Goal: Task Accomplishment & Management: Complete application form

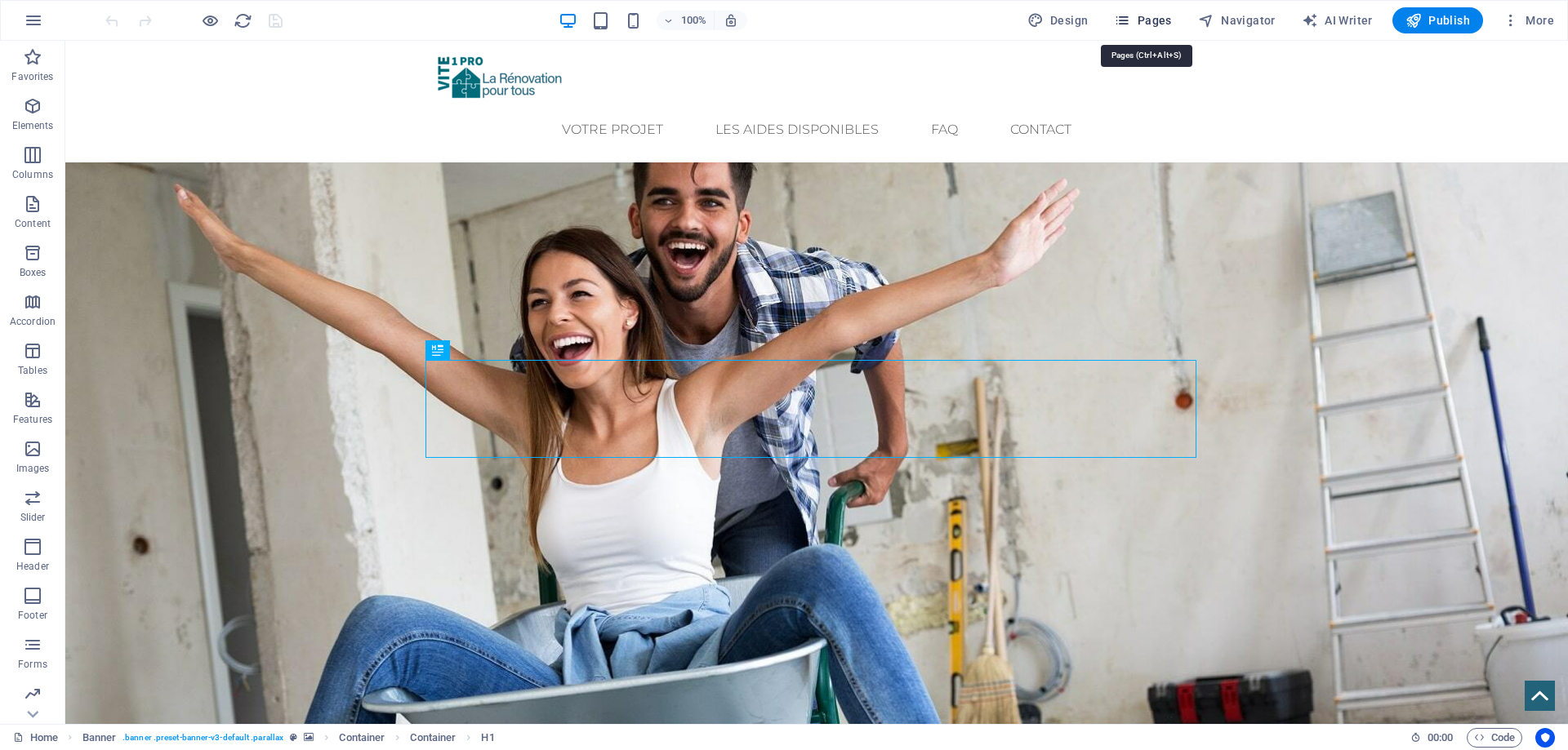
click at [1158, 22] on span "Pages" at bounding box center [1142, 20] width 57 height 16
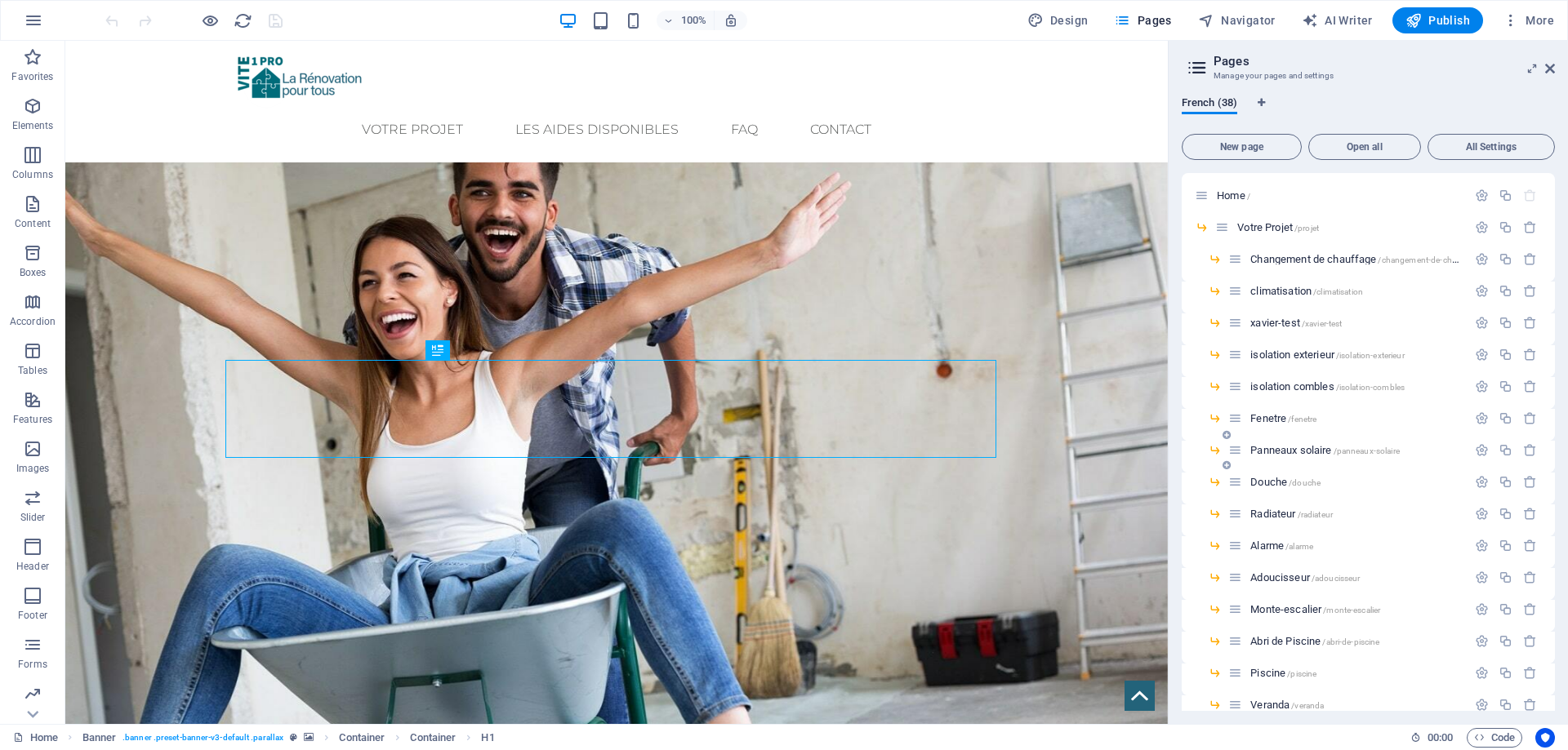
scroll to position [163, 0]
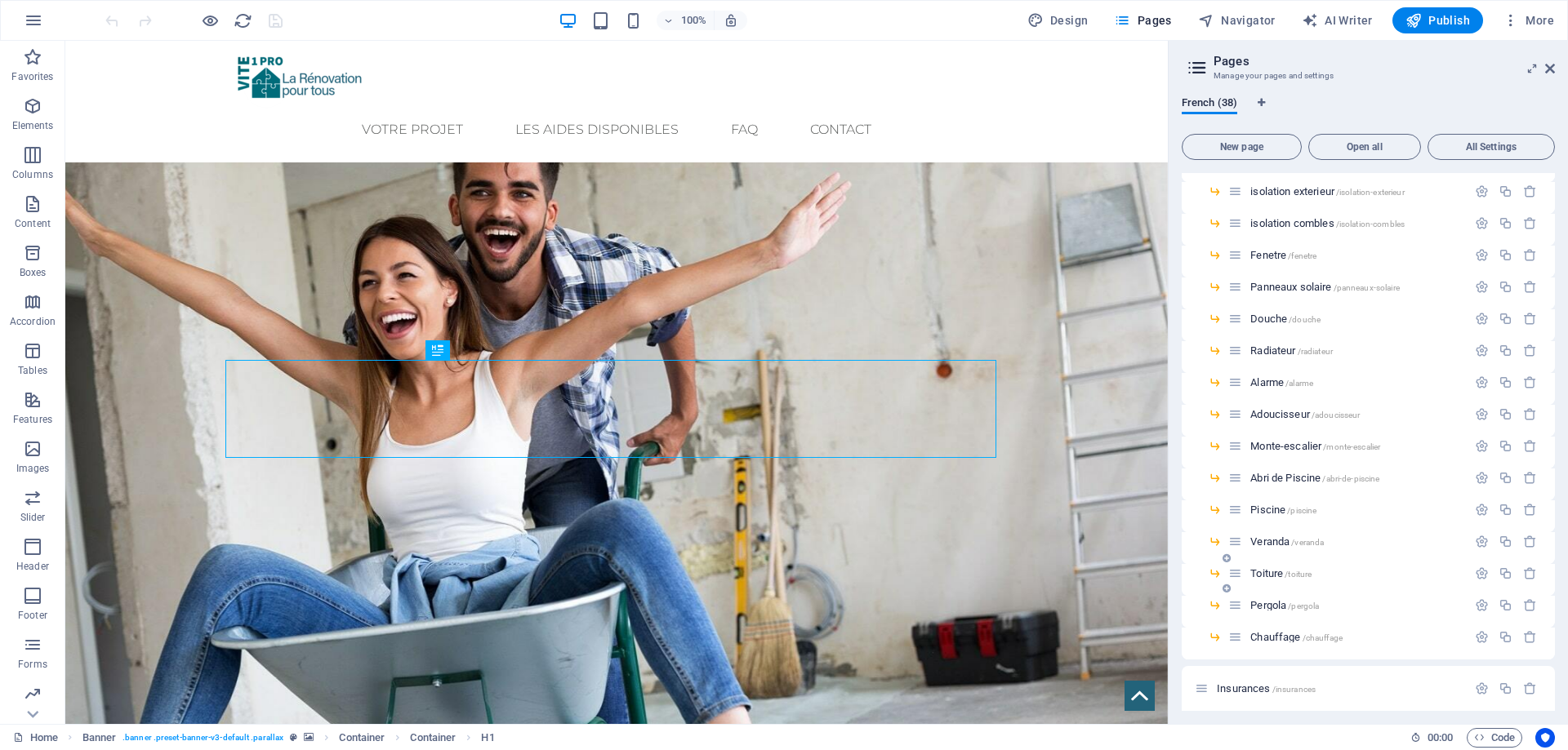
click at [1279, 577] on span "Toiture /toiture" at bounding box center [1281, 573] width 62 height 13
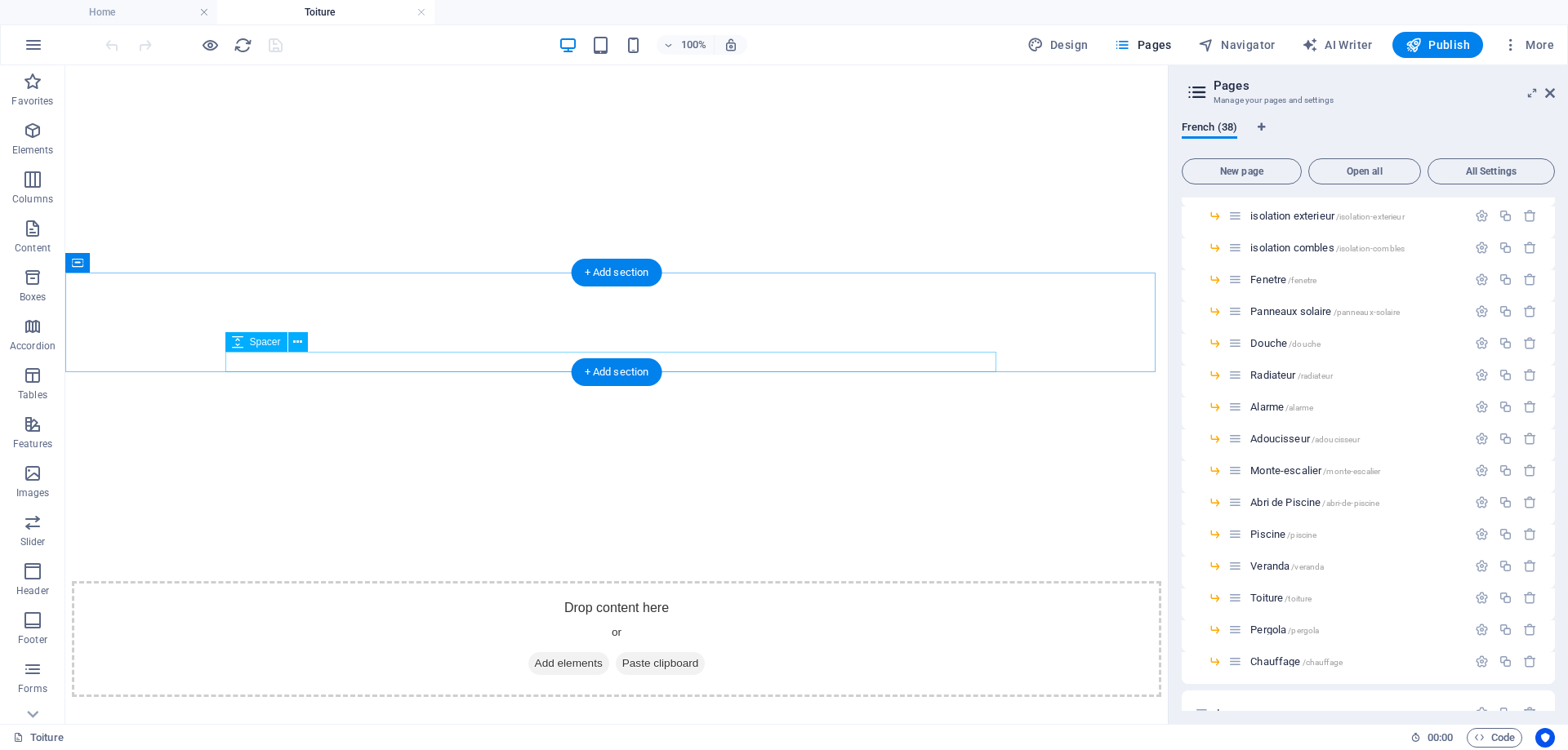
scroll to position [327, 0]
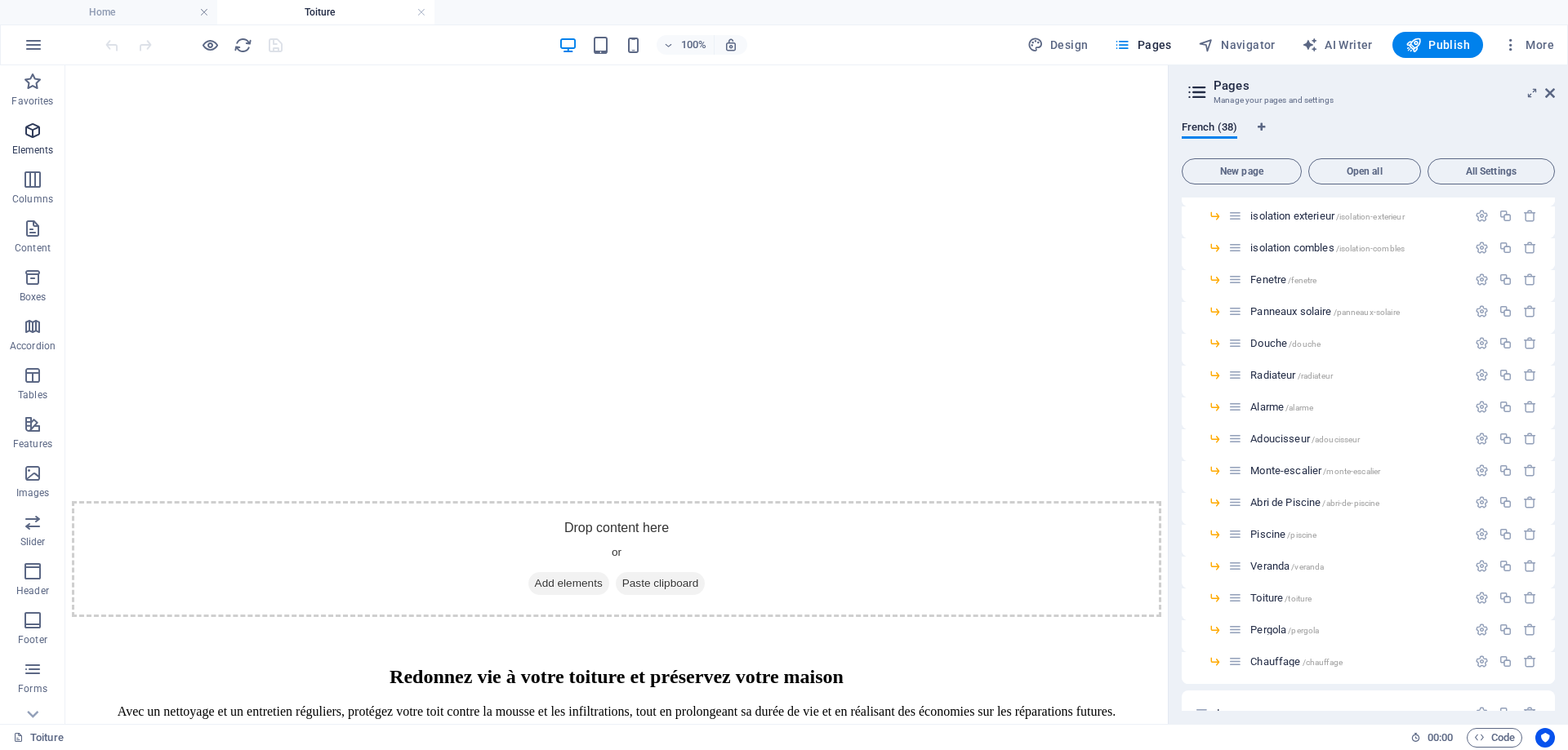
click at [35, 140] on icon "button" at bounding box center [33, 130] width 19 height 19
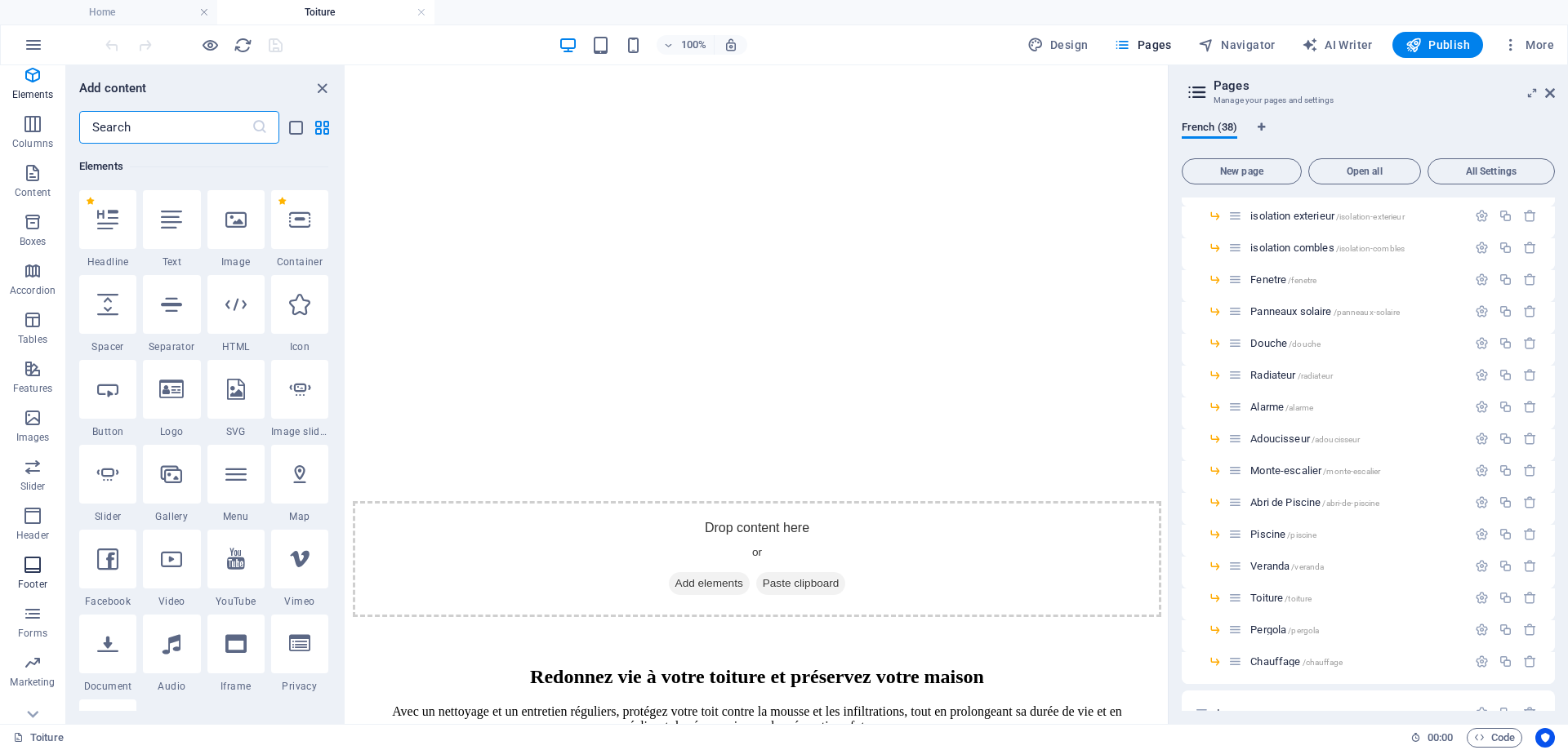
scroll to position [76, 0]
click at [40, 615] on p "Forms" at bounding box center [33, 613] width 29 height 13
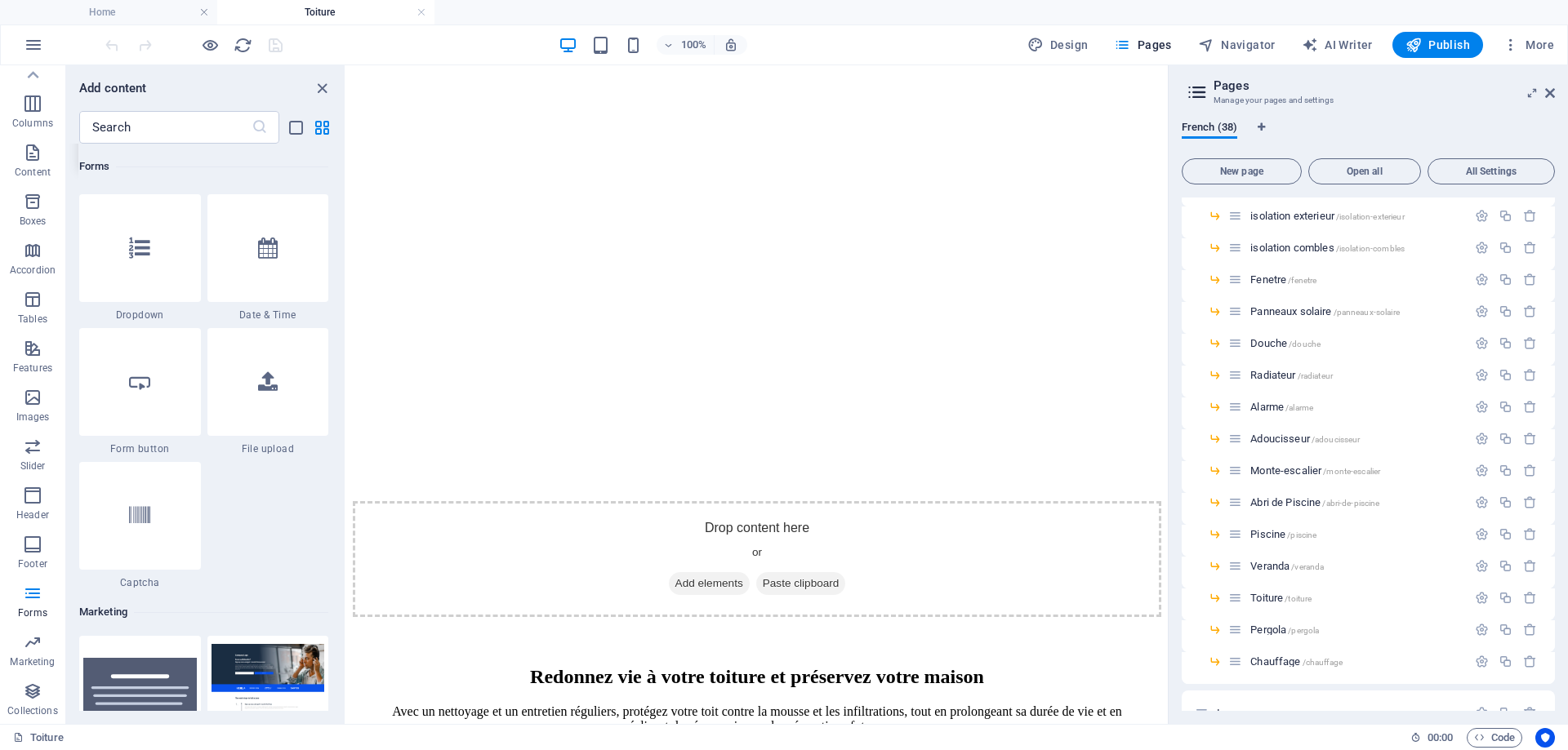
scroll to position [12815, 0]
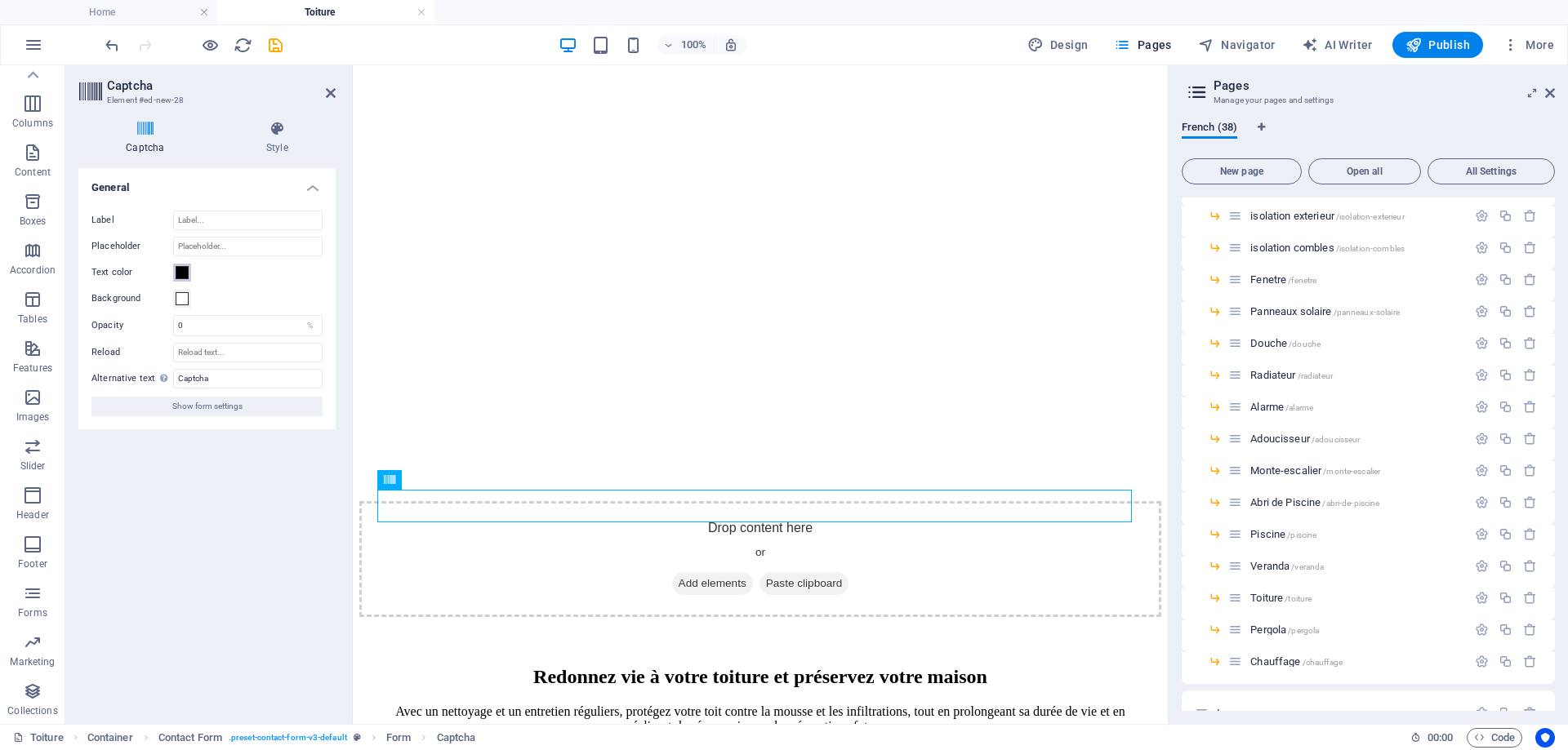
click at [179, 277] on span at bounding box center [182, 273] width 14 height 13
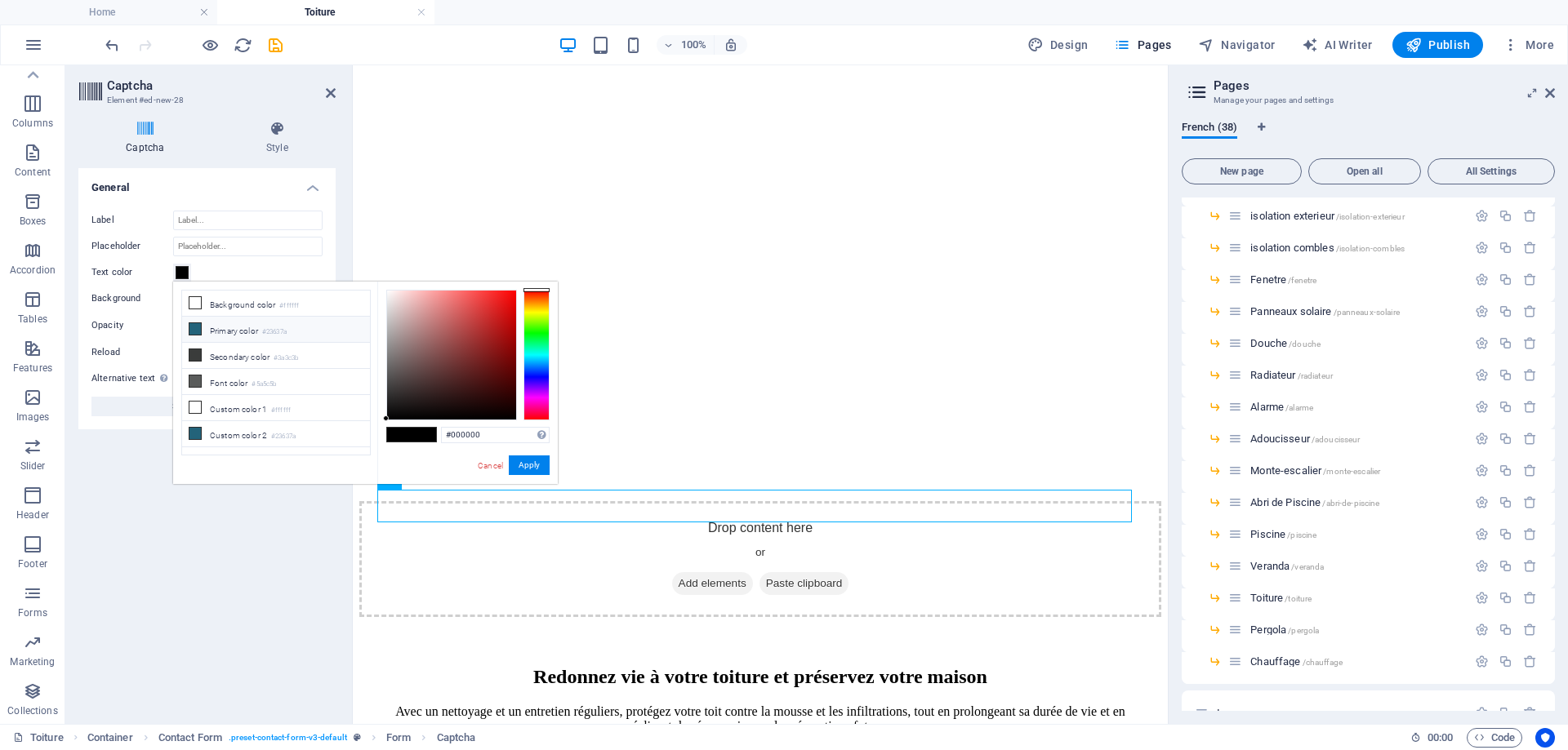
click at [203, 328] on li "Primary color #23637a" at bounding box center [276, 330] width 188 height 26
type input "#23637a"
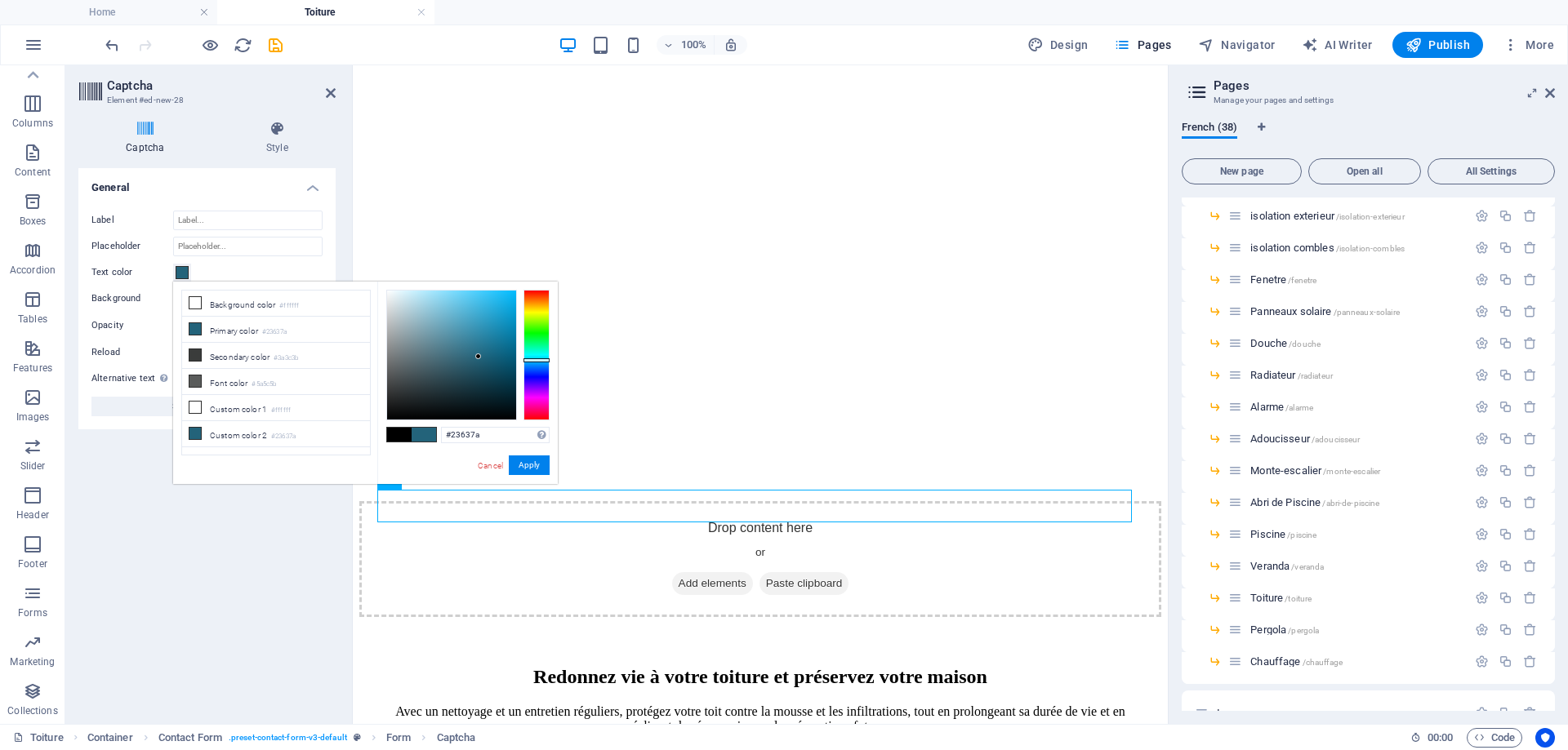
click at [509, 456] on div "Cancel Apply" at bounding box center [513, 465] width 73 height 20
click at [515, 461] on button "Apply" at bounding box center [529, 465] width 41 height 19
click at [533, 467] on button "Apply" at bounding box center [529, 465] width 41 height 19
click at [526, 461] on button "Apply" at bounding box center [529, 465] width 41 height 19
click at [527, 461] on button "Apply" at bounding box center [529, 465] width 41 height 19
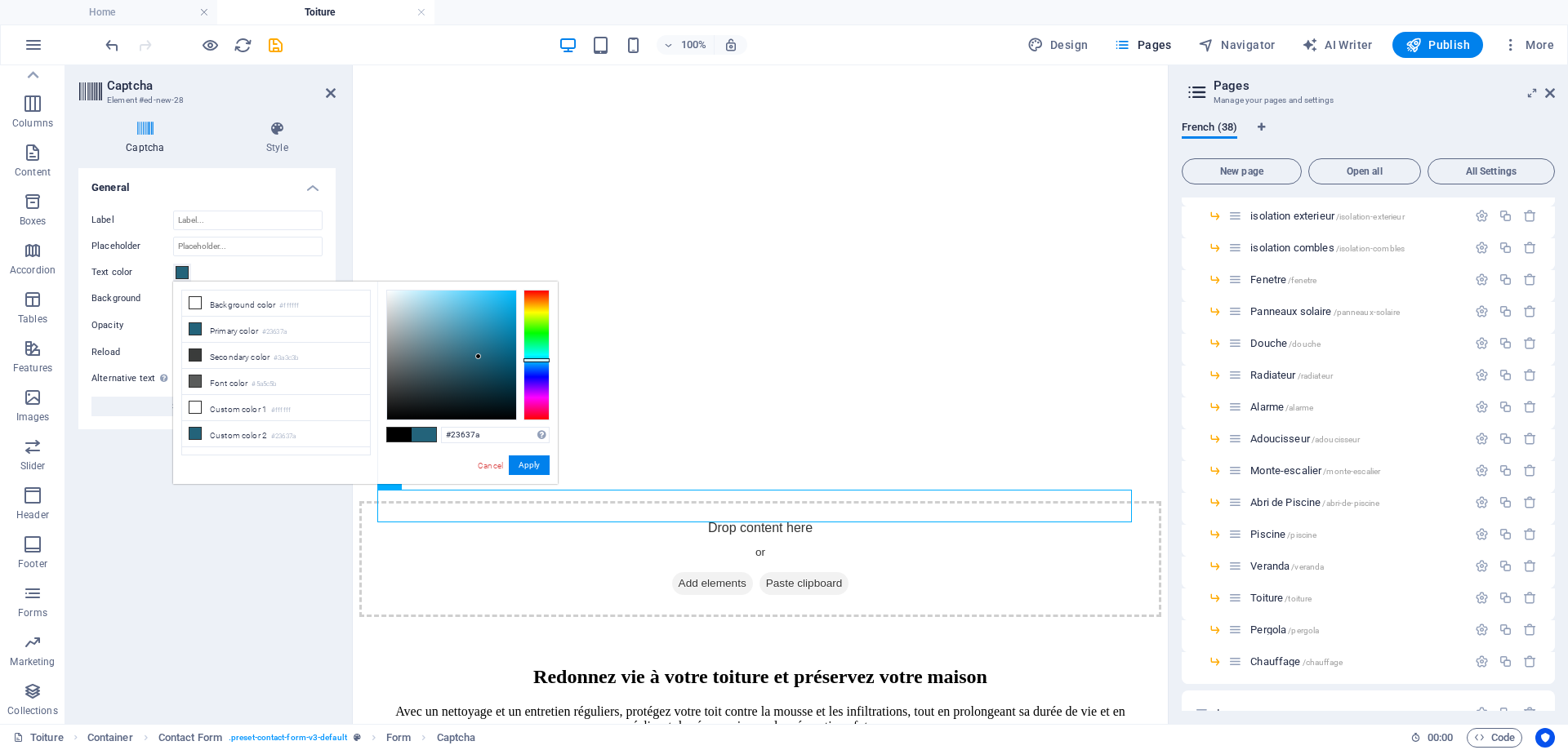
click at [294, 573] on div "Turnstile Turnstile by Cloudfare is a third-party integration that offers acces…" at bounding box center [206, 439] width 257 height 543
click at [239, 40] on icon "reload" at bounding box center [242, 44] width 18 height 18
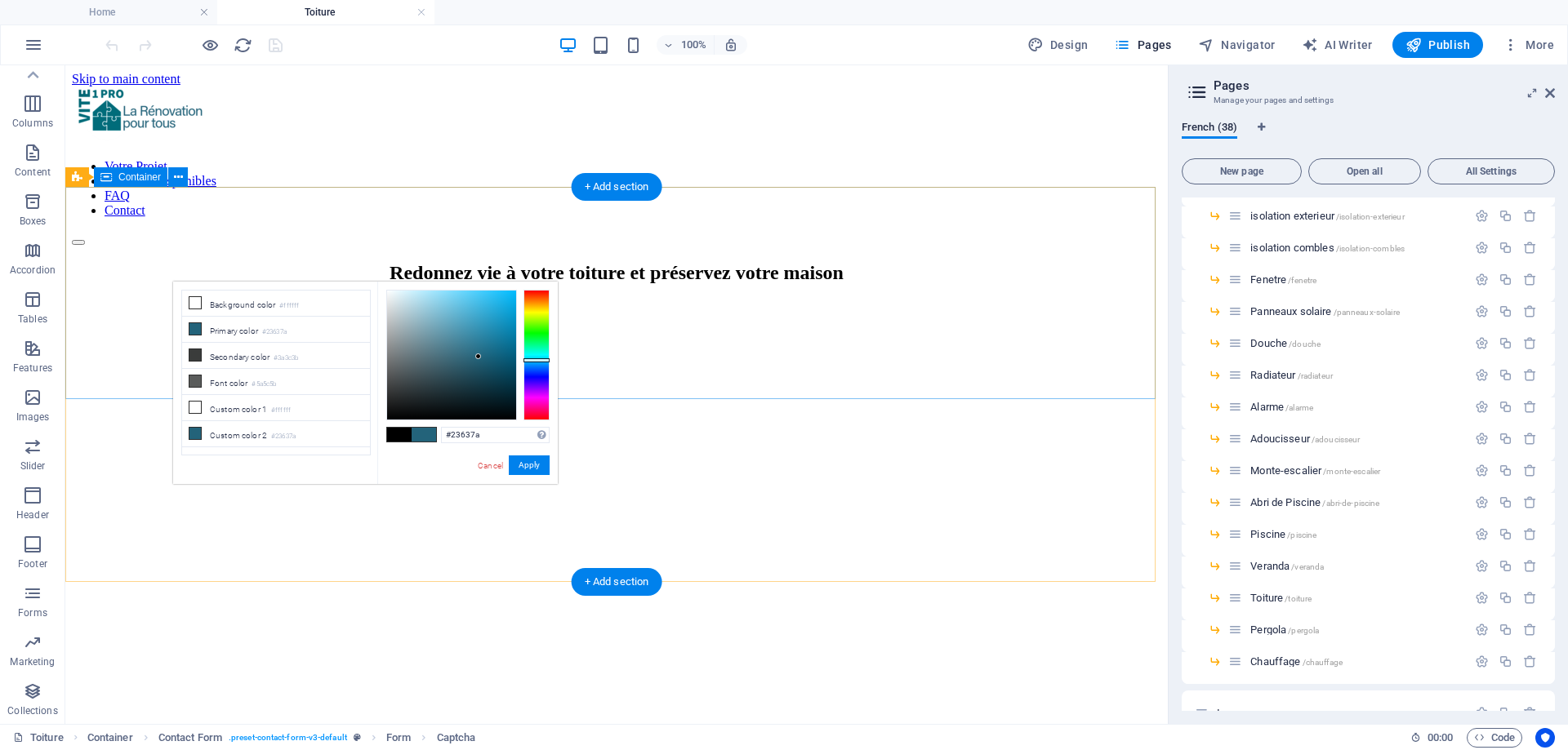
scroll to position [0, 0]
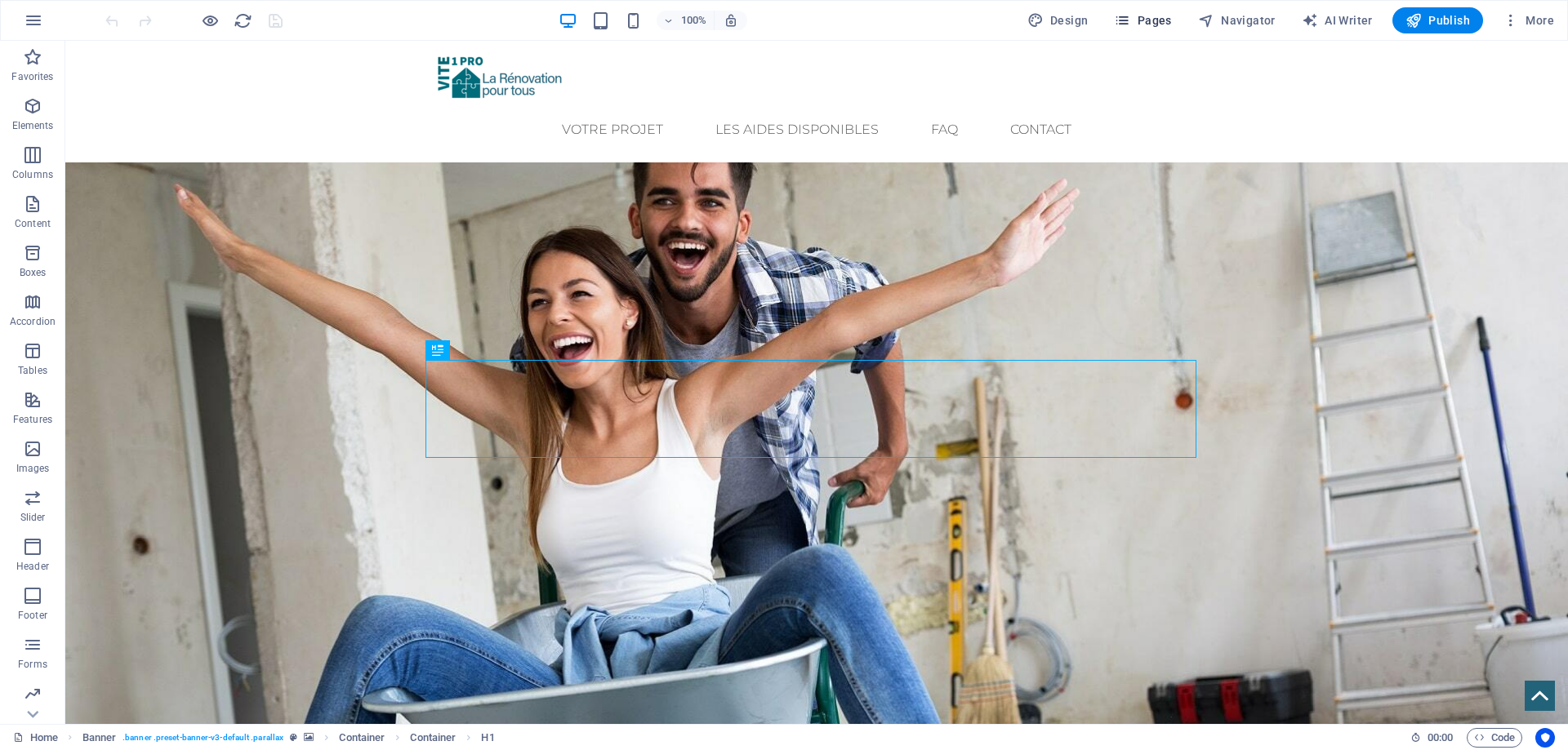
click at [1158, 21] on span "Pages" at bounding box center [1142, 20] width 57 height 16
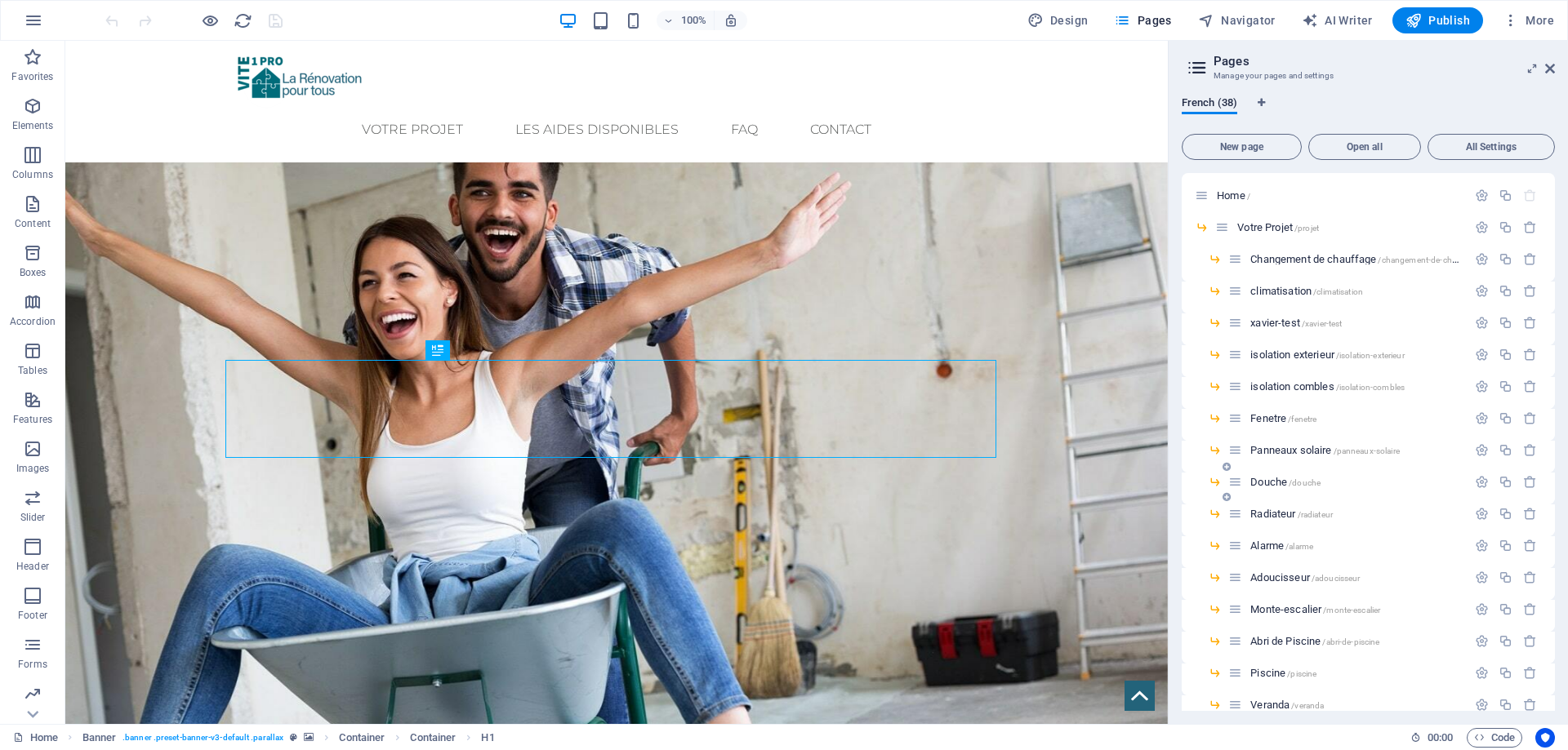
scroll to position [245, 0]
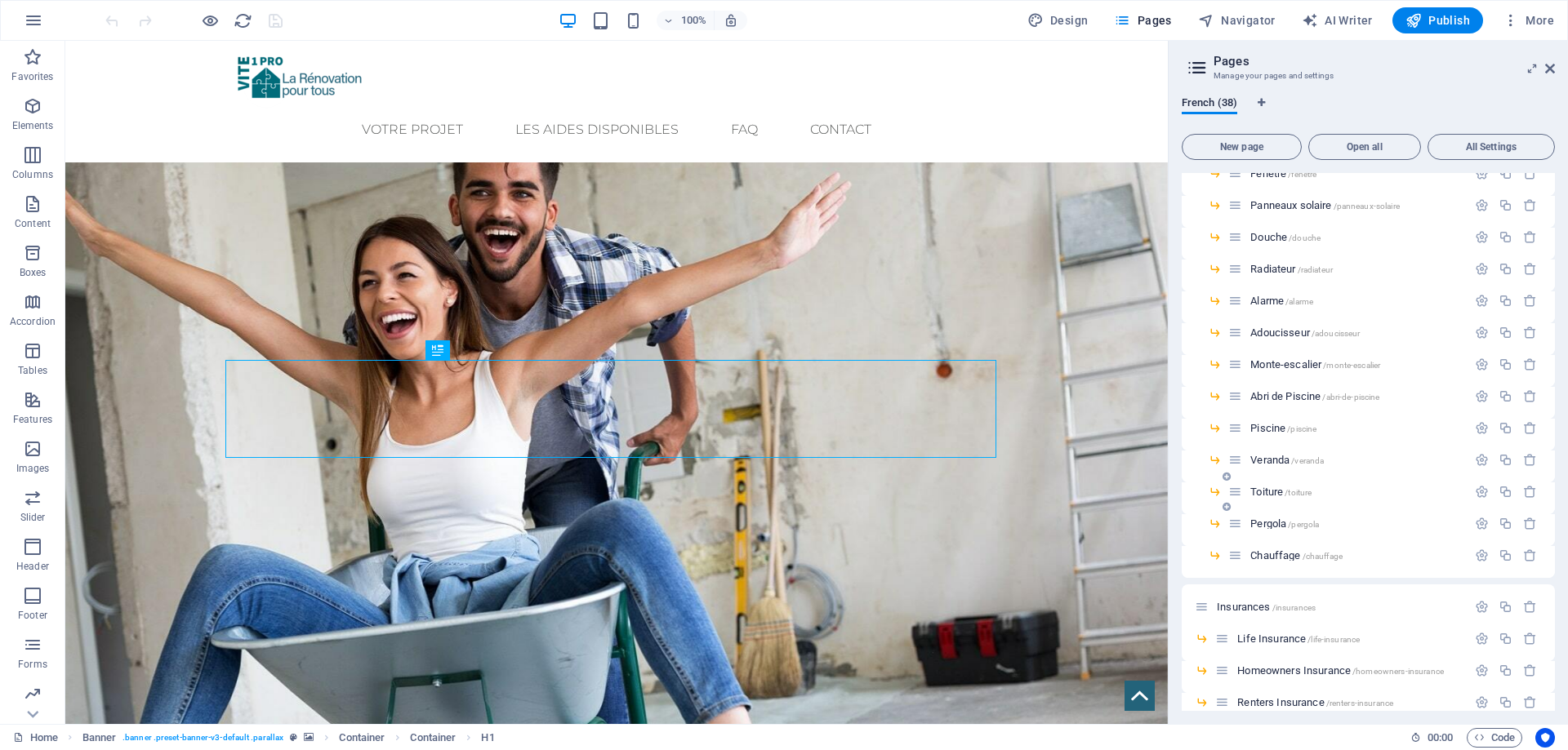
click at [1290, 496] on span "/toiture" at bounding box center [1298, 492] width 27 height 9
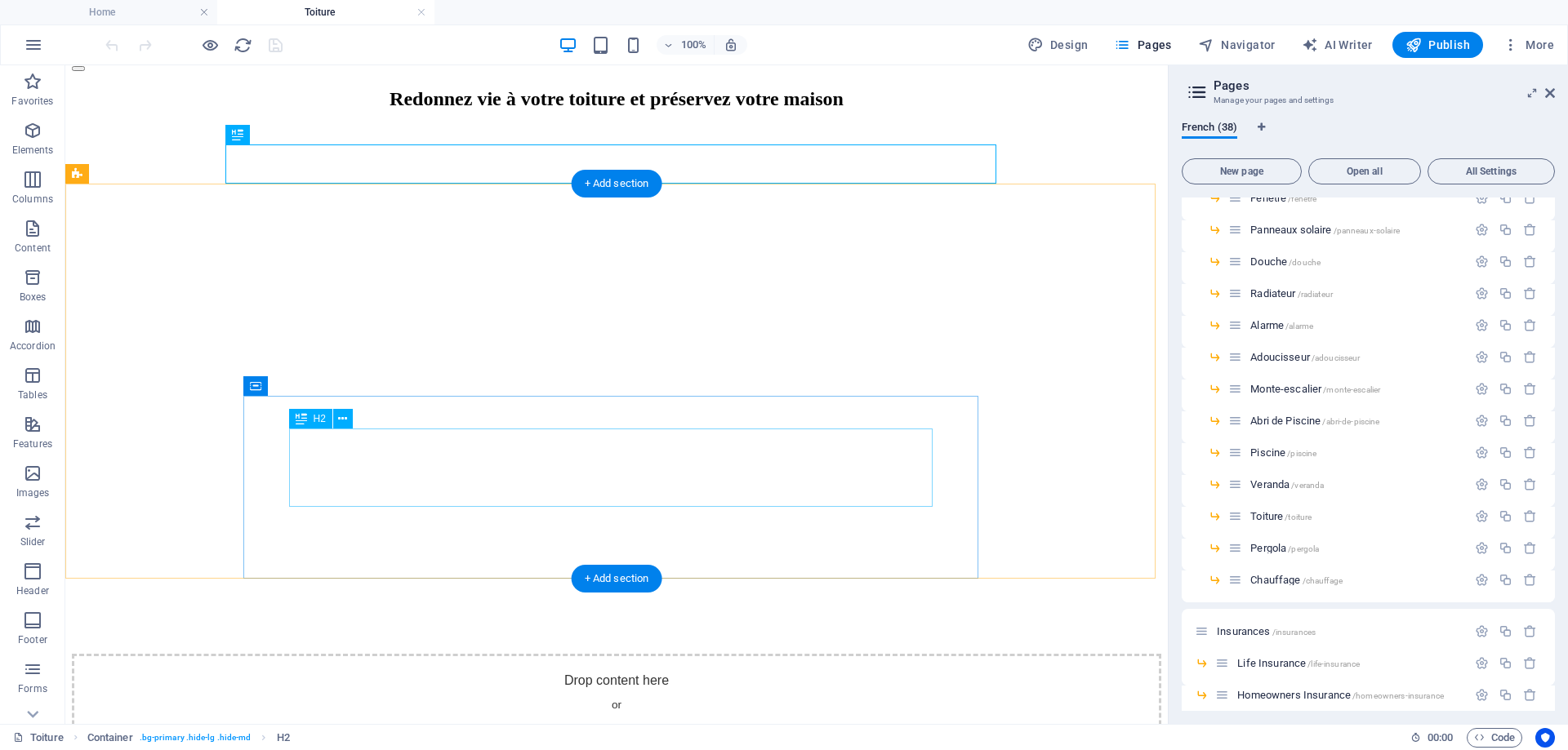
scroll to position [327, 0]
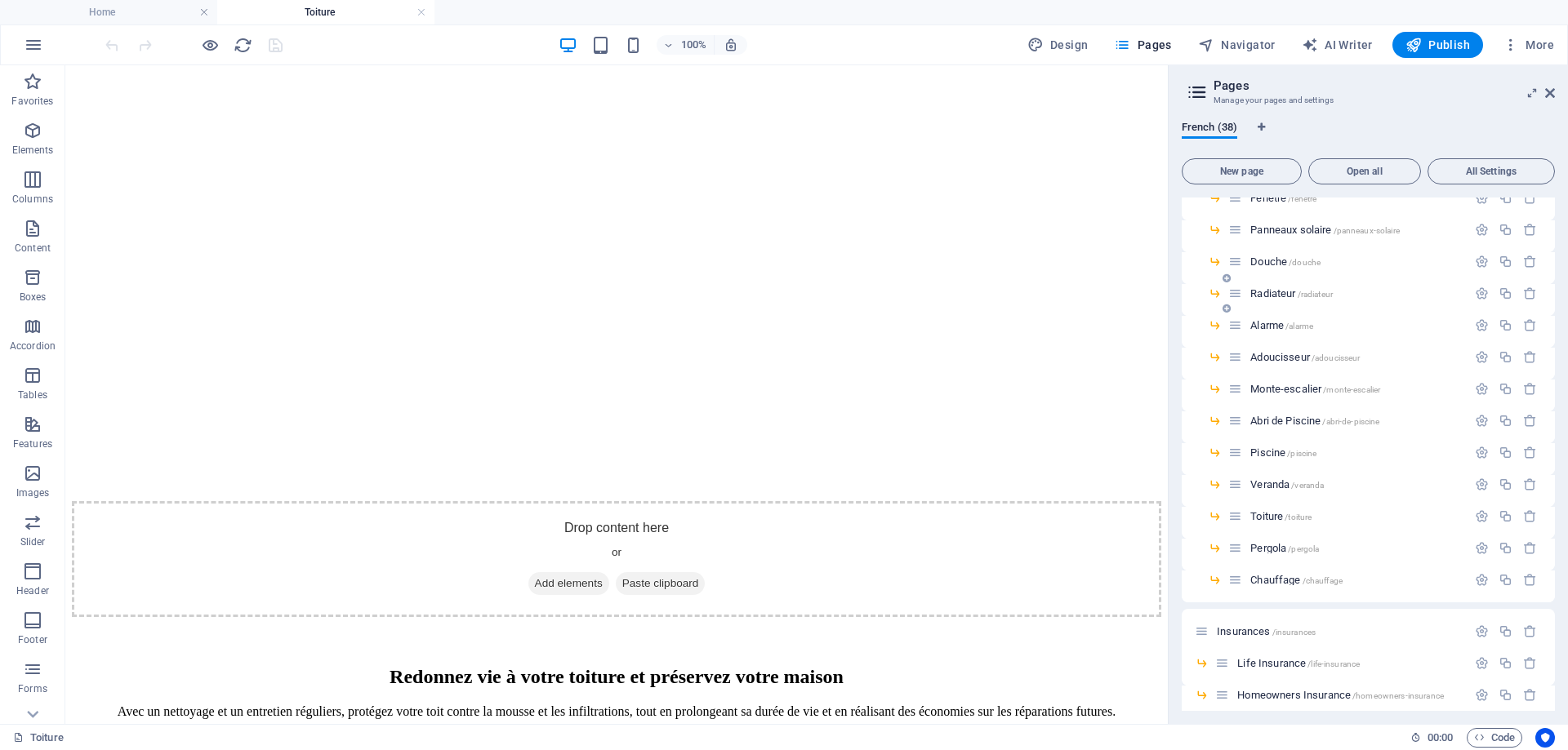
click at [1283, 290] on span "Radiateur /radiateur" at bounding box center [1291, 293] width 83 height 13
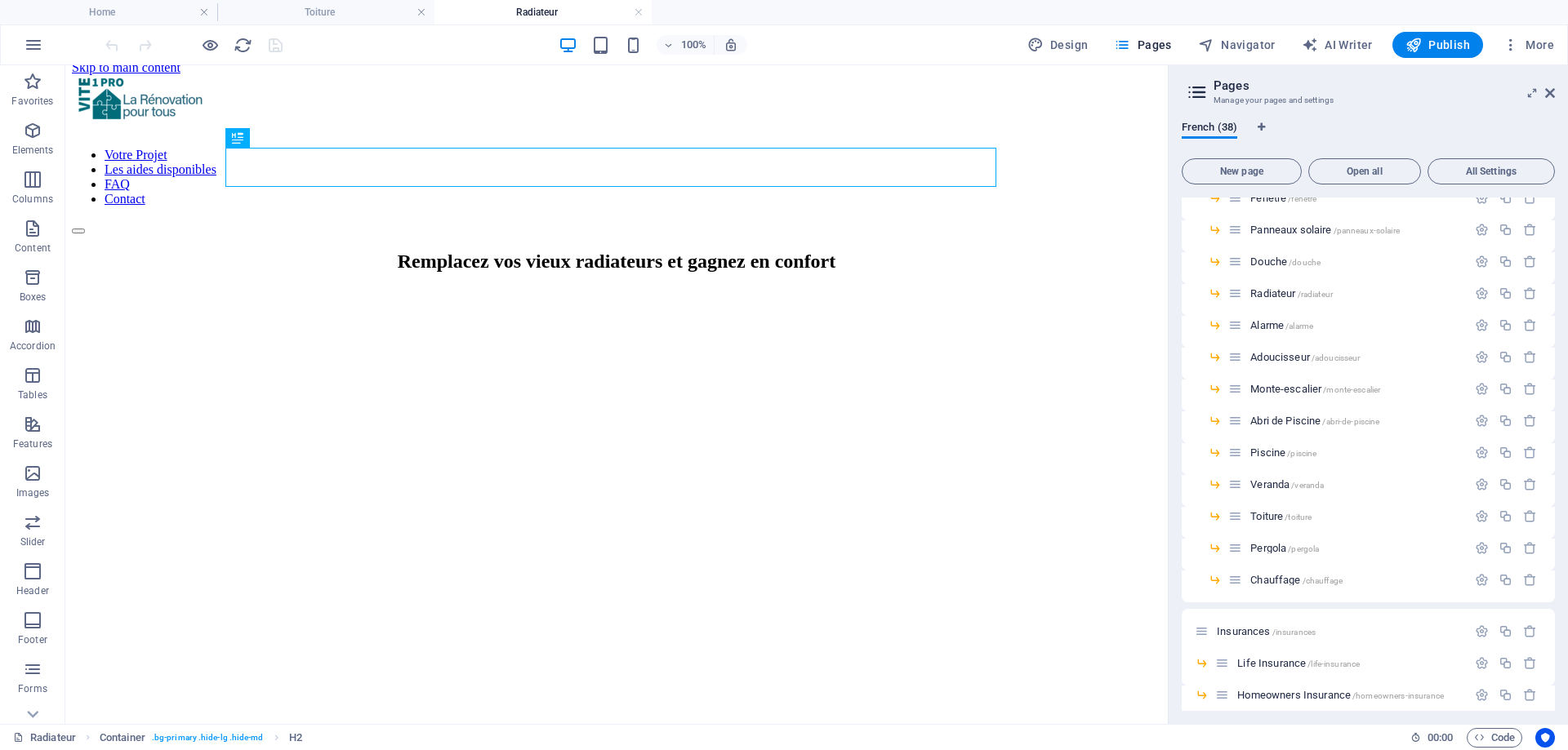
scroll to position [245, 0]
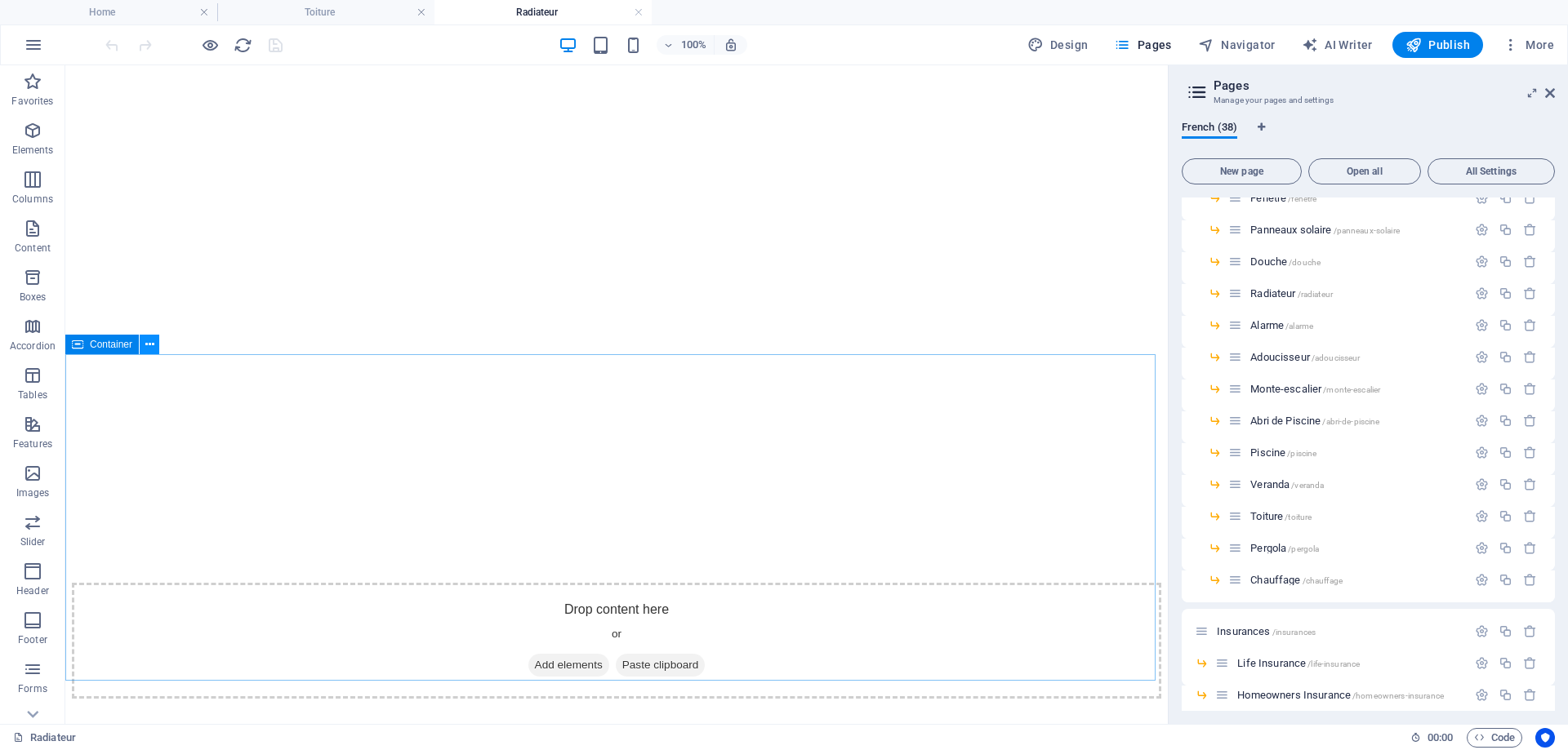
click at [149, 346] on icon at bounding box center [149, 345] width 9 height 17
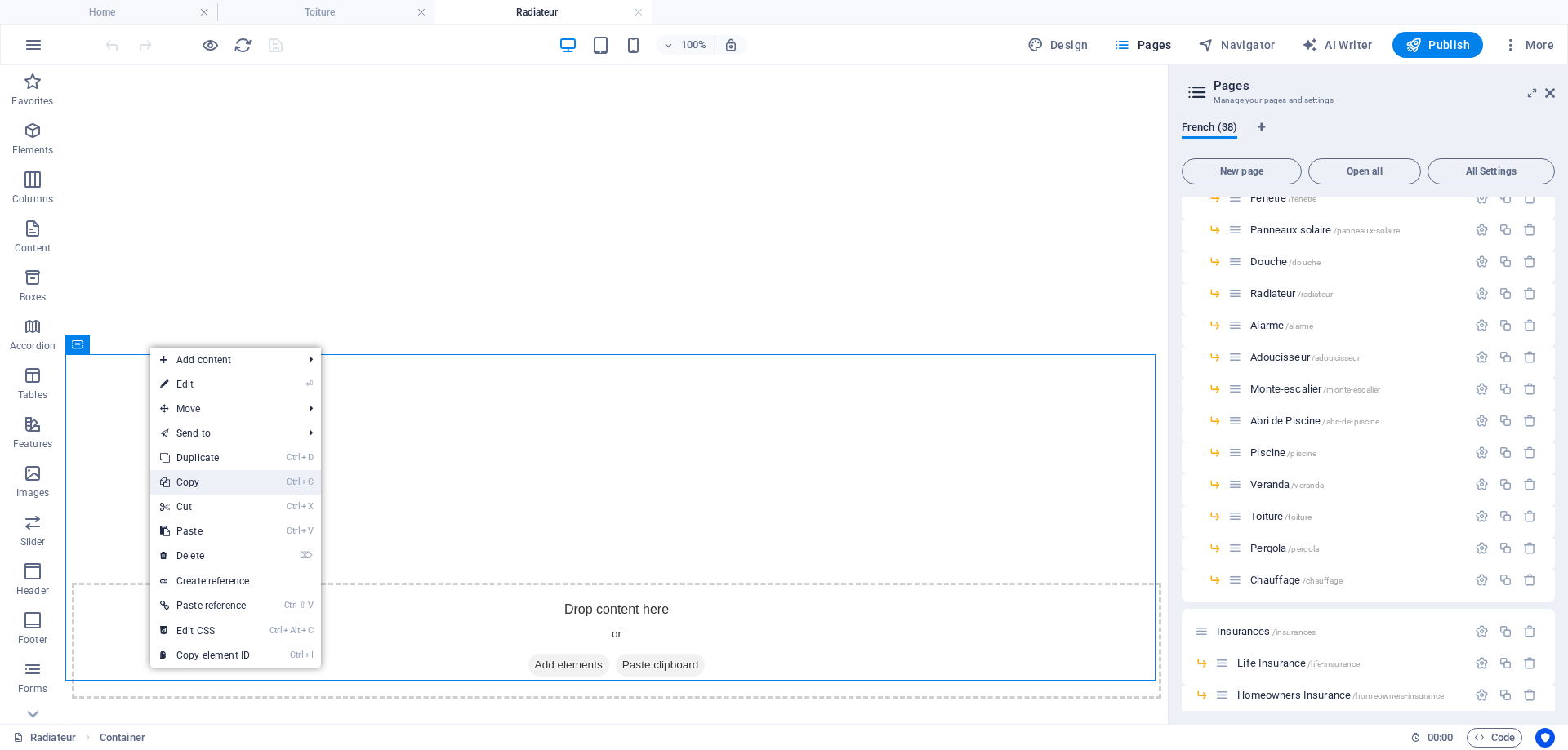
click at [224, 487] on link "Ctrl C Copy" at bounding box center [204, 482] width 109 height 24
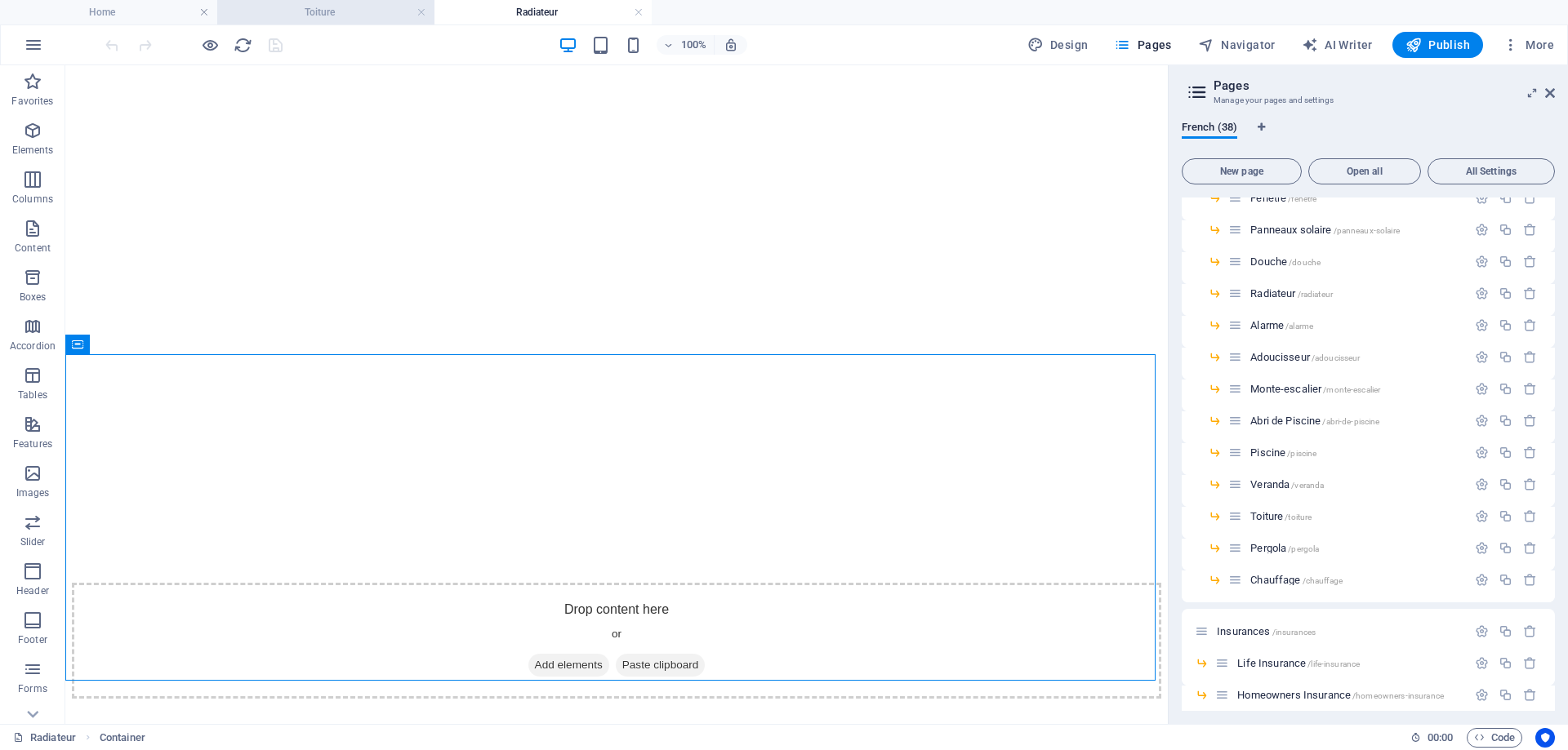
click at [305, 14] on h4 "Toiture" at bounding box center [325, 12] width 217 height 18
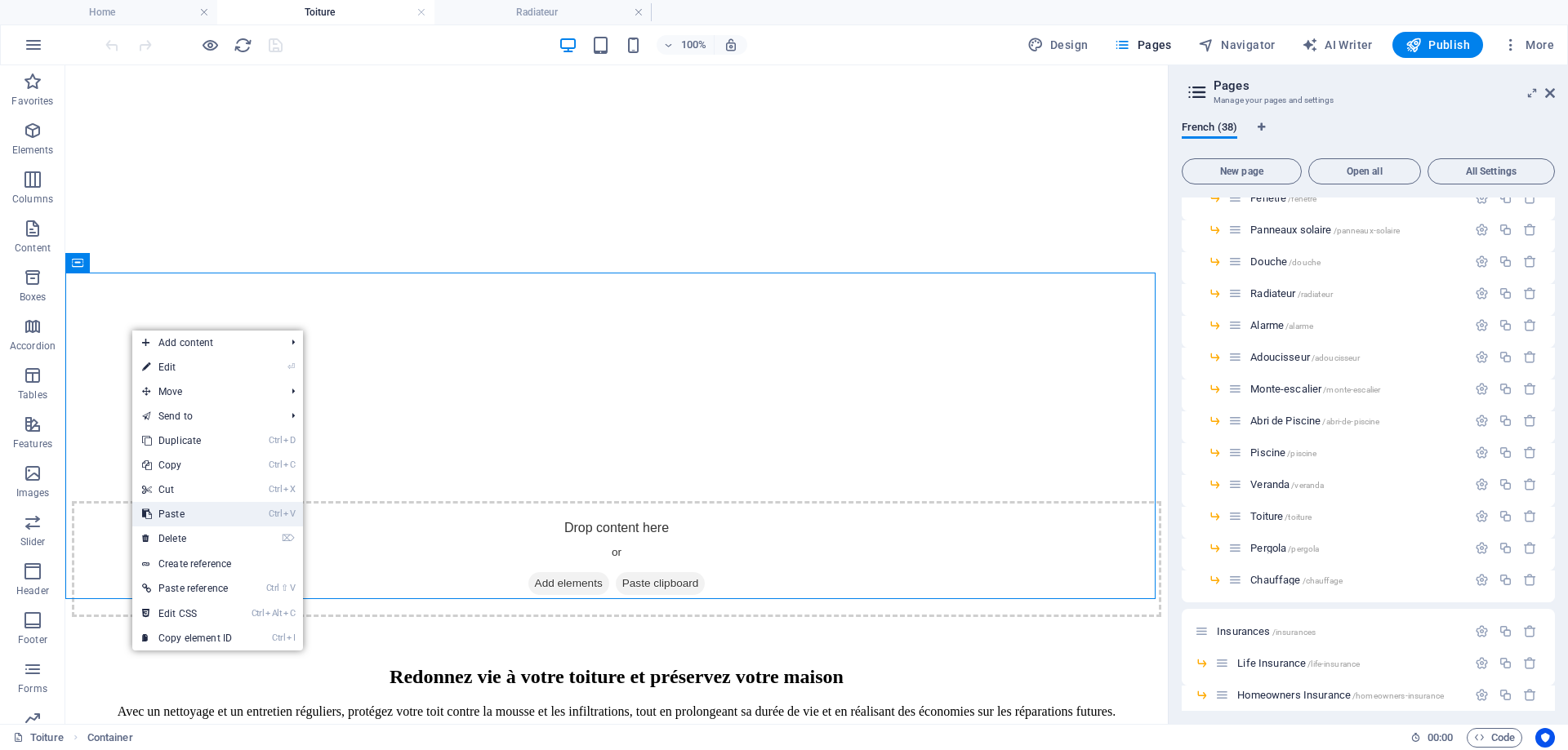
click at [176, 516] on link "Ctrl V Paste" at bounding box center [186, 514] width 109 height 24
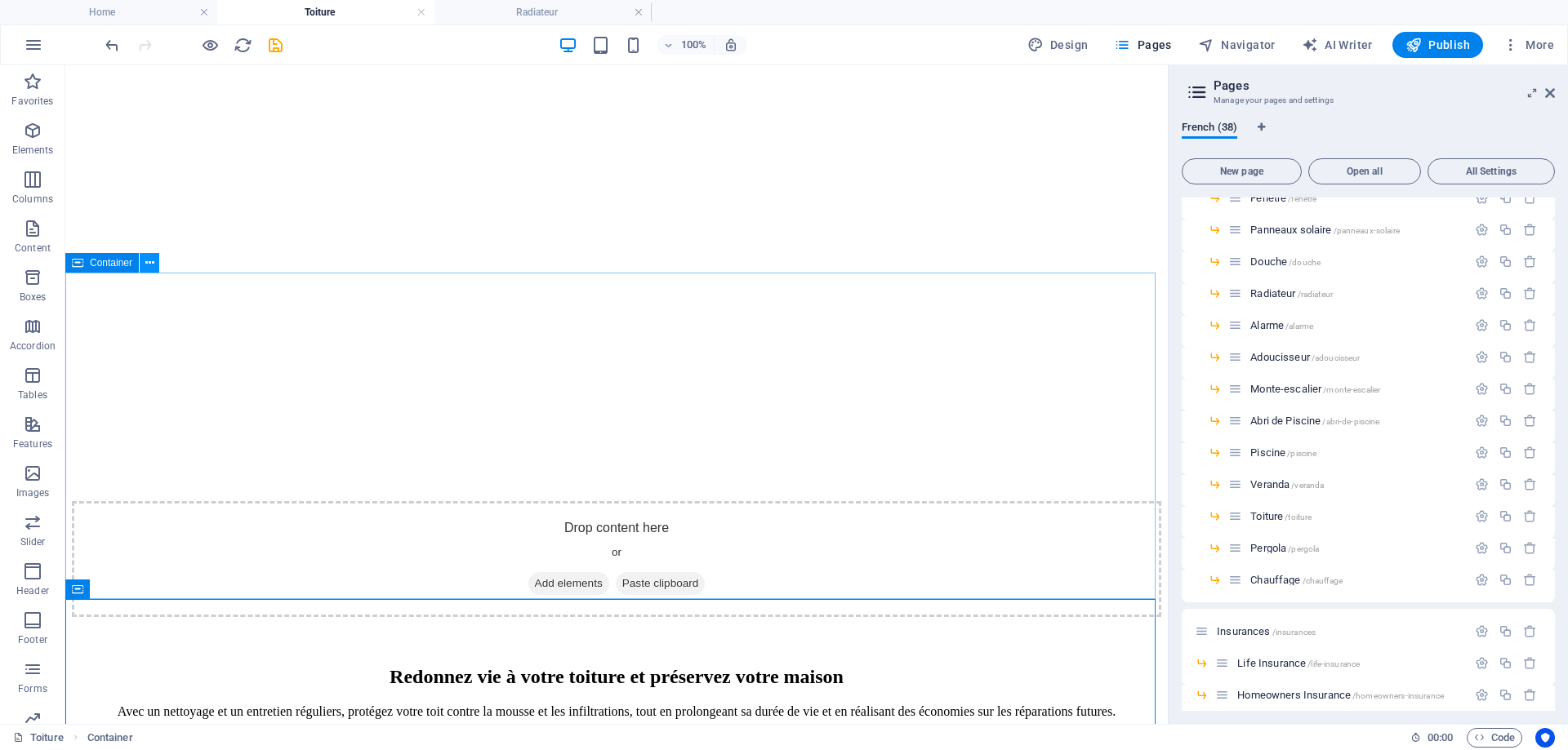
click at [149, 266] on icon at bounding box center [149, 263] width 9 height 17
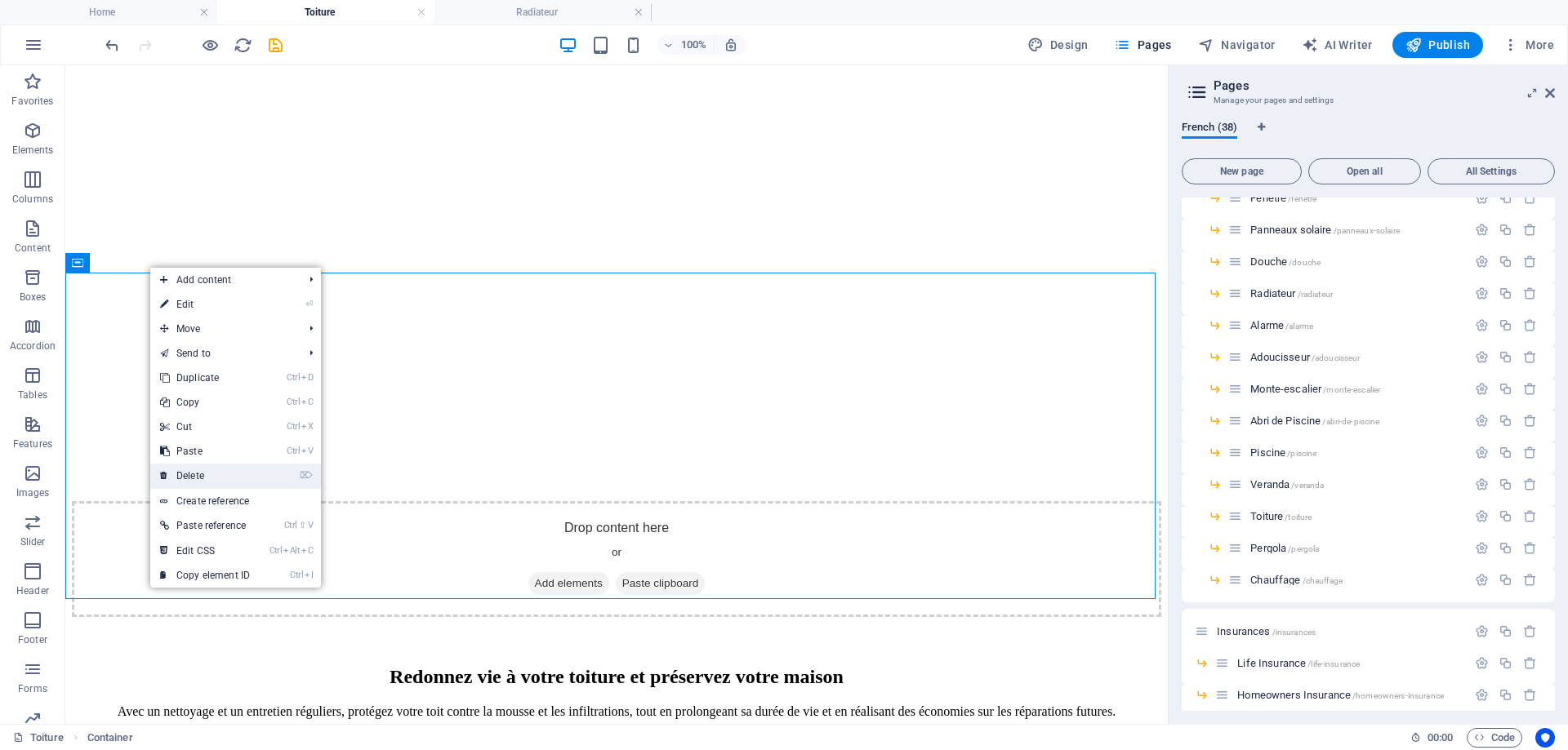
click at [195, 471] on link "⌦ Delete" at bounding box center [204, 475] width 109 height 24
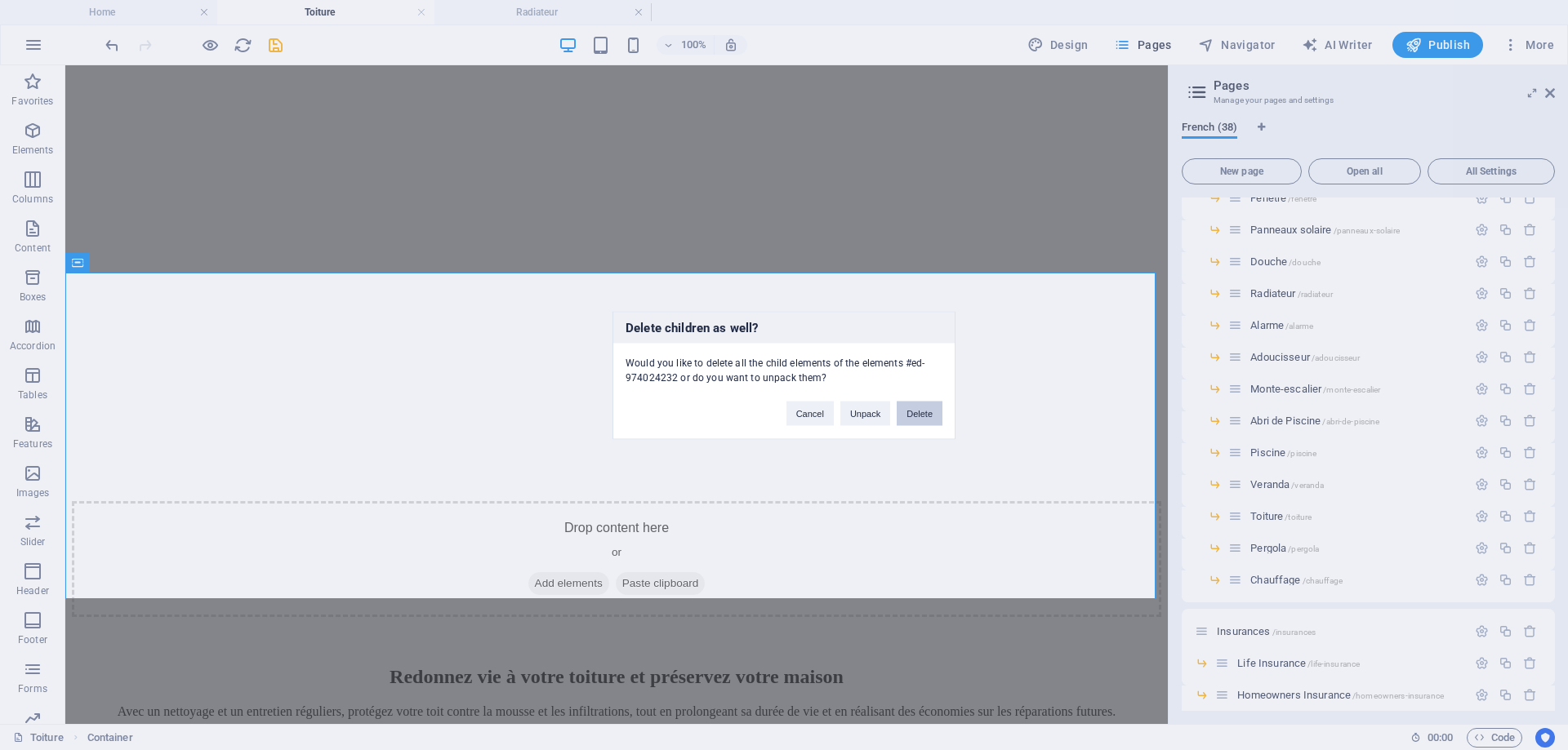
drag, startPoint x: 922, startPoint y: 408, endPoint x: 774, endPoint y: 383, distance: 150.1
click at [922, 408] on button "Delete" at bounding box center [919, 413] width 45 height 24
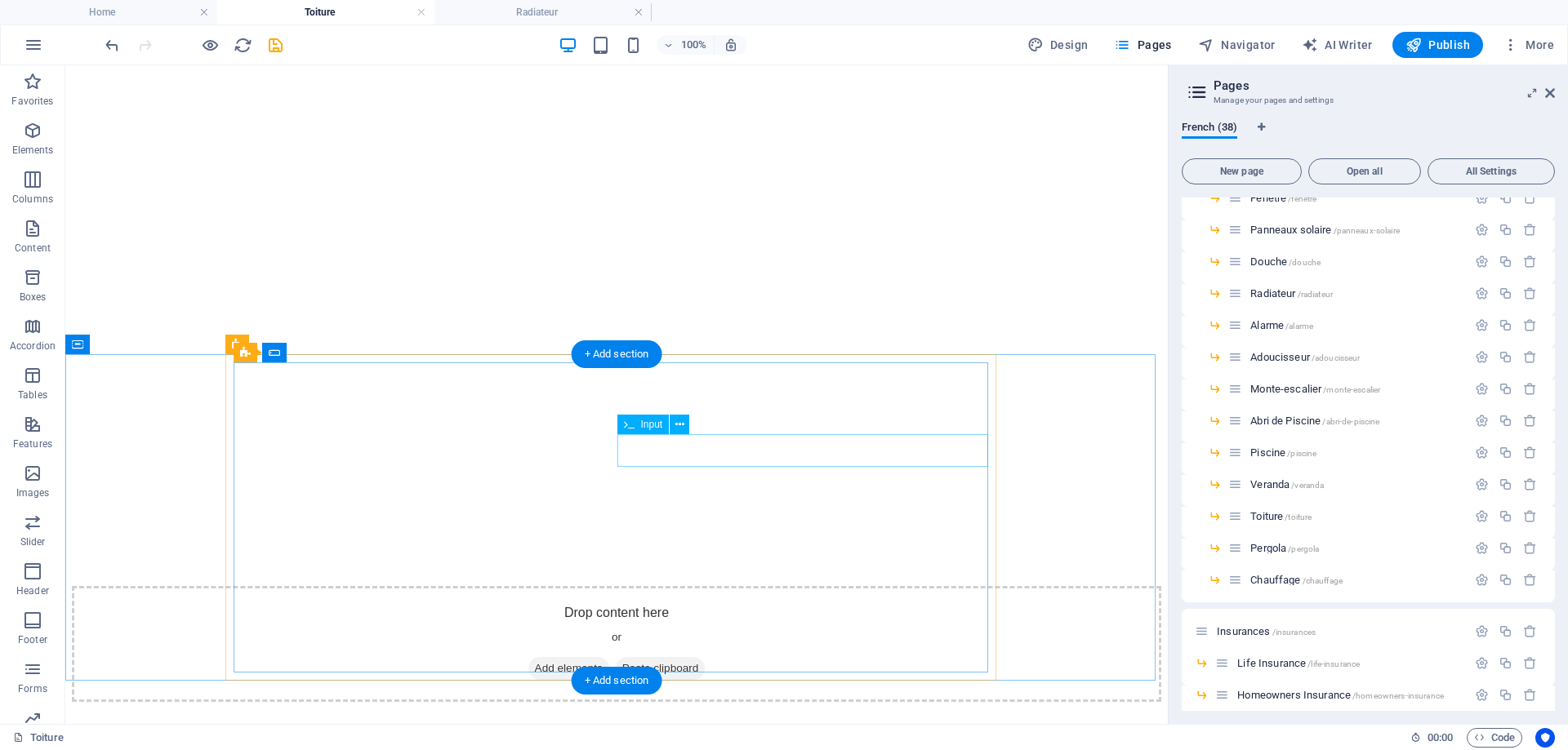
scroll to position [245, 0]
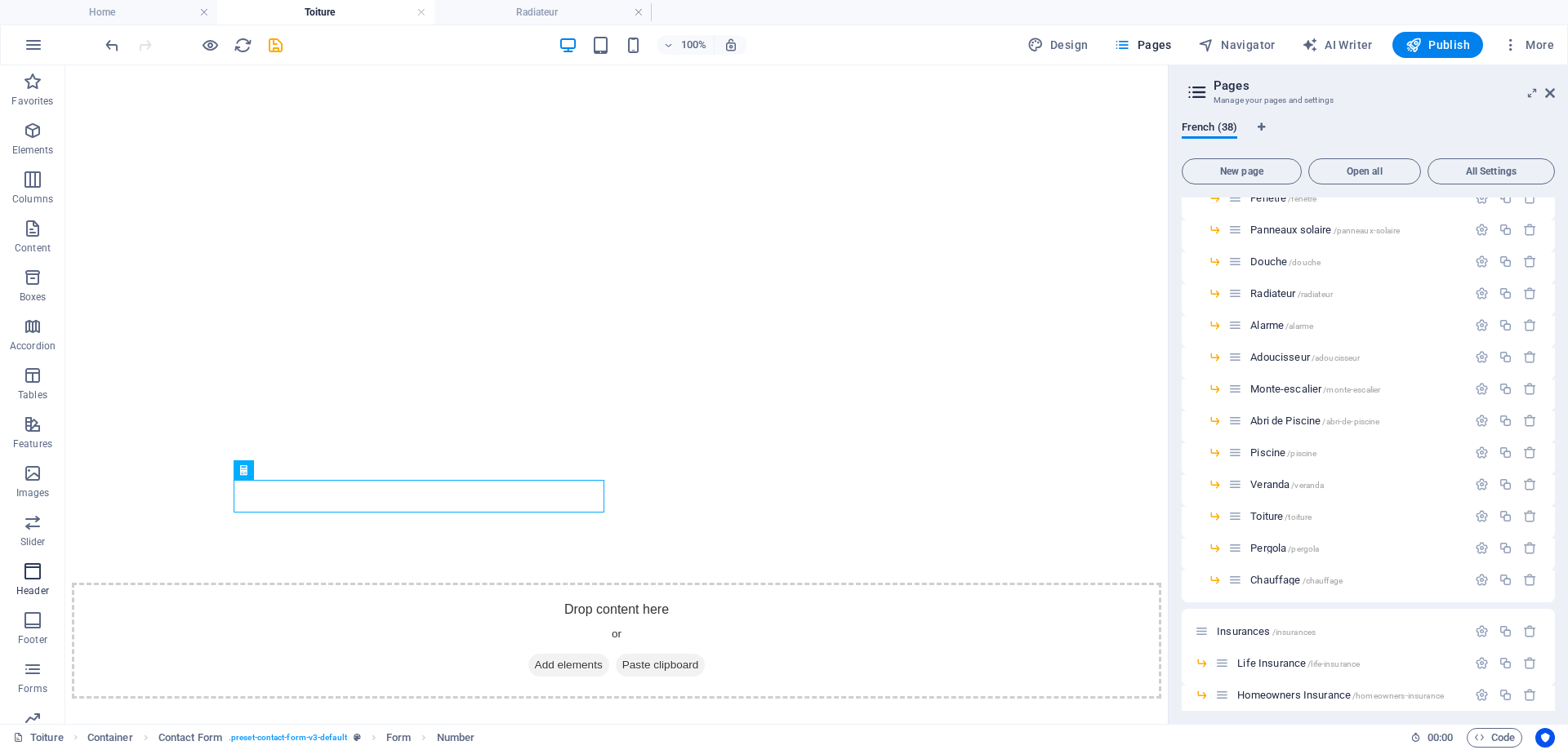
scroll to position [76, 0]
click at [30, 600] on icon "button" at bounding box center [33, 593] width 19 height 19
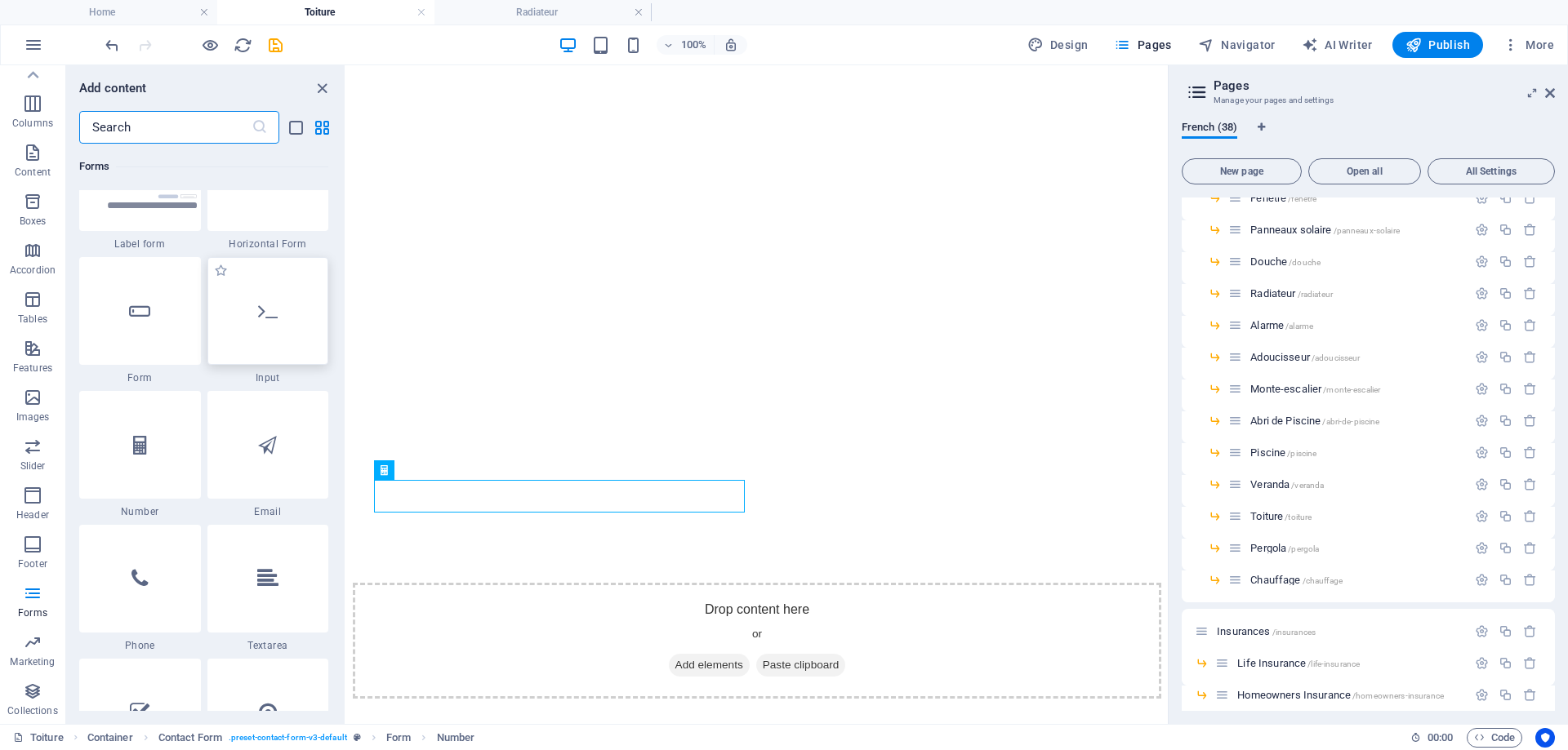
scroll to position [12325, 0]
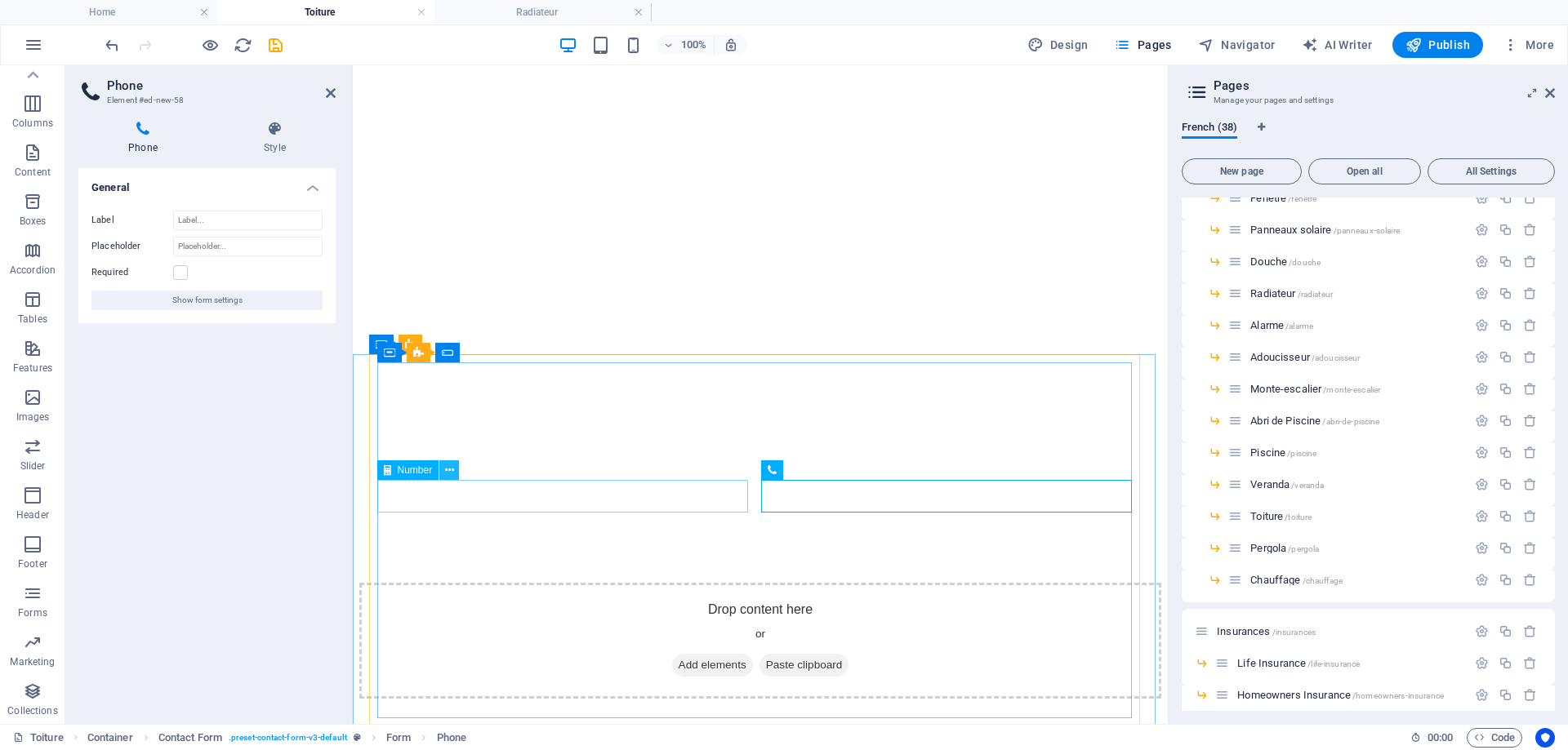
click at [451, 470] on icon at bounding box center [448, 470] width 9 height 17
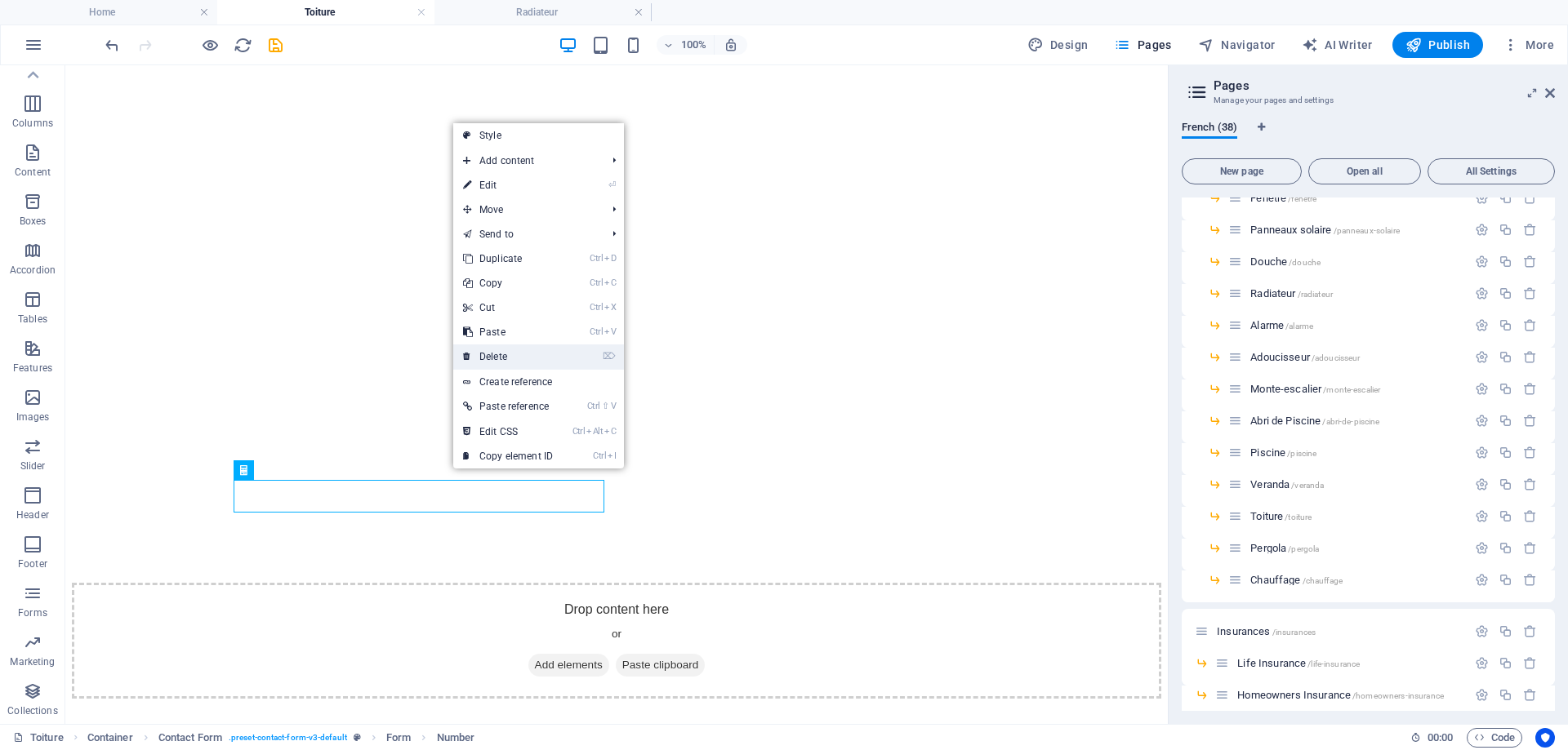
click at [502, 358] on link "⌦ Delete" at bounding box center [507, 356] width 109 height 24
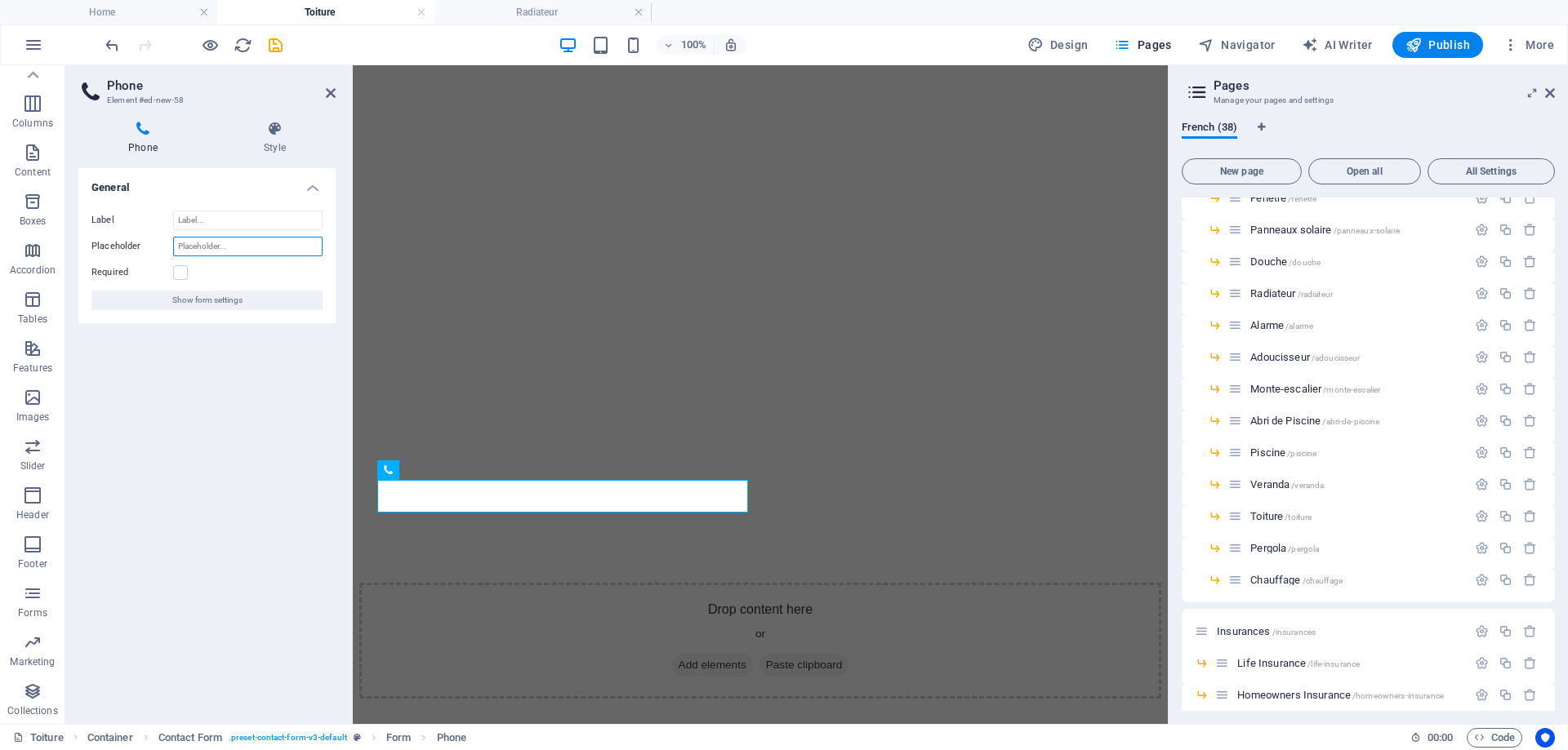
click at [197, 246] on input "Placeholder" at bounding box center [248, 247] width 149 height 19
click at [179, 244] on input "téléphone" at bounding box center [248, 247] width 149 height 19
type input "Téléphone"
click at [205, 393] on div "General Label Placeholder Téléphone Required Show form settings" at bounding box center [206, 439] width 257 height 543
click at [180, 267] on label at bounding box center [180, 272] width 14 height 14
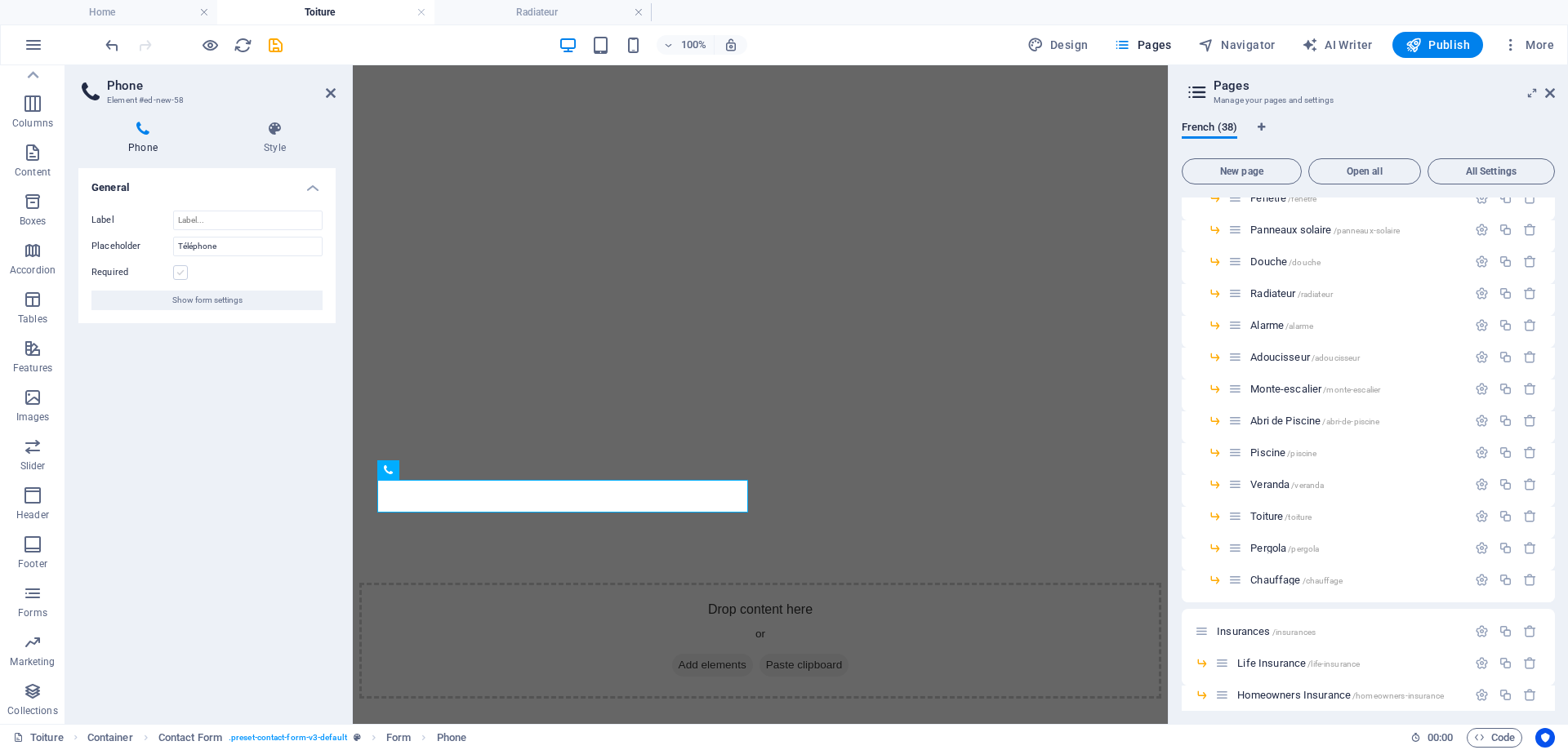
click at [0, 0] on input "Required" at bounding box center [0, 0] width 0 height 0
drag, startPoint x: 333, startPoint y: 94, endPoint x: 274, endPoint y: 101, distance: 59.4
click at [333, 94] on icon at bounding box center [331, 94] width 10 height 13
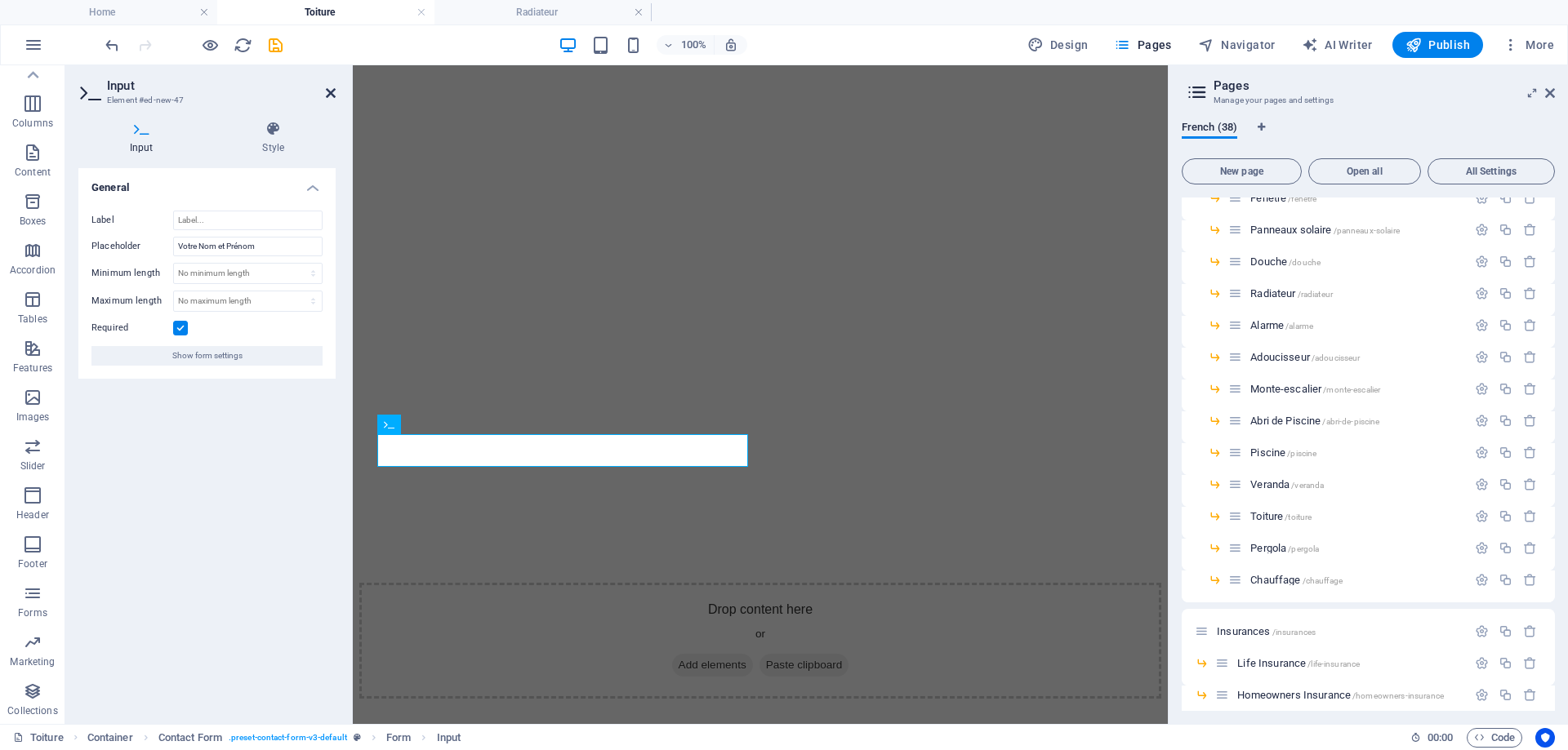
drag, startPoint x: 328, startPoint y: 94, endPoint x: 392, endPoint y: 189, distance: 114.5
click at [328, 94] on icon at bounding box center [331, 94] width 10 height 13
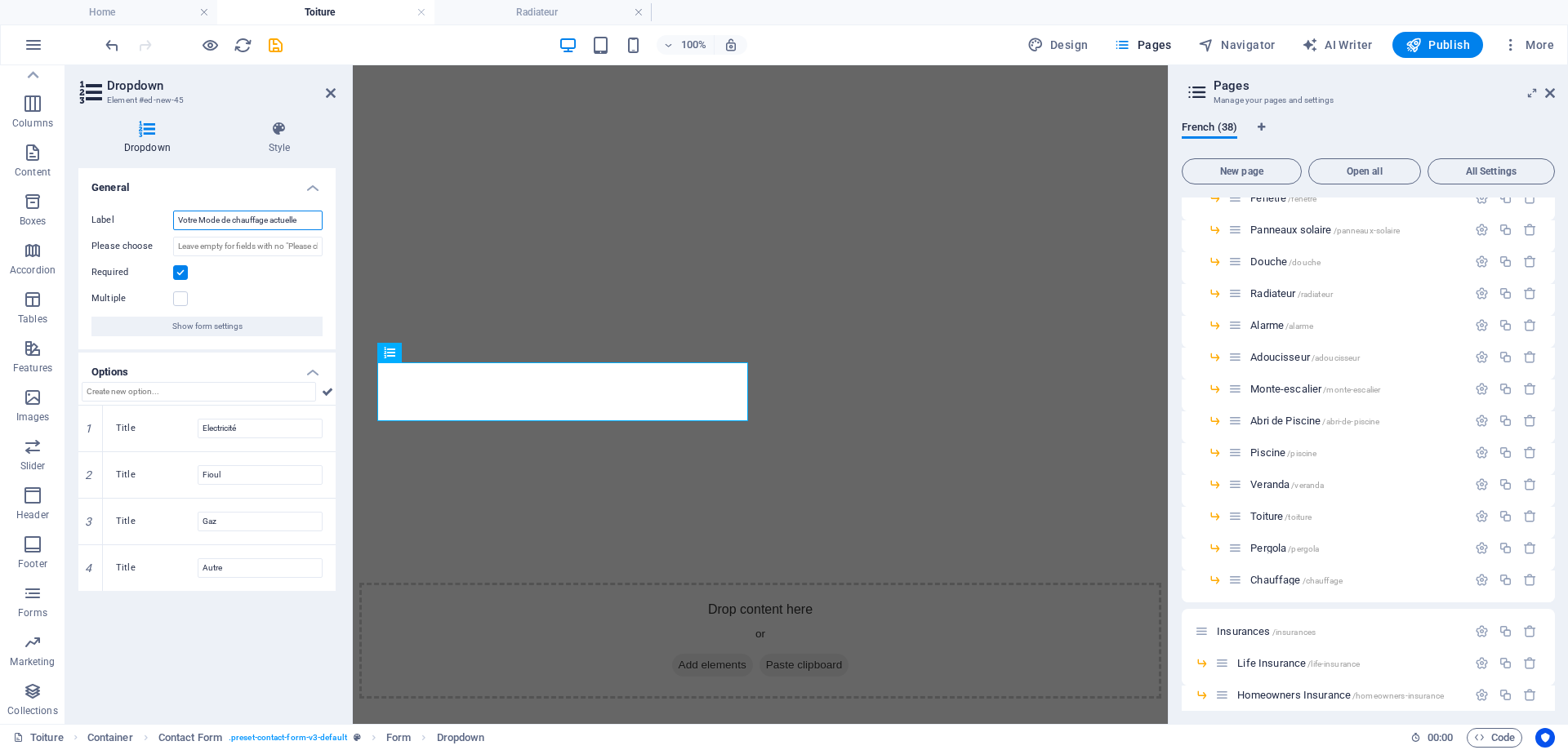
click at [219, 218] on input "Votre Mode de chauffage actuelle" at bounding box center [248, 220] width 149 height 19
type input "Votre habitation"
click at [221, 427] on input "Electricité" at bounding box center [260, 428] width 125 height 19
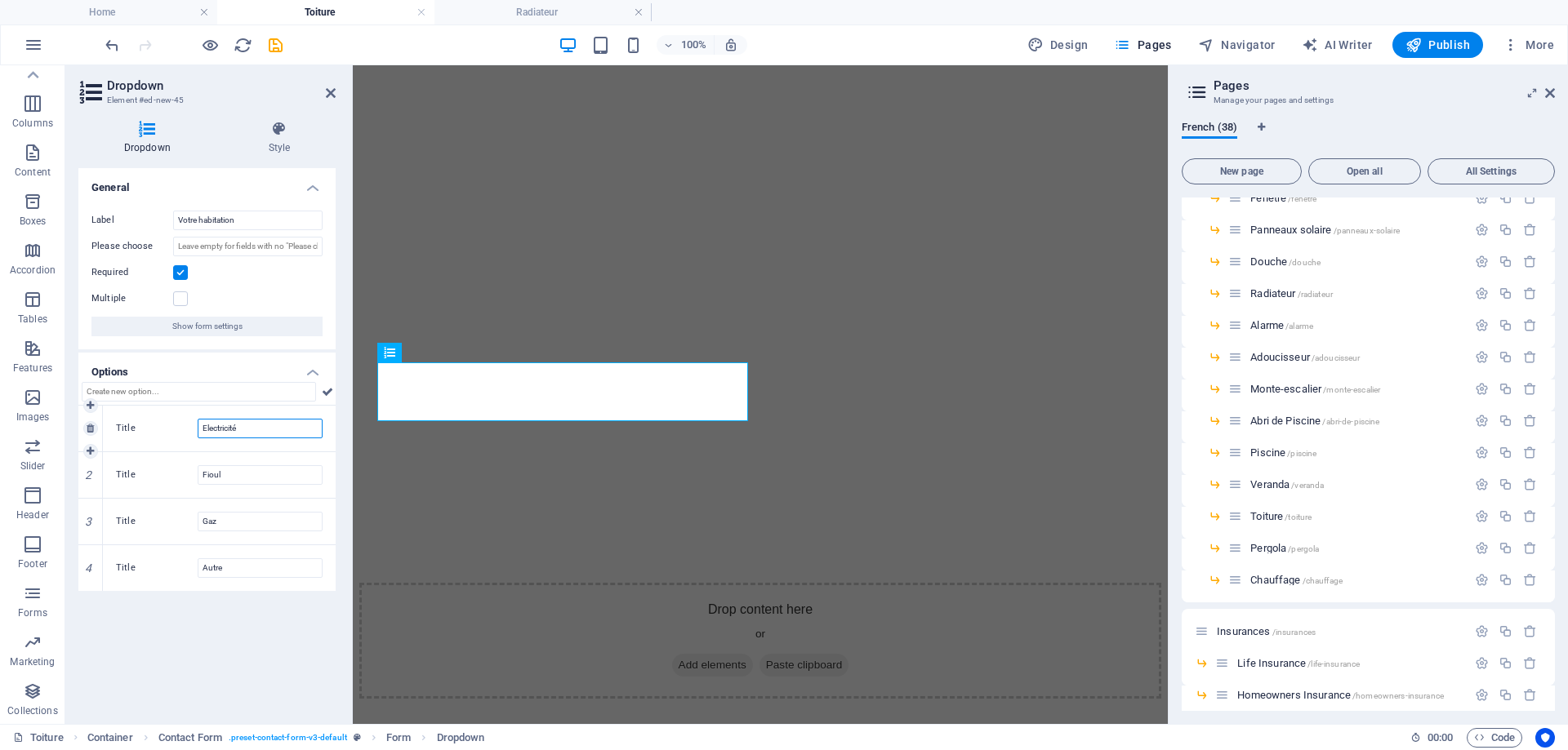
click at [221, 427] on input "Electricité" at bounding box center [260, 428] width 125 height 19
click at [222, 427] on input "Electricité" at bounding box center [260, 428] width 125 height 19
type input "Maison de plain pied"
click at [218, 471] on input "Fioul" at bounding box center [260, 475] width 125 height 19
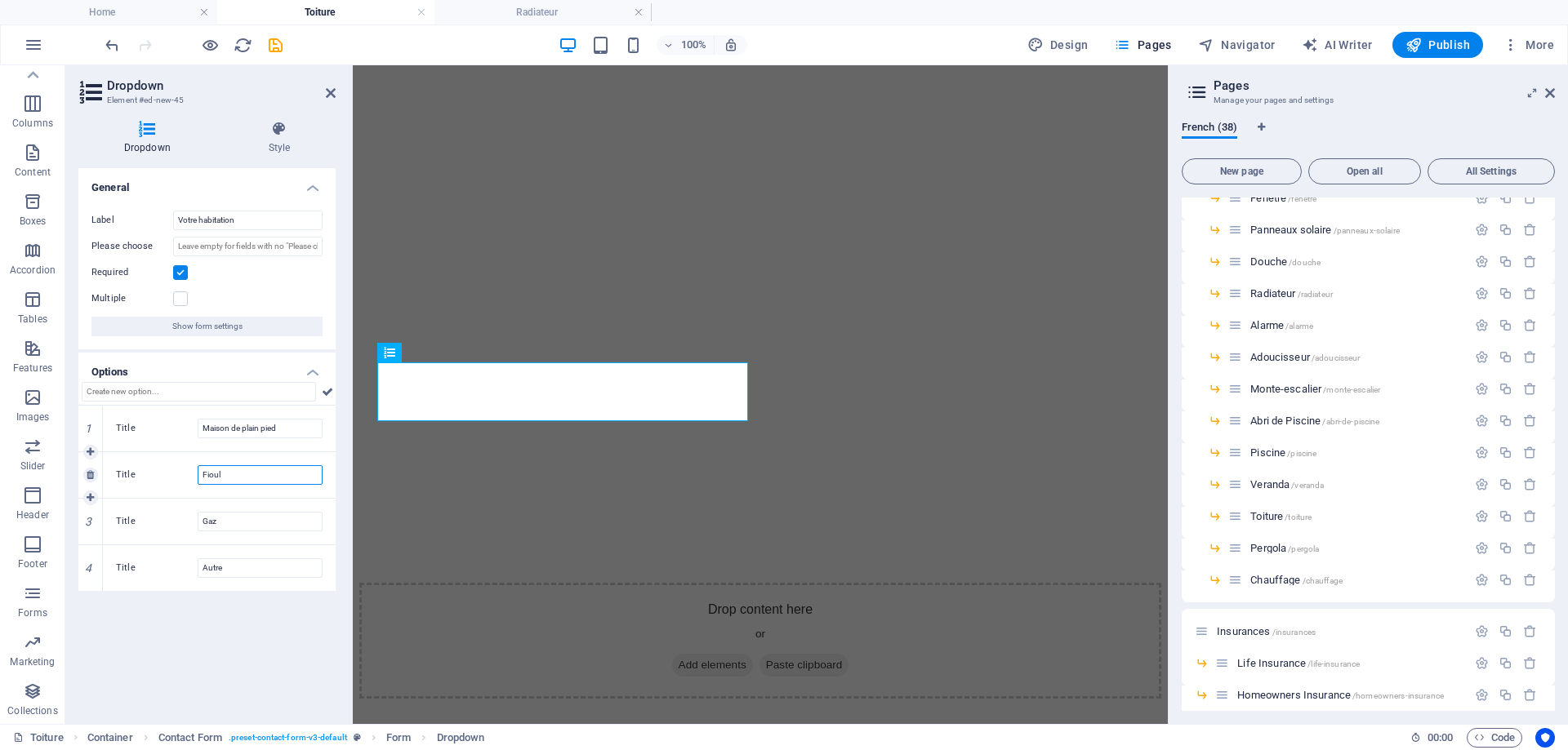
click at [218, 471] on input "Fioul" at bounding box center [260, 475] width 125 height 19
type input "Maison à étage"
click at [224, 529] on input "Gaz" at bounding box center [260, 522] width 125 height 19
click at [91, 569] on icon at bounding box center [91, 568] width 8 height 10
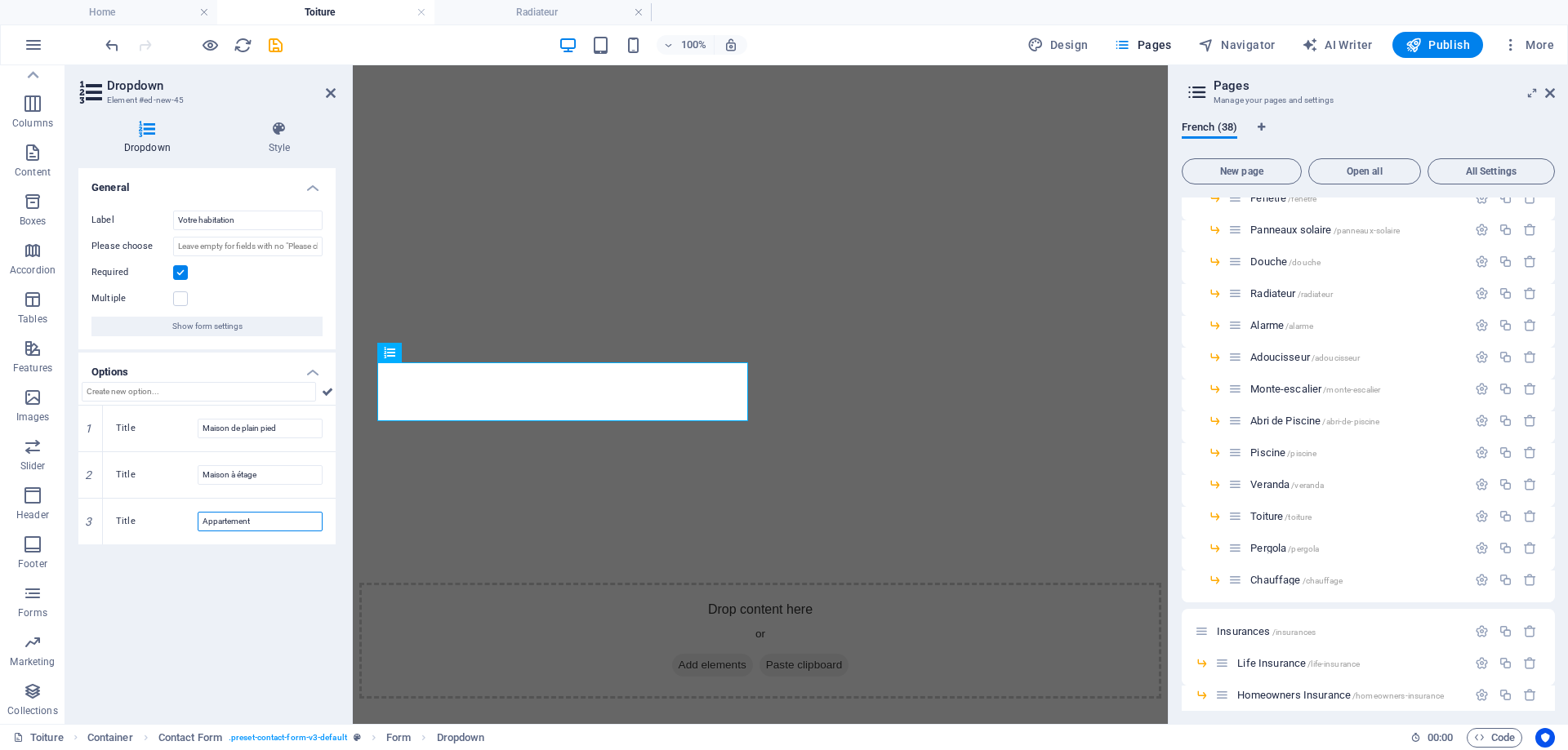
type input "Appartement"
click at [203, 653] on div "General Label Votre habitation Please choose Required Multiple Show form settin…" at bounding box center [206, 439] width 257 height 543
click at [328, 91] on icon at bounding box center [331, 94] width 10 height 13
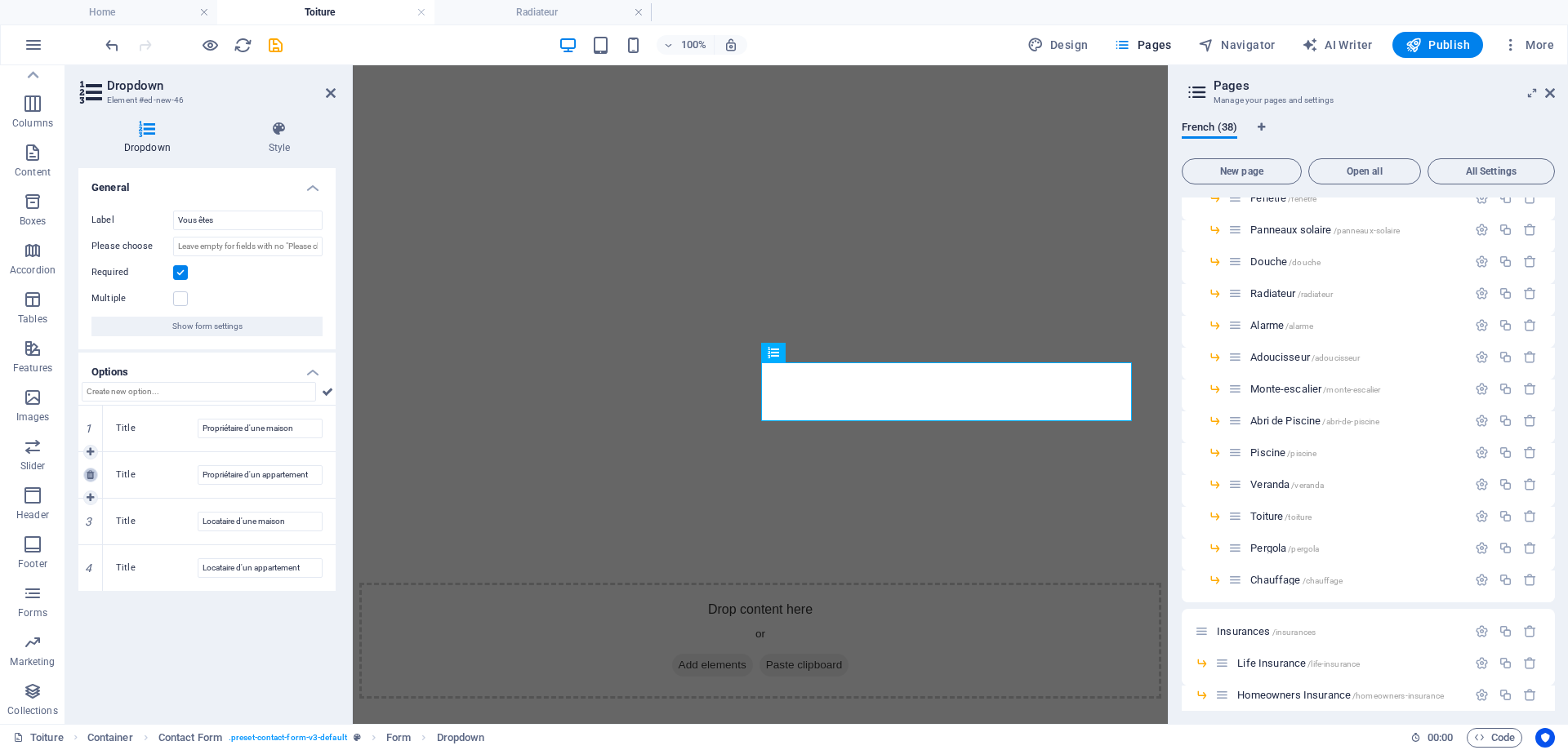
click at [90, 473] on icon at bounding box center [91, 475] width 8 height 10
type input "Locataire d'une maison"
type input "Locataire d'un appartement"
click at [95, 524] on link at bounding box center [90, 521] width 14 height 14
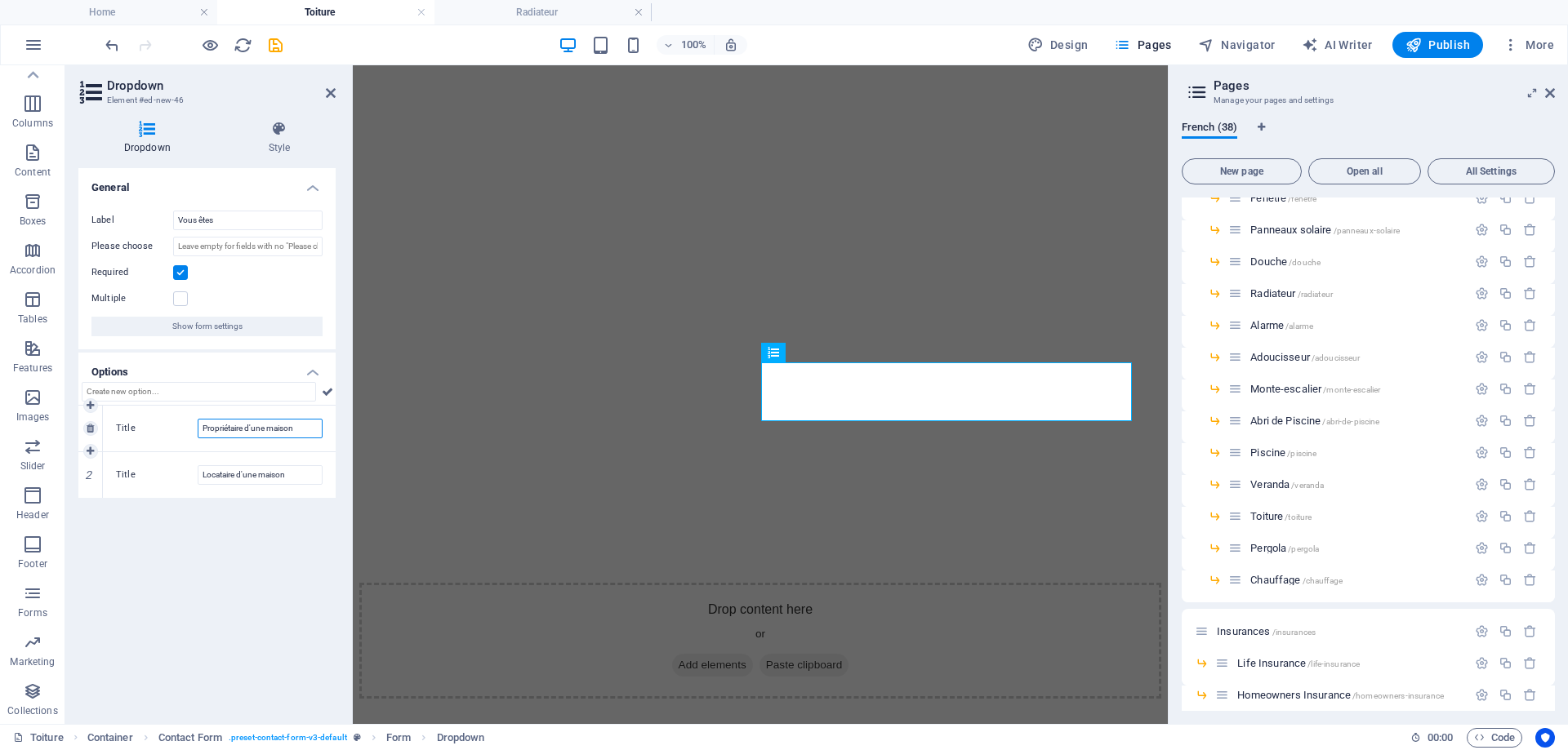
click at [252, 425] on input "Propriétaire d'une maison" at bounding box center [260, 428] width 125 height 19
drag, startPoint x: 599, startPoint y: 494, endPoint x: 444, endPoint y: 445, distance: 162.6
click at [256, 434] on input "Propriétaire d'une maison" at bounding box center [260, 428] width 125 height 19
click at [248, 429] on input "Propriétaire d'une maison" at bounding box center [260, 428] width 125 height 19
click at [248, 428] on input "Propriétaire d'une maison" at bounding box center [260, 428] width 125 height 19
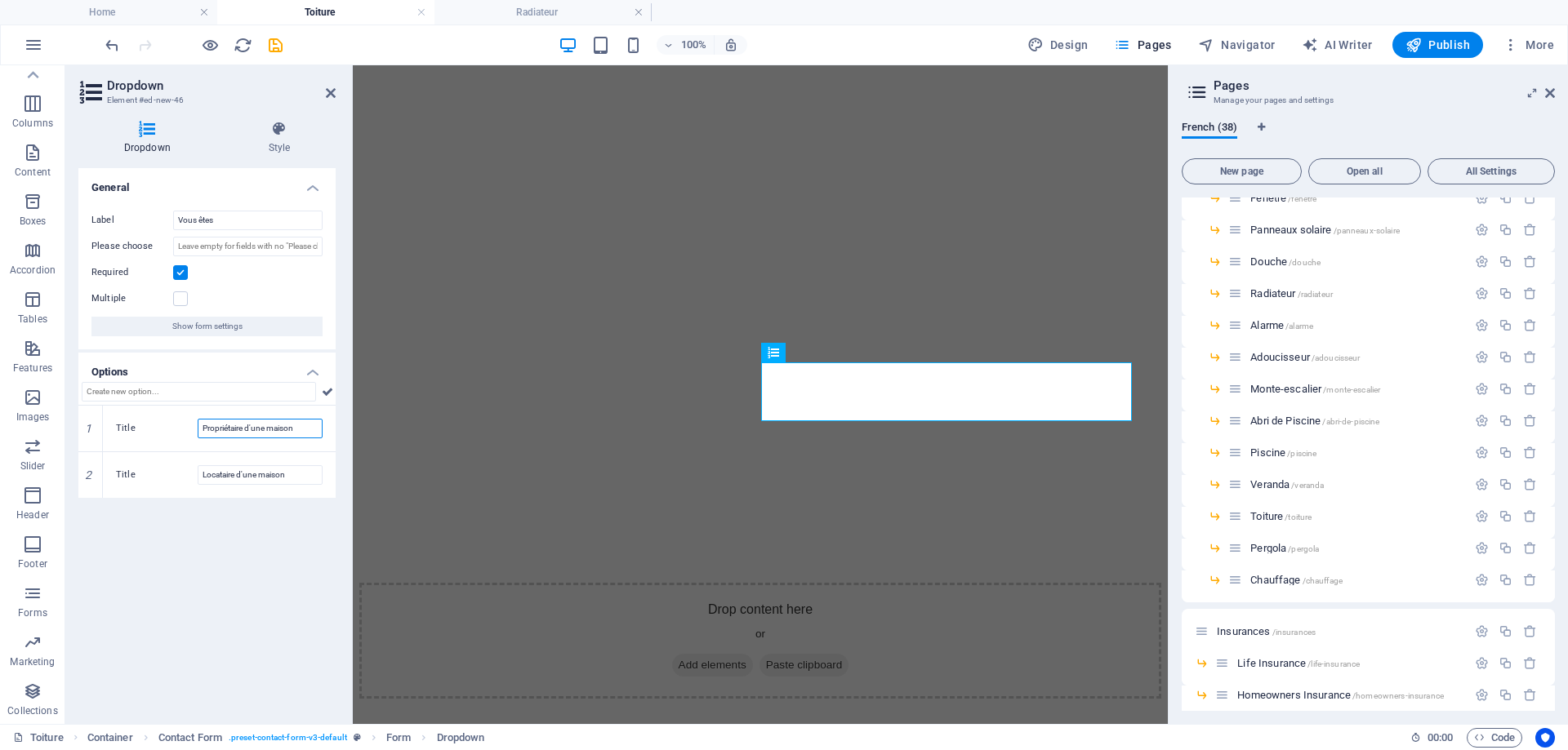
drag, startPoint x: 244, startPoint y: 429, endPoint x: 336, endPoint y: 430, distance: 92.0
click at [336, 430] on div "Dropdown Style General Label Vous êtes Please choose Required Multiple Show for…" at bounding box center [207, 415] width 284 height 616
type input "Propriétaire"
click at [280, 466] on input "Locataire d'une maison" at bounding box center [260, 475] width 125 height 19
drag, startPoint x: 233, startPoint y: 474, endPoint x: 333, endPoint y: 480, distance: 100.2
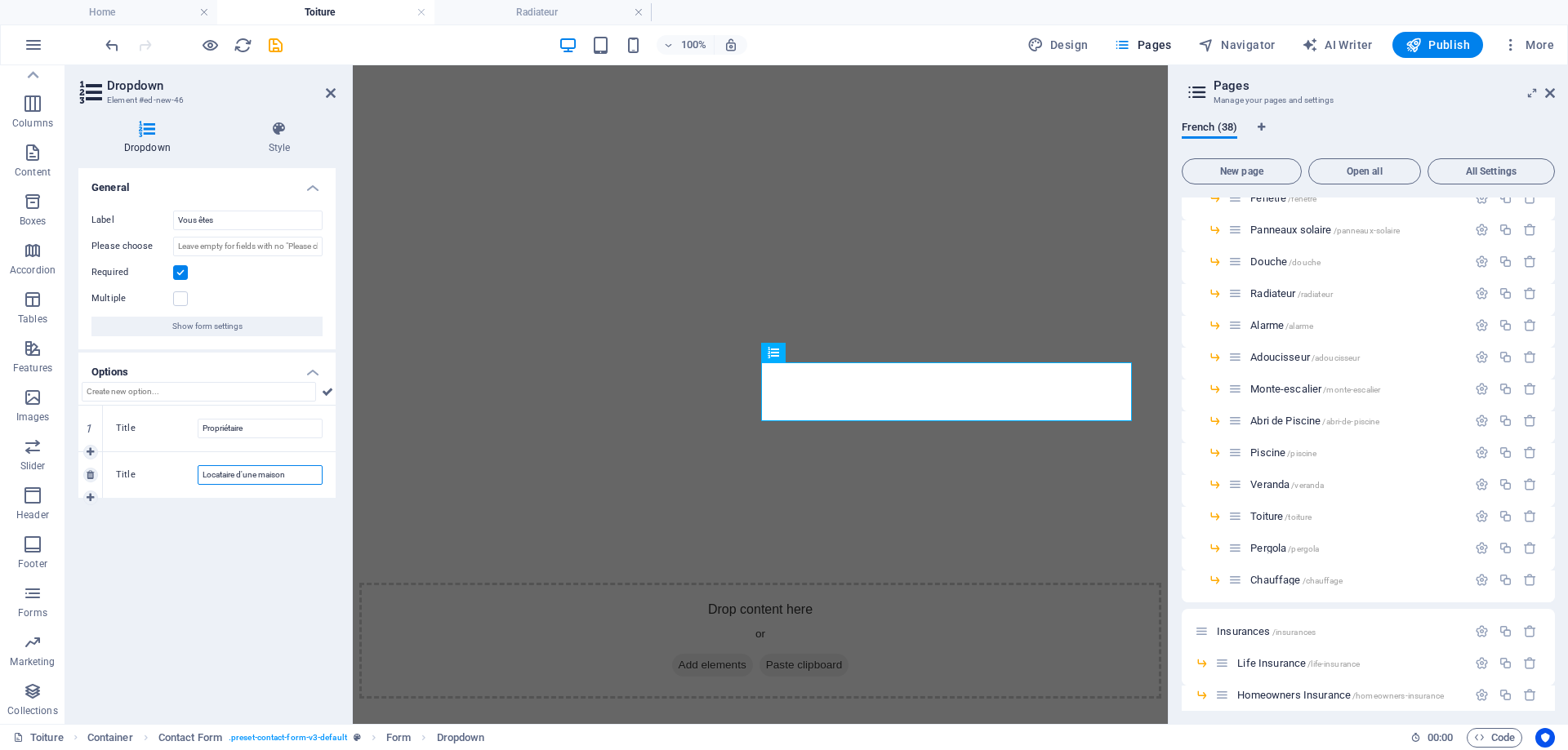
click at [333, 480] on div "Title Locataire d'une maison" at bounding box center [219, 474] width 232 height 45
click at [267, 476] on input "Locataire d'une maison" at bounding box center [260, 475] width 125 height 19
drag, startPoint x: 235, startPoint y: 475, endPoint x: 347, endPoint y: 494, distance: 113.6
click at [349, 486] on aside "Dropdown Element #ed-new-46 Dropdown Style General Label Vous êtes Please choos…" at bounding box center [209, 394] width 287 height 658
type input "Locataire"
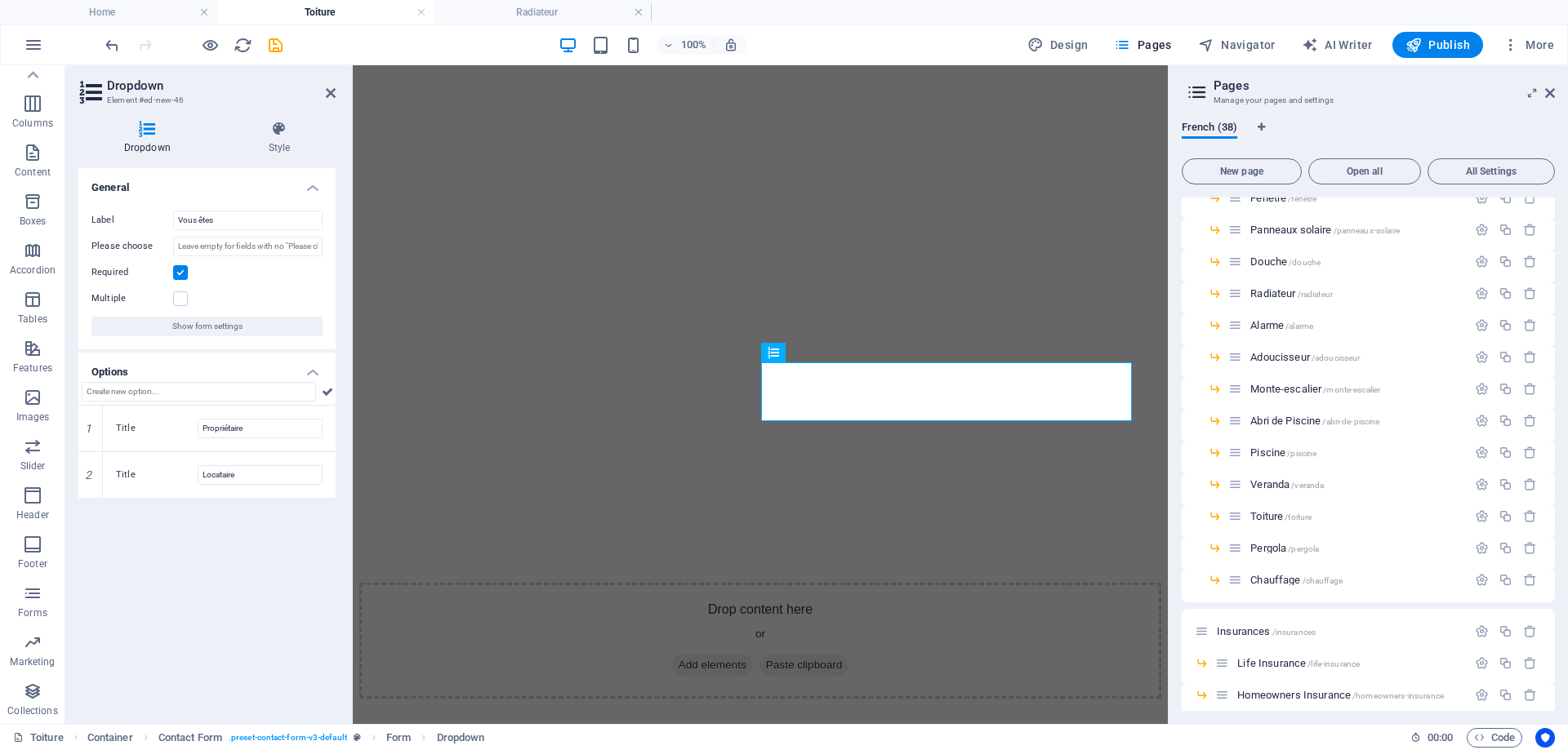
click at [289, 534] on div "General Label Vous êtes Please choose Required Multiple Show form settings Opti…" at bounding box center [206, 439] width 257 height 543
click at [270, 45] on icon "save" at bounding box center [275, 44] width 18 height 18
select select
checkbox input "false"
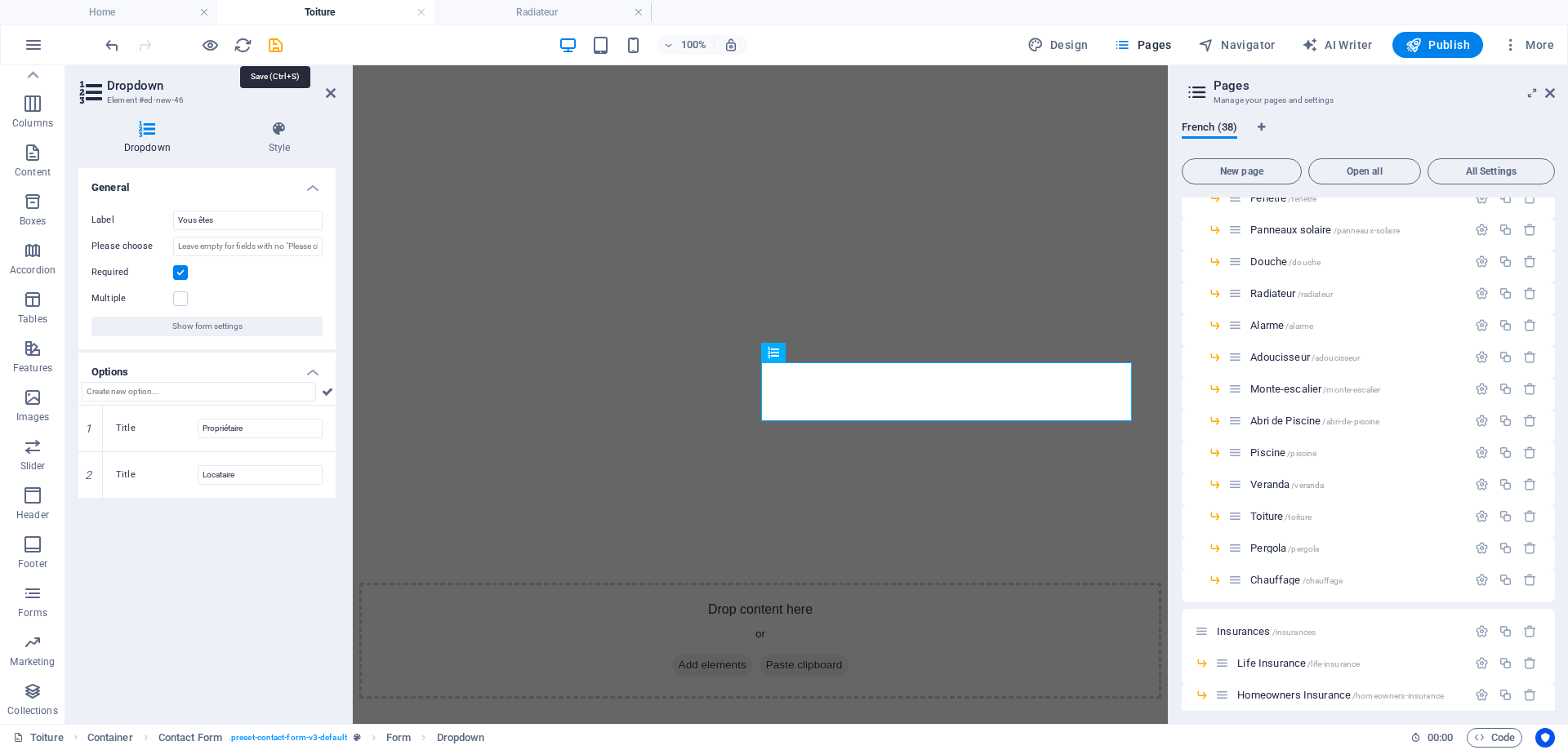
checkbox input "false"
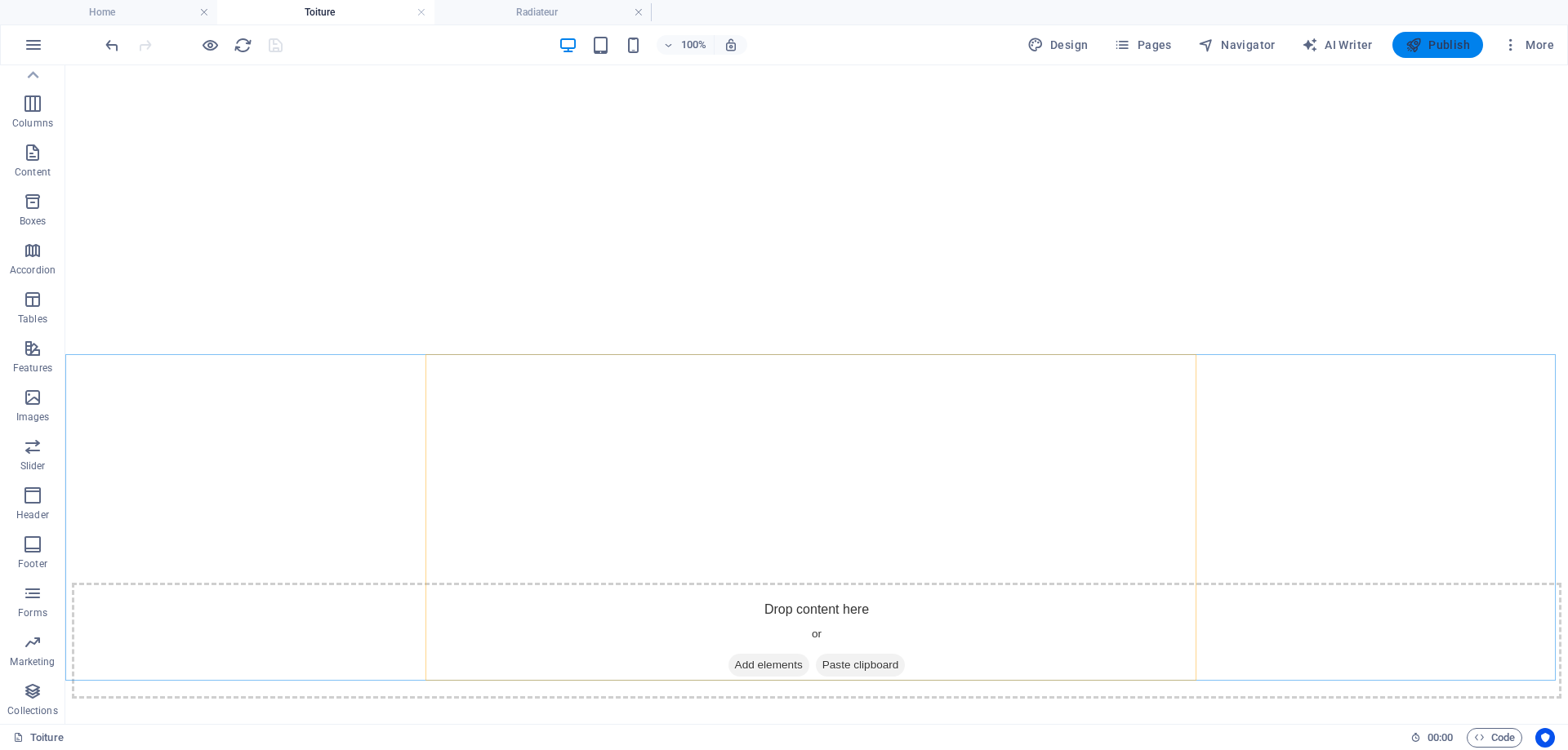
click at [1436, 45] on span "Publish" at bounding box center [1437, 44] width 65 height 16
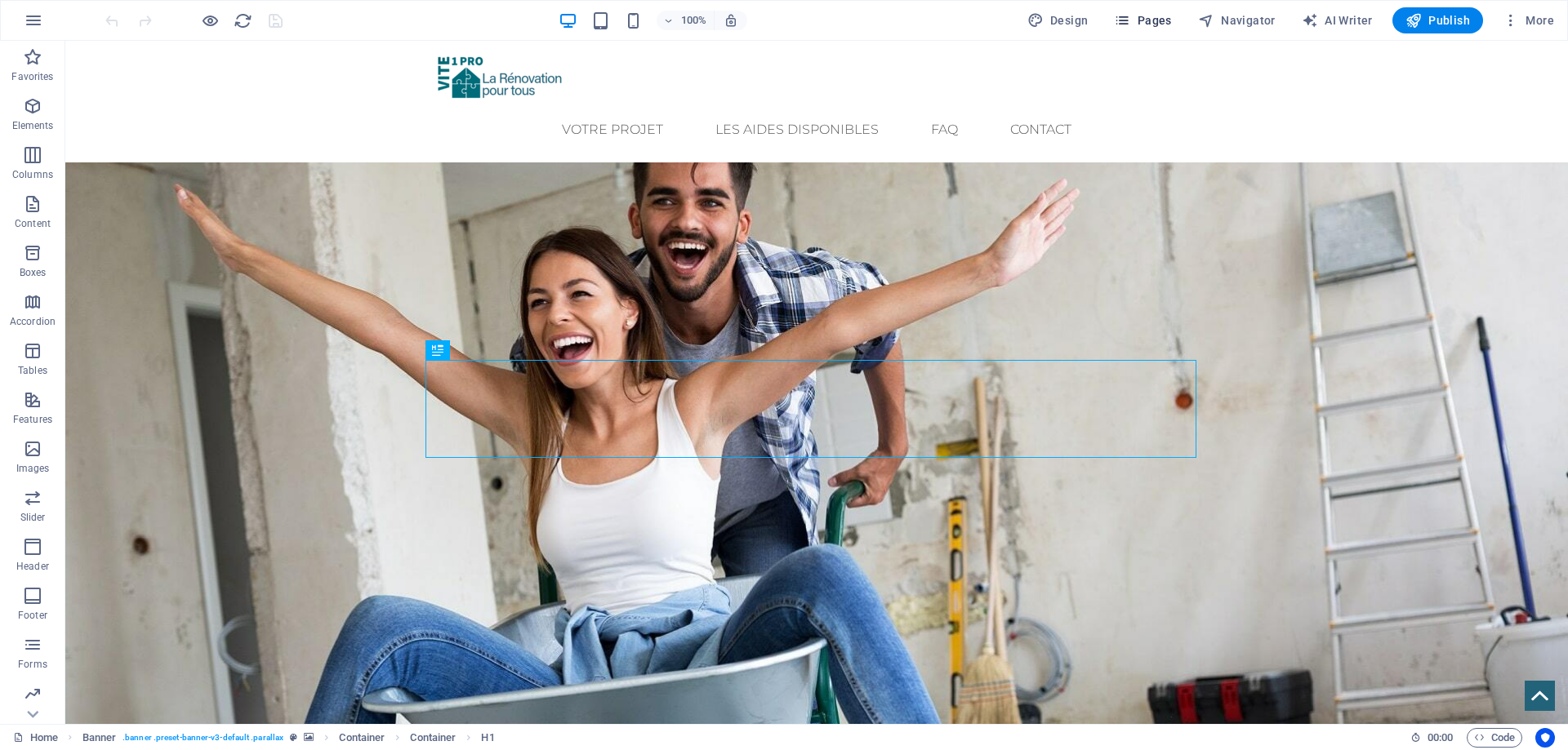
click at [1139, 13] on span "Pages" at bounding box center [1142, 20] width 57 height 16
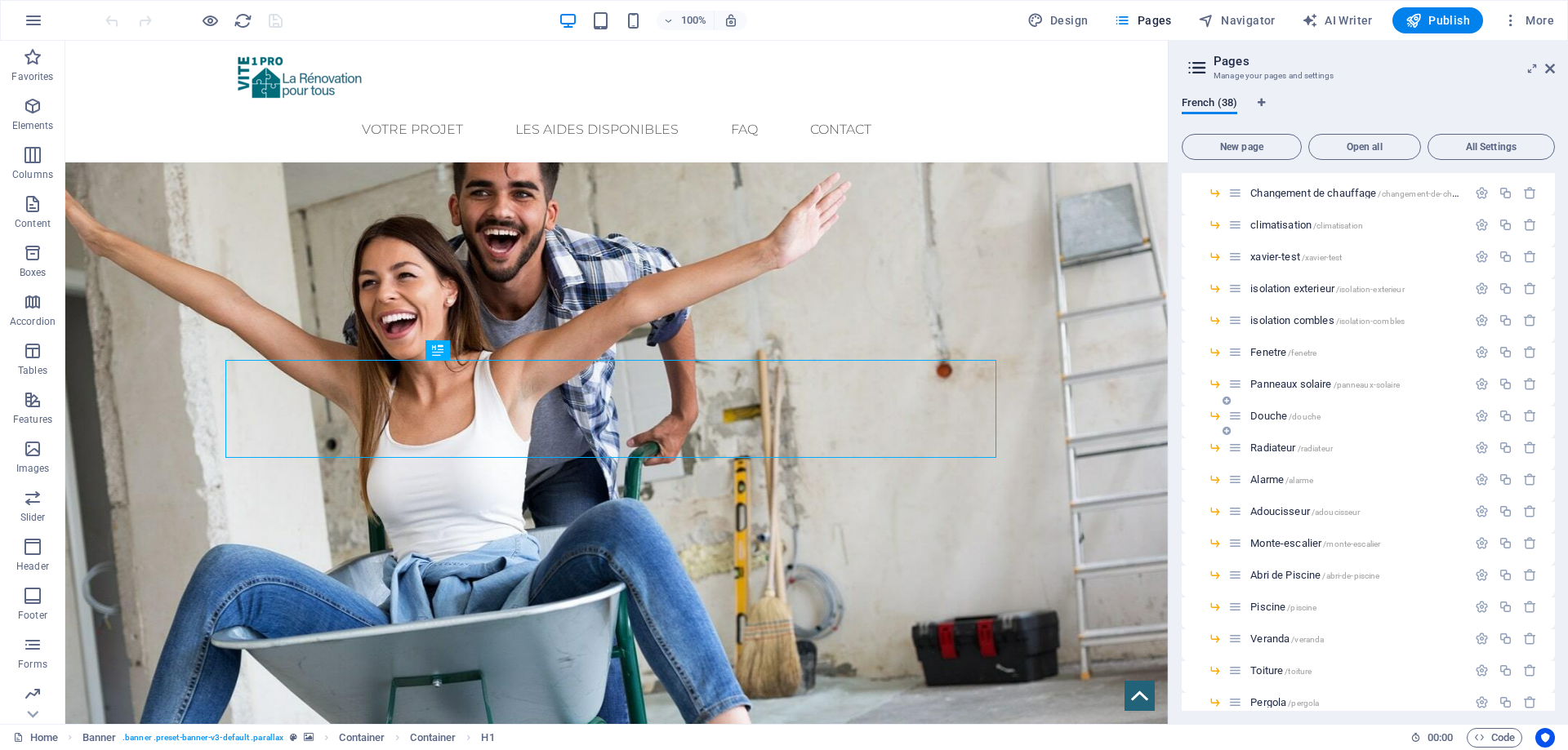
scroll to position [163, 0]
click at [1274, 574] on span "Toiture /toiture" at bounding box center [1281, 573] width 62 height 13
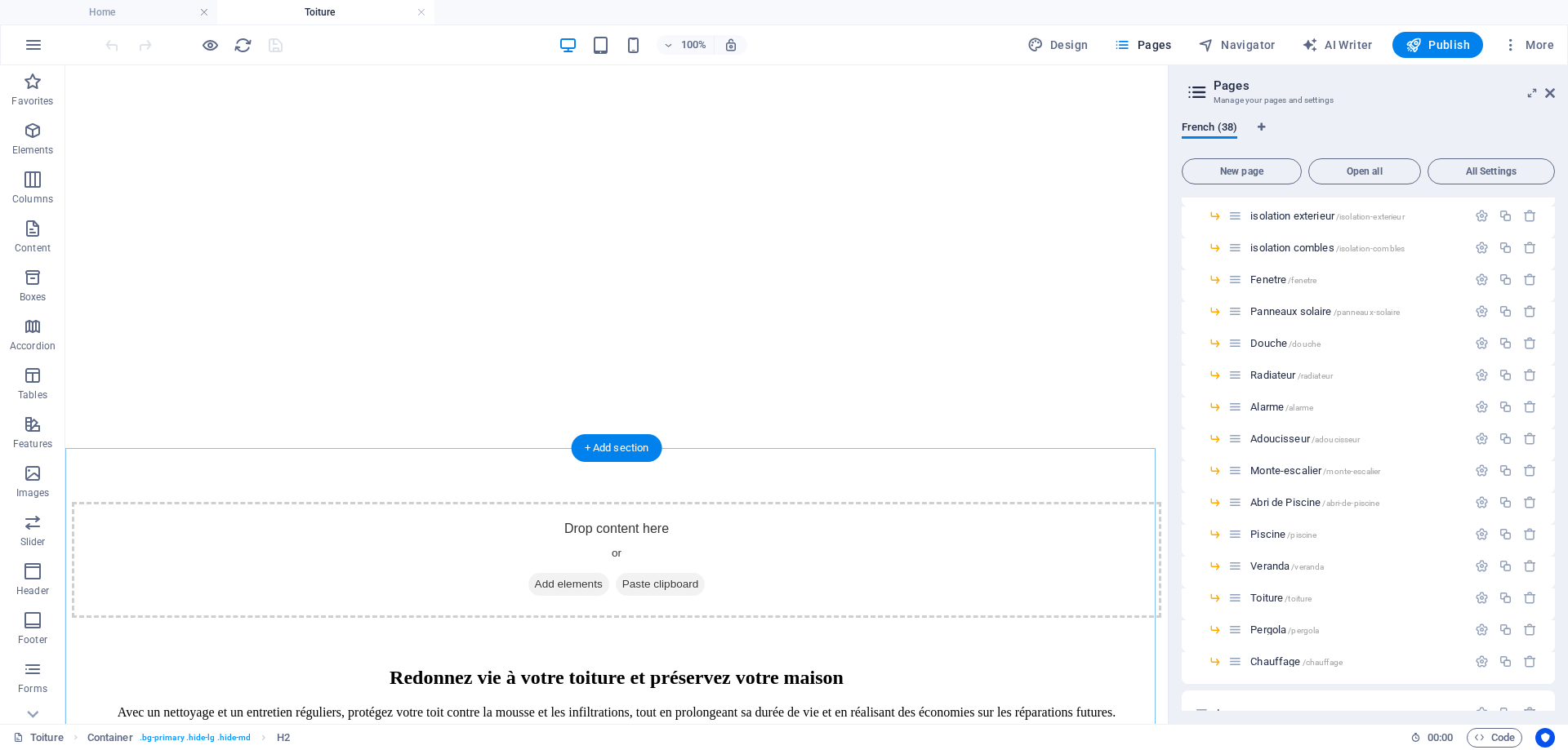
scroll to position [327, 0]
click at [258, 263] on span "Contact Form" at bounding box center [279, 263] width 60 height 10
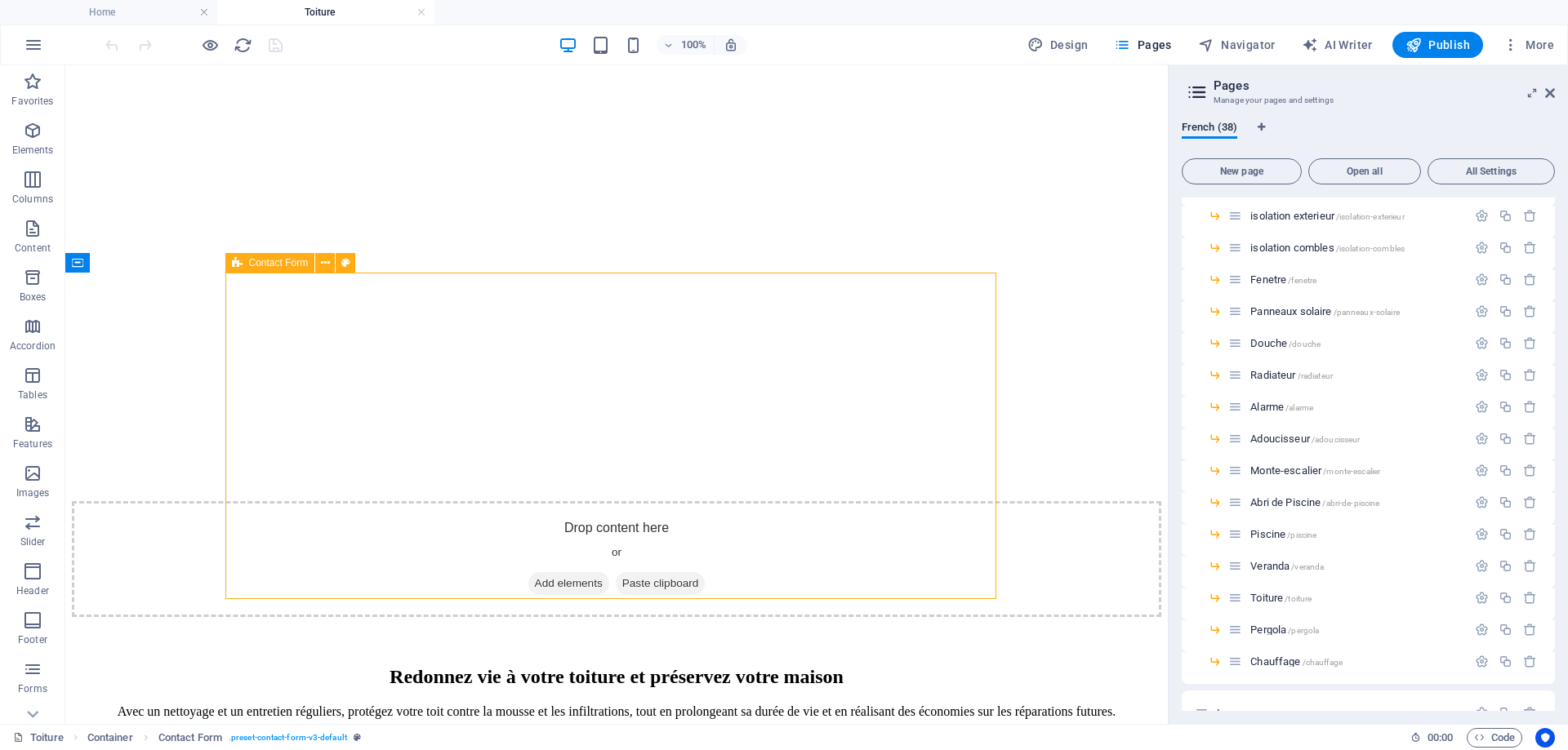
click at [258, 263] on span "Contact Form" at bounding box center [279, 263] width 60 height 10
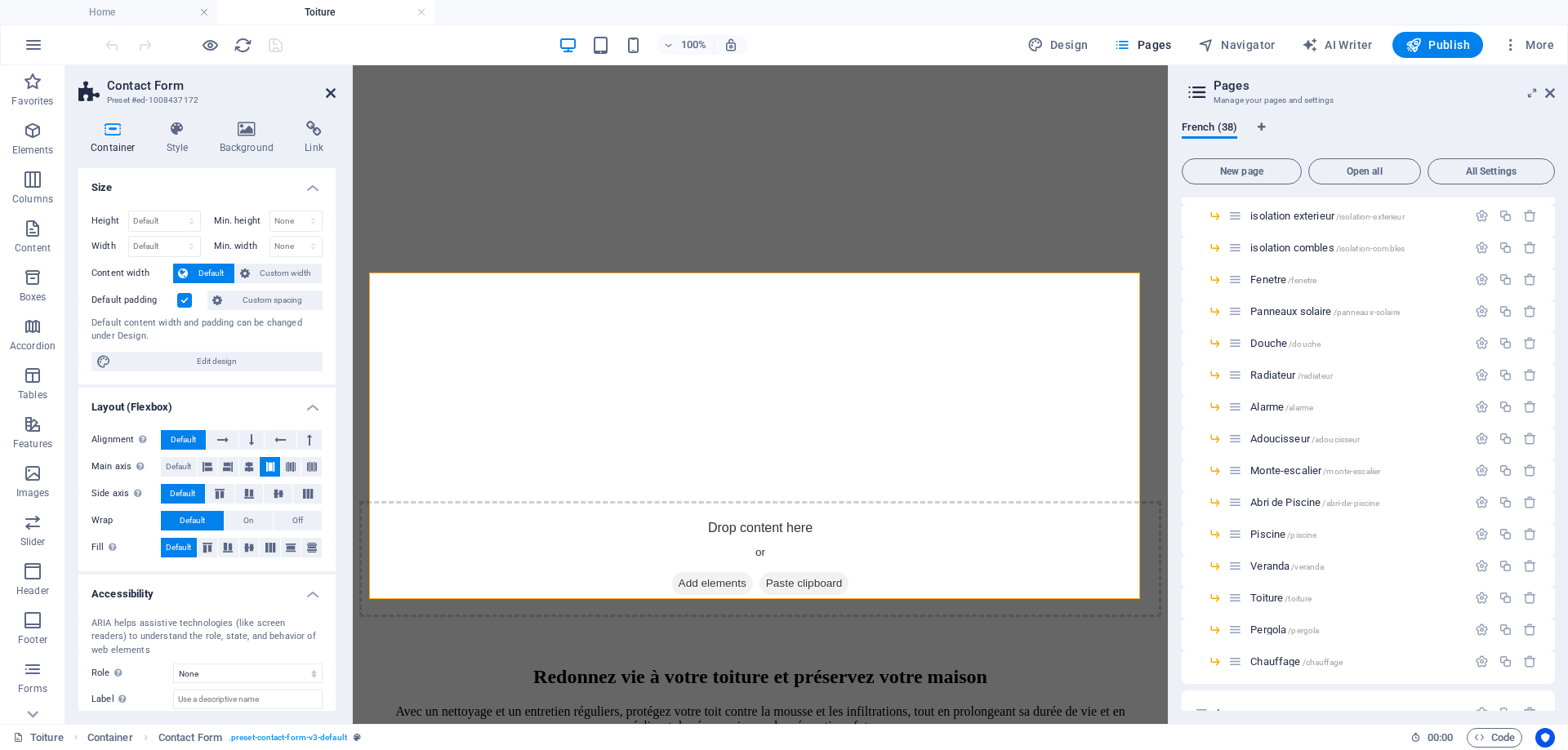
drag, startPoint x: 331, startPoint y: 94, endPoint x: 263, endPoint y: 76, distance: 70.3
click at [331, 94] on icon at bounding box center [331, 94] width 10 height 13
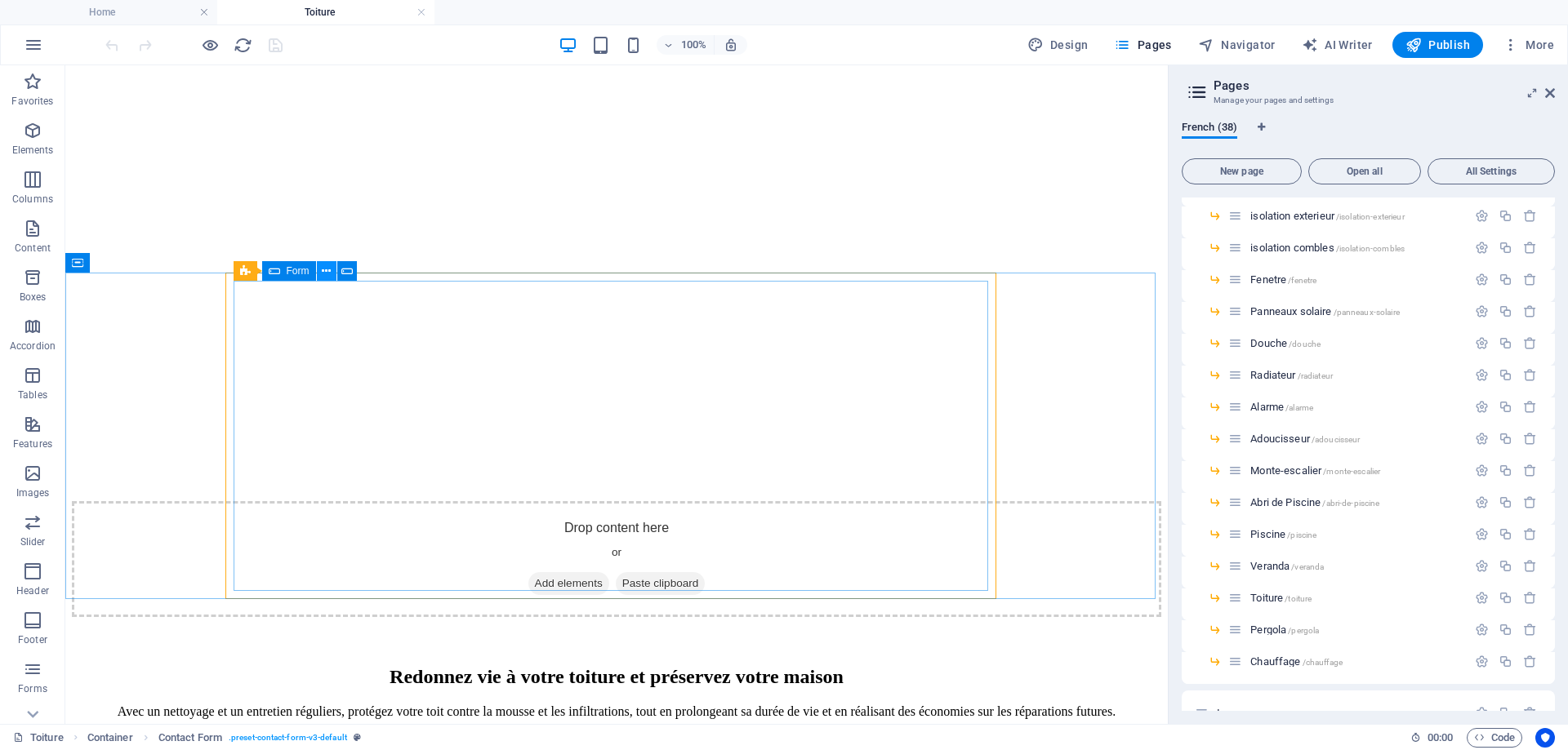
click at [322, 274] on icon at bounding box center [326, 272] width 9 height 17
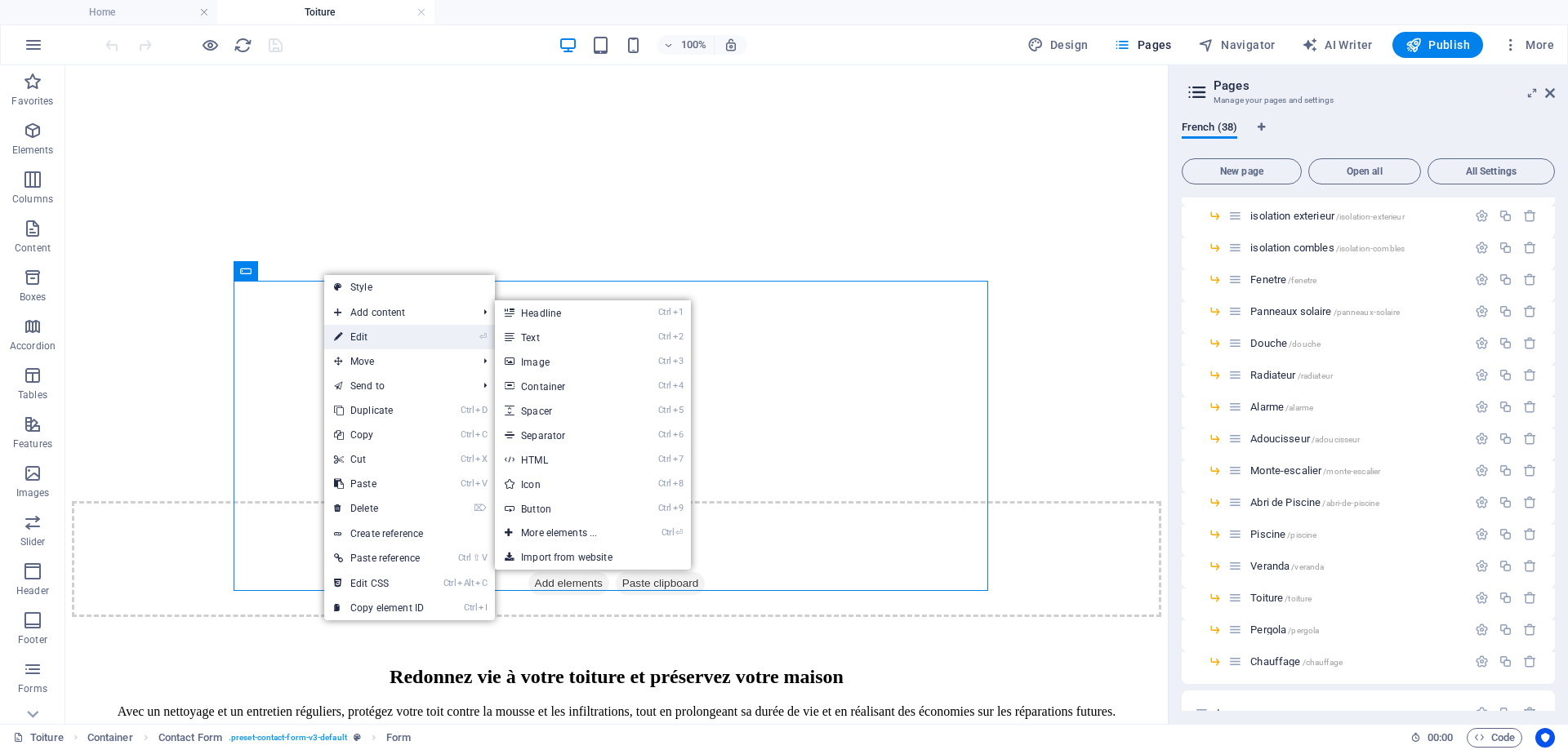
click at [345, 333] on link "⏎ Edit" at bounding box center [378, 336] width 109 height 24
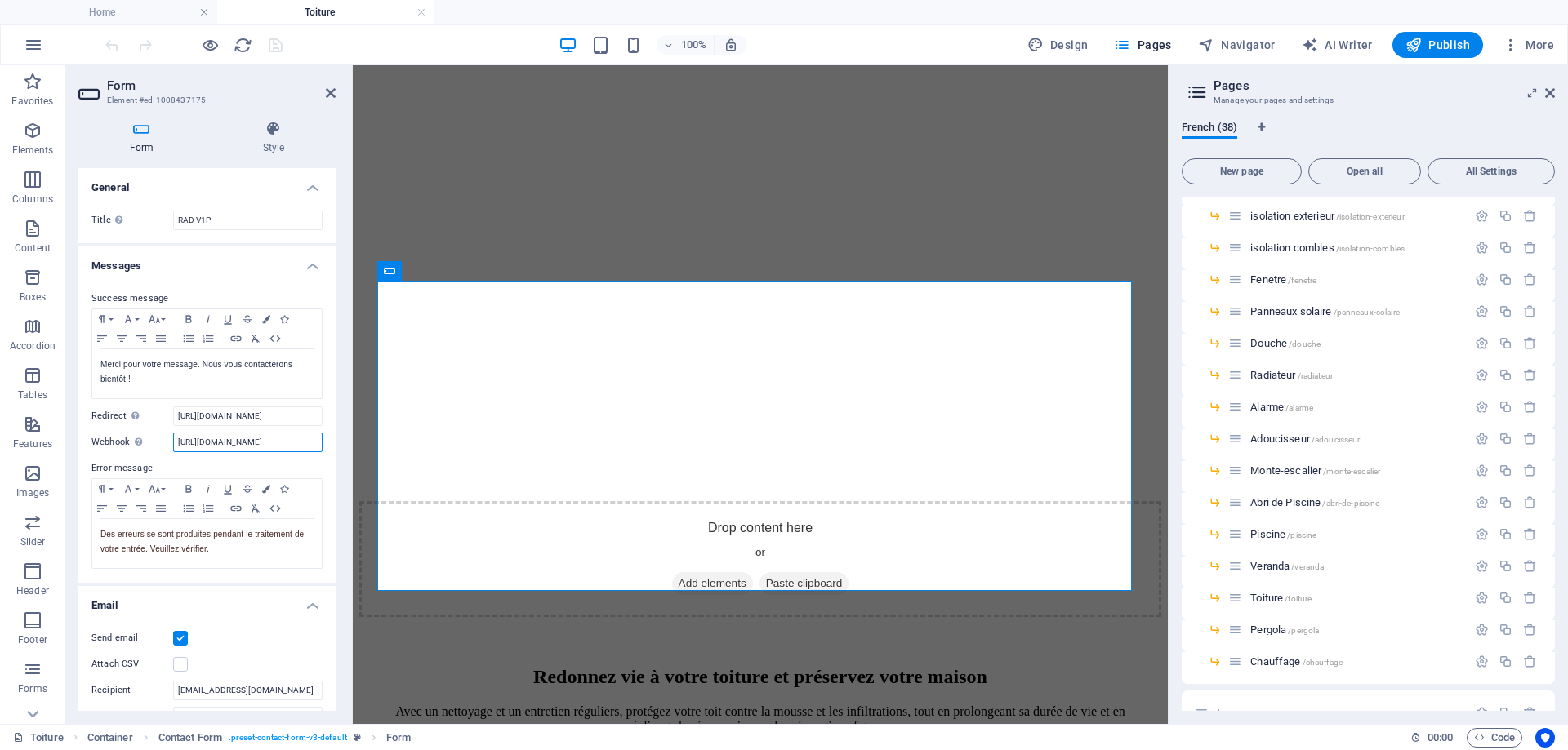
click at [226, 450] on input "https://hook.eu1.make.com/p65xyop7y9gvq89i4p4riycmahljy79d" at bounding box center [248, 442] width 149 height 19
paste input "75hid5xjn8xkjrb6c8kw9gaffqh8oarm"
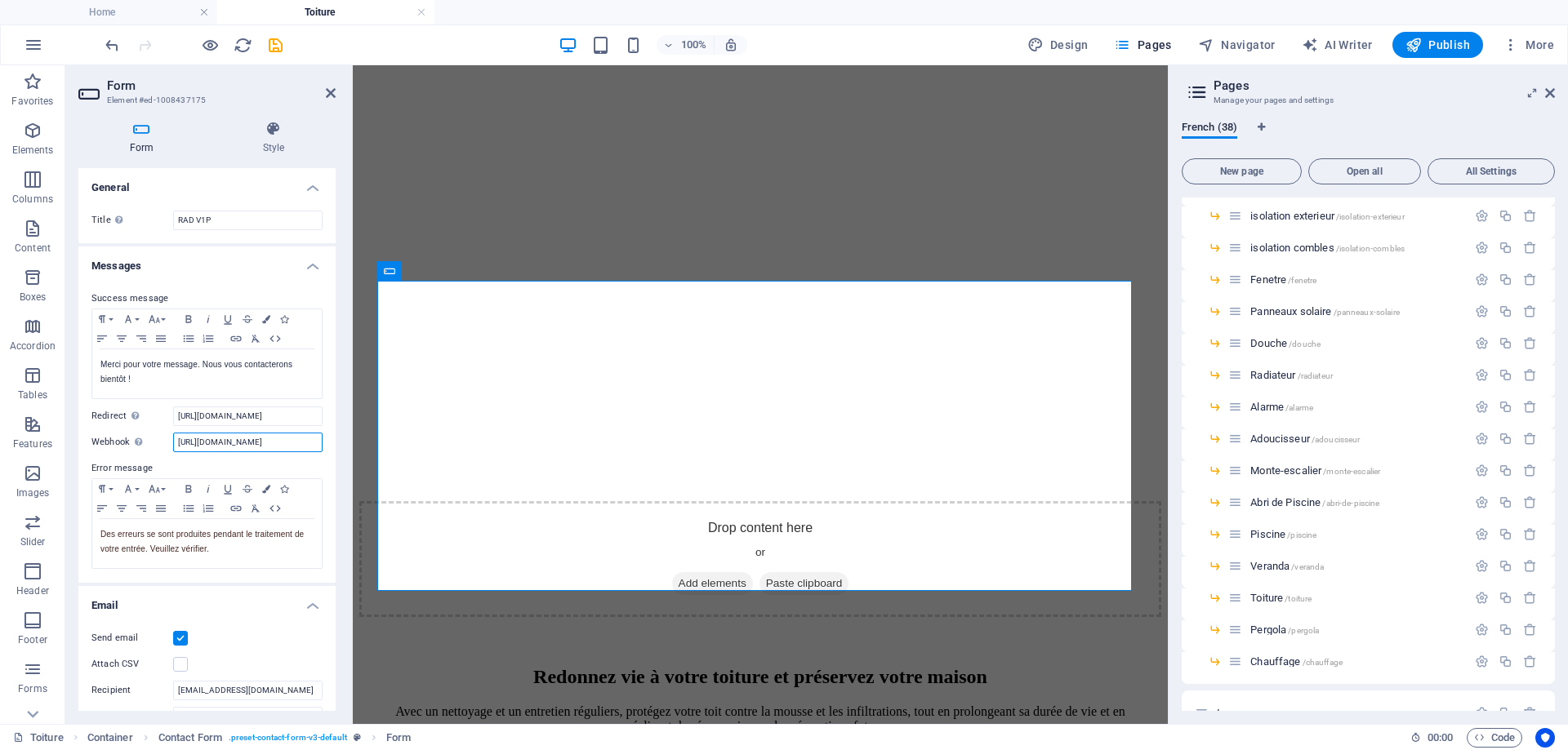
type input "[URL][DOMAIN_NAME]"
click at [210, 463] on label "Error message" at bounding box center [207, 469] width 231 height 19
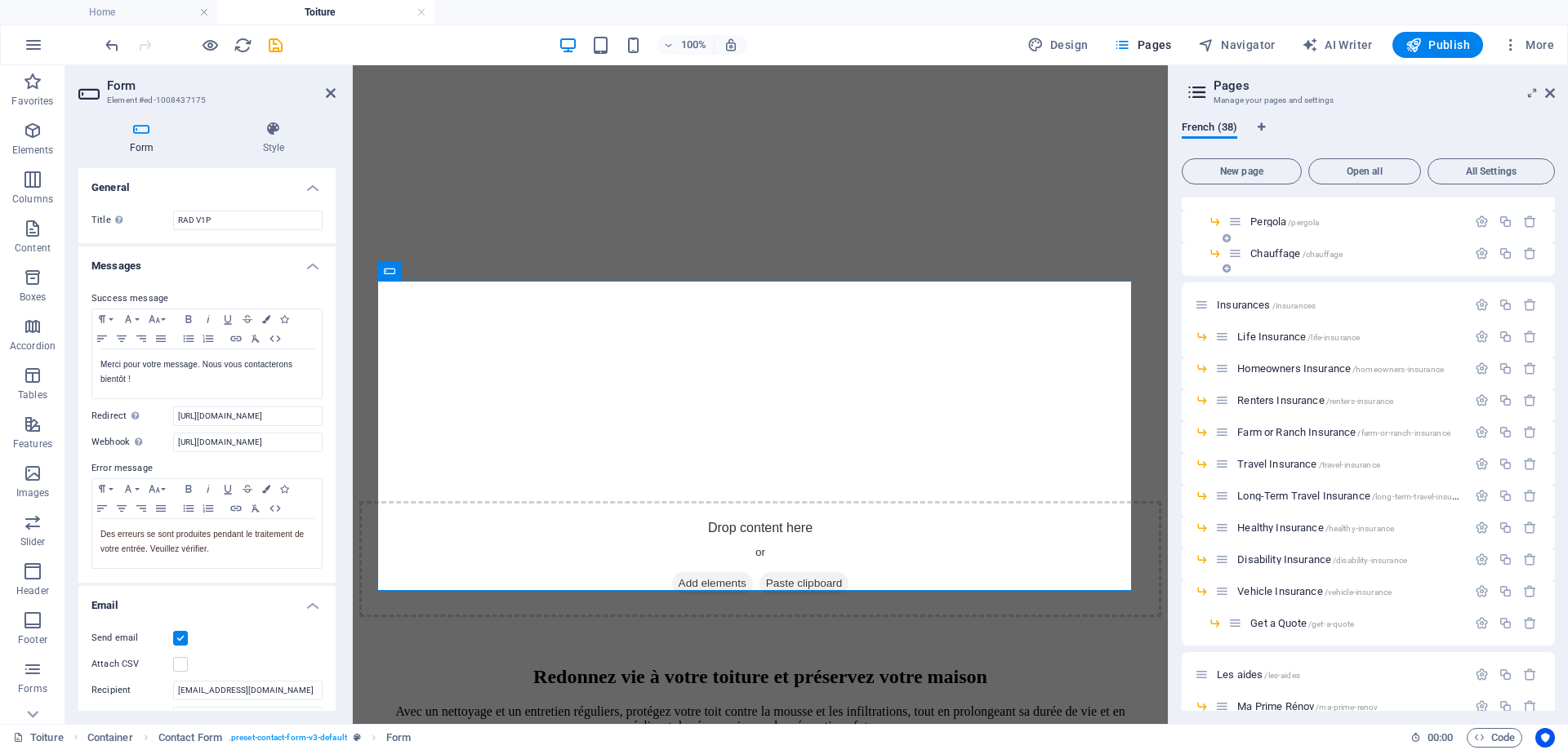
scroll to position [735, 0]
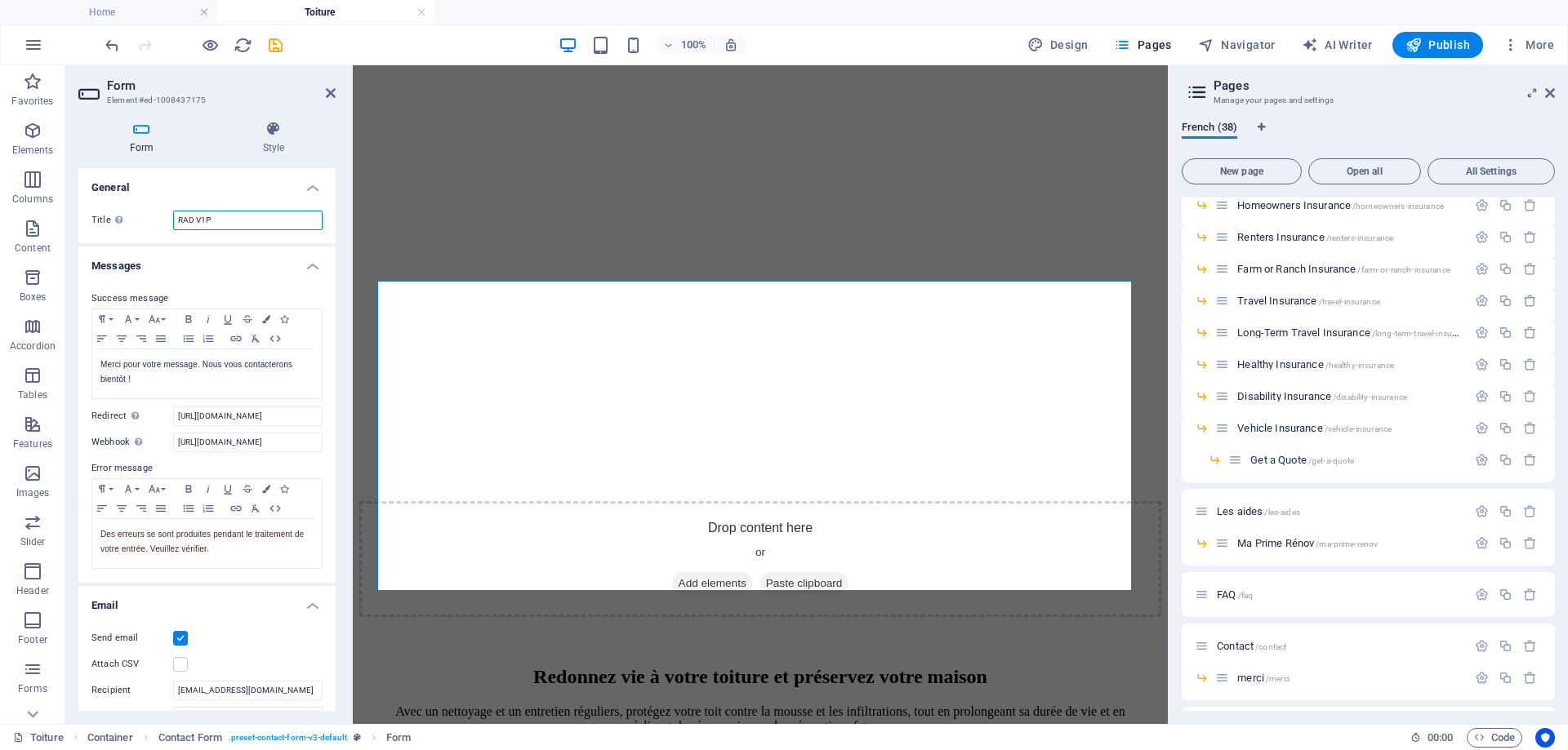
drag, startPoint x: 192, startPoint y: 218, endPoint x: 120, endPoint y: 245, distance: 76.9
click at [128, 239] on div "Title Define a name for the form. RAD V1P" at bounding box center [206, 220] width 257 height 45
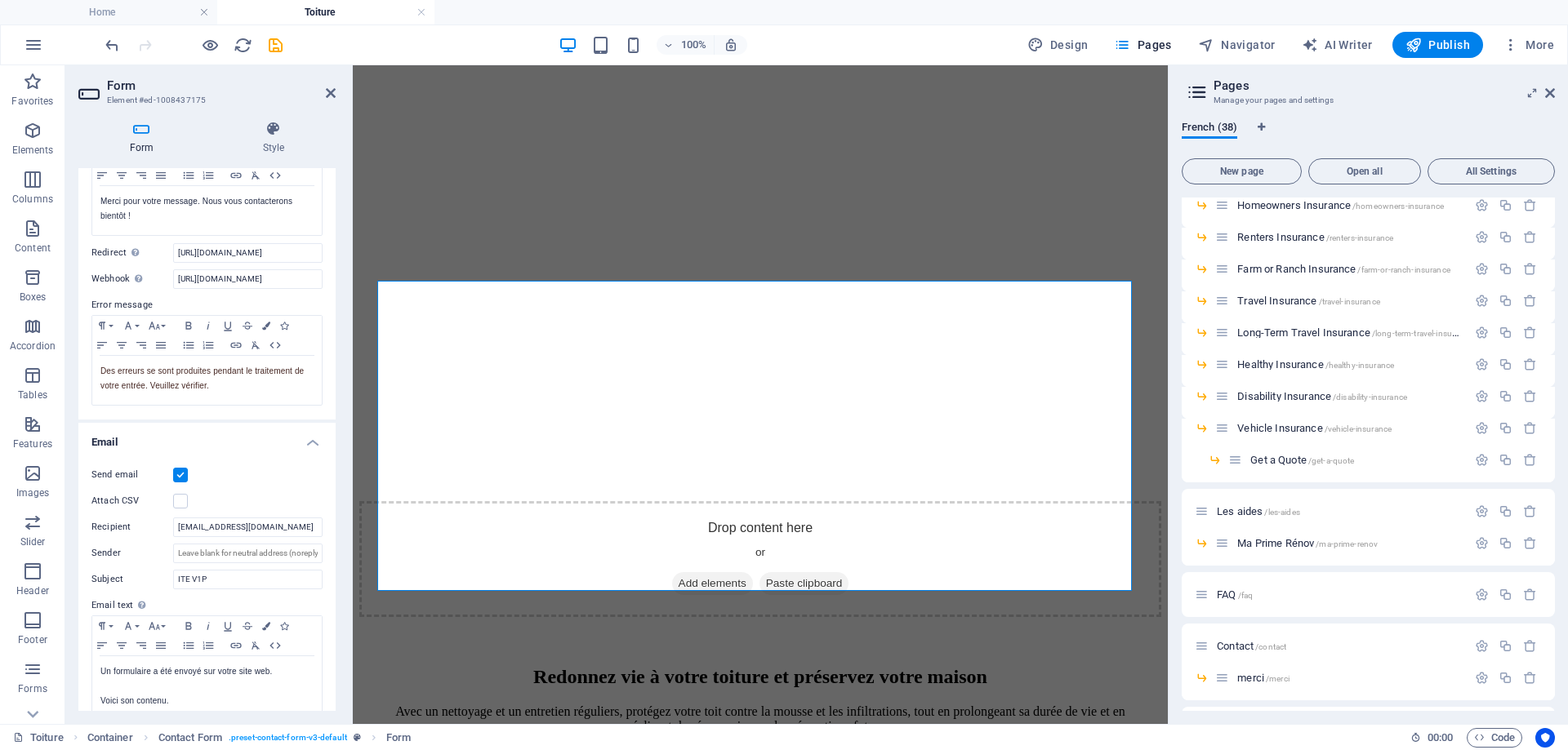
type input "TOITURE V1P"
click at [178, 476] on label at bounding box center [180, 474] width 14 height 14
click at [0, 0] on input "Send email" at bounding box center [0, 0] width 0 height 0
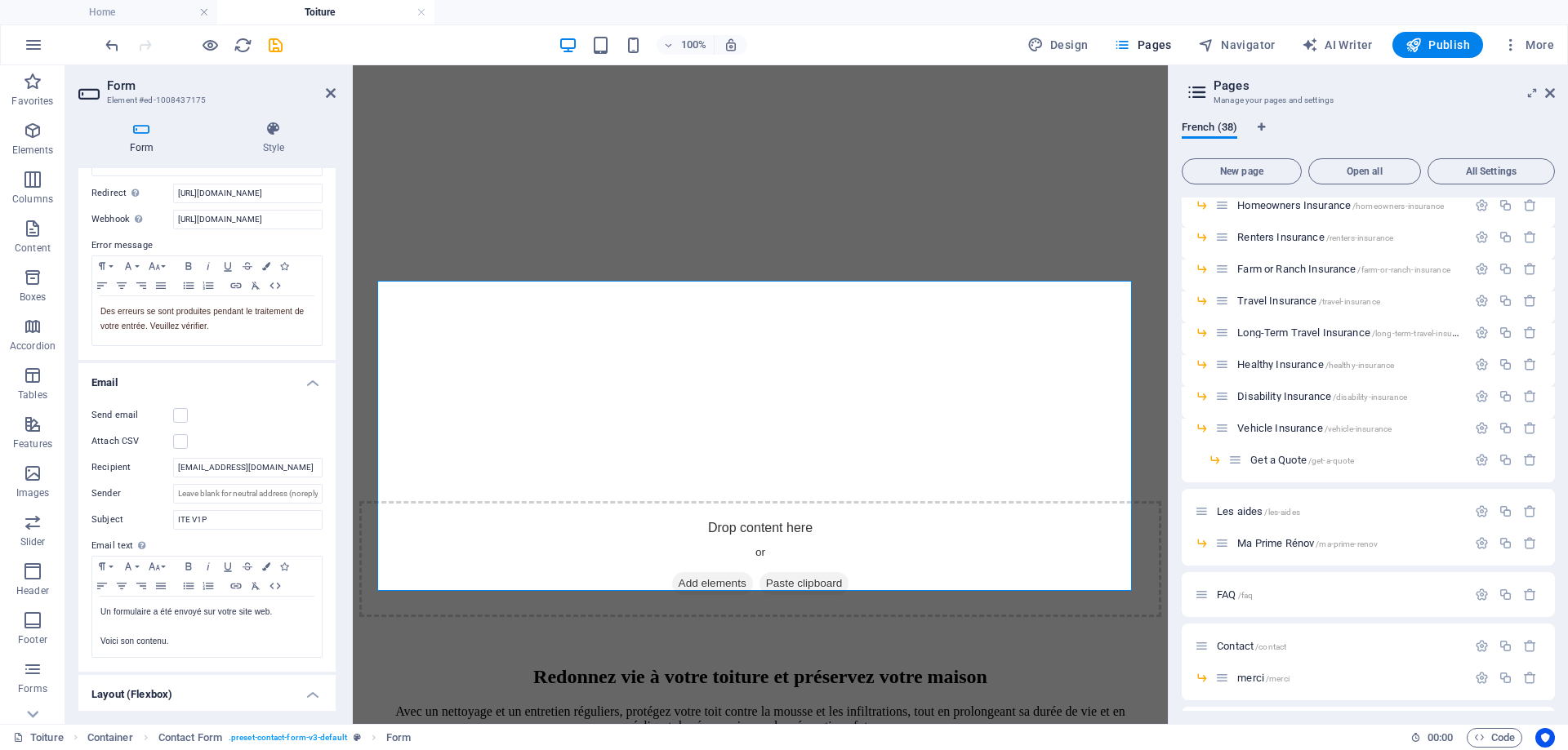
scroll to position [245, 0]
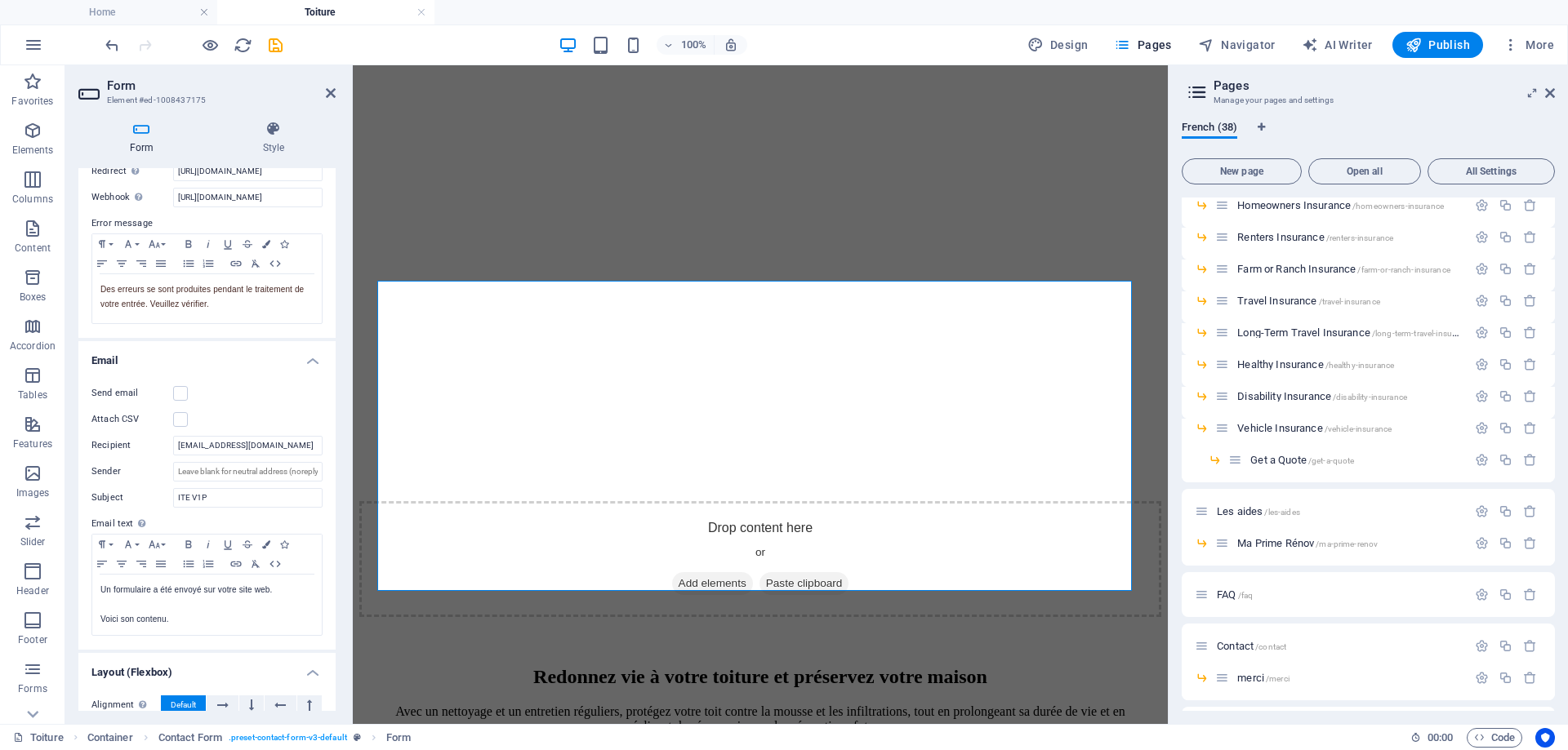
click at [333, 83] on h2 "Form" at bounding box center [221, 85] width 229 height 14
click at [331, 94] on icon at bounding box center [331, 94] width 10 height 13
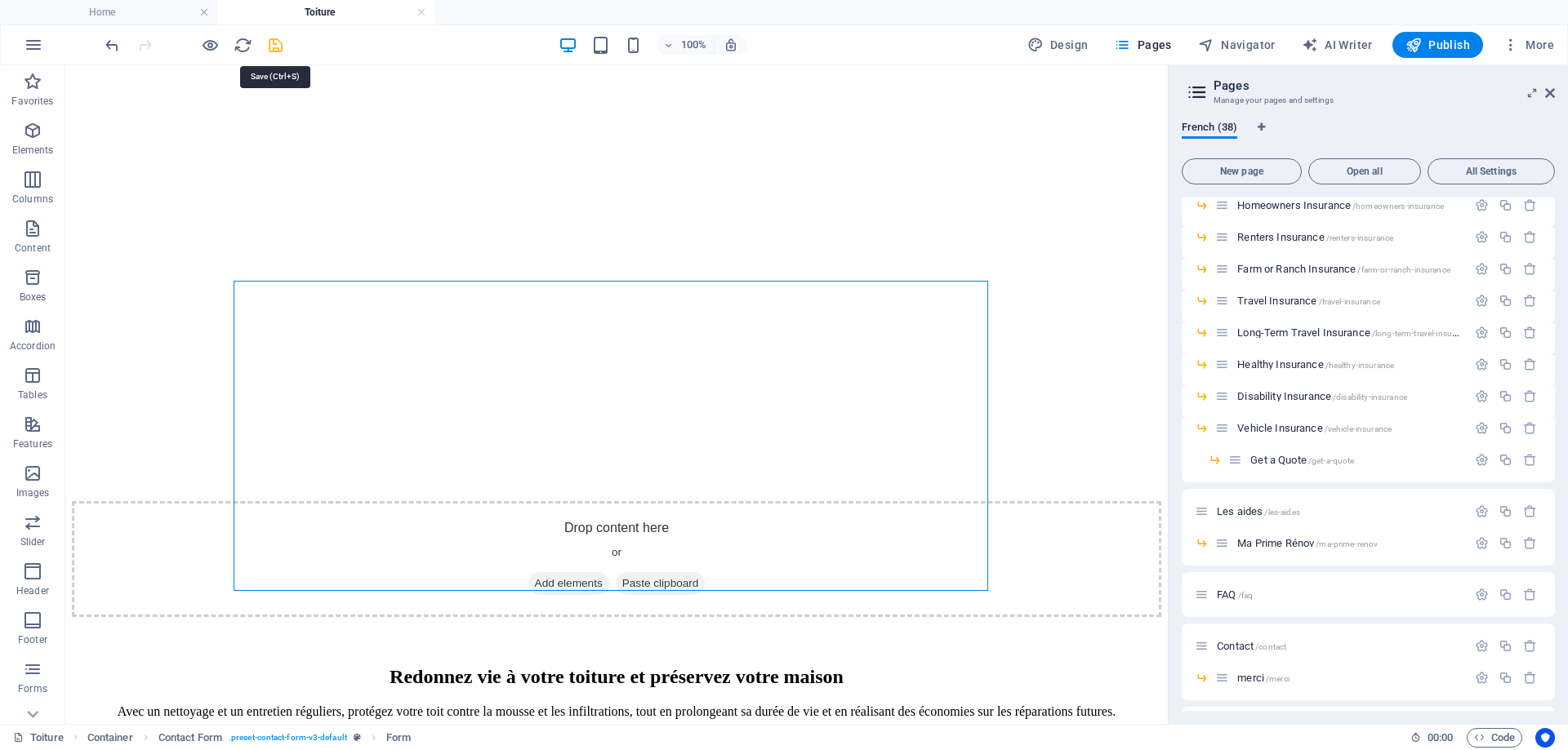
click at [272, 38] on icon "save" at bounding box center [275, 44] width 18 height 18
select select
checkbox input "false"
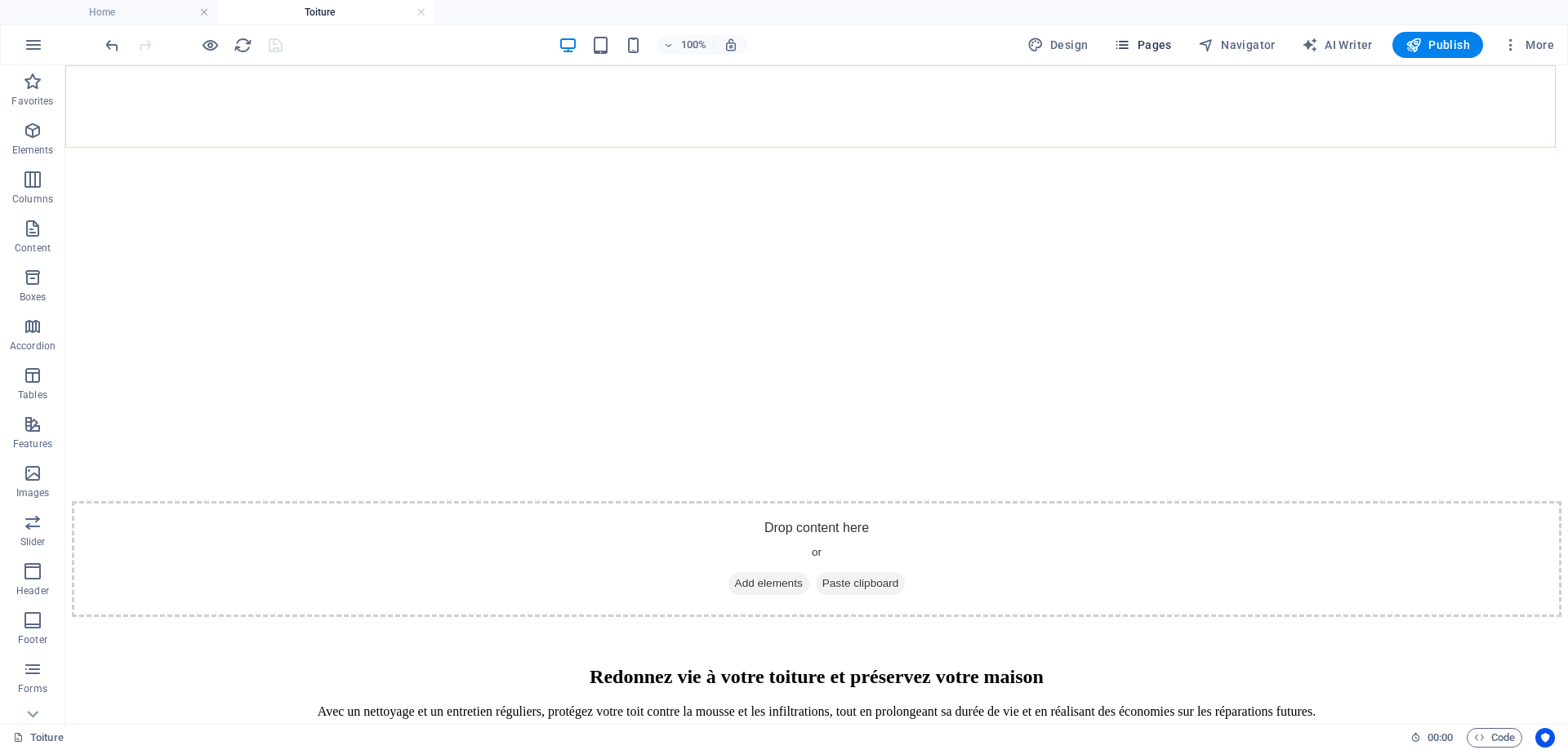
click at [1156, 48] on span "Pages" at bounding box center [1142, 44] width 57 height 16
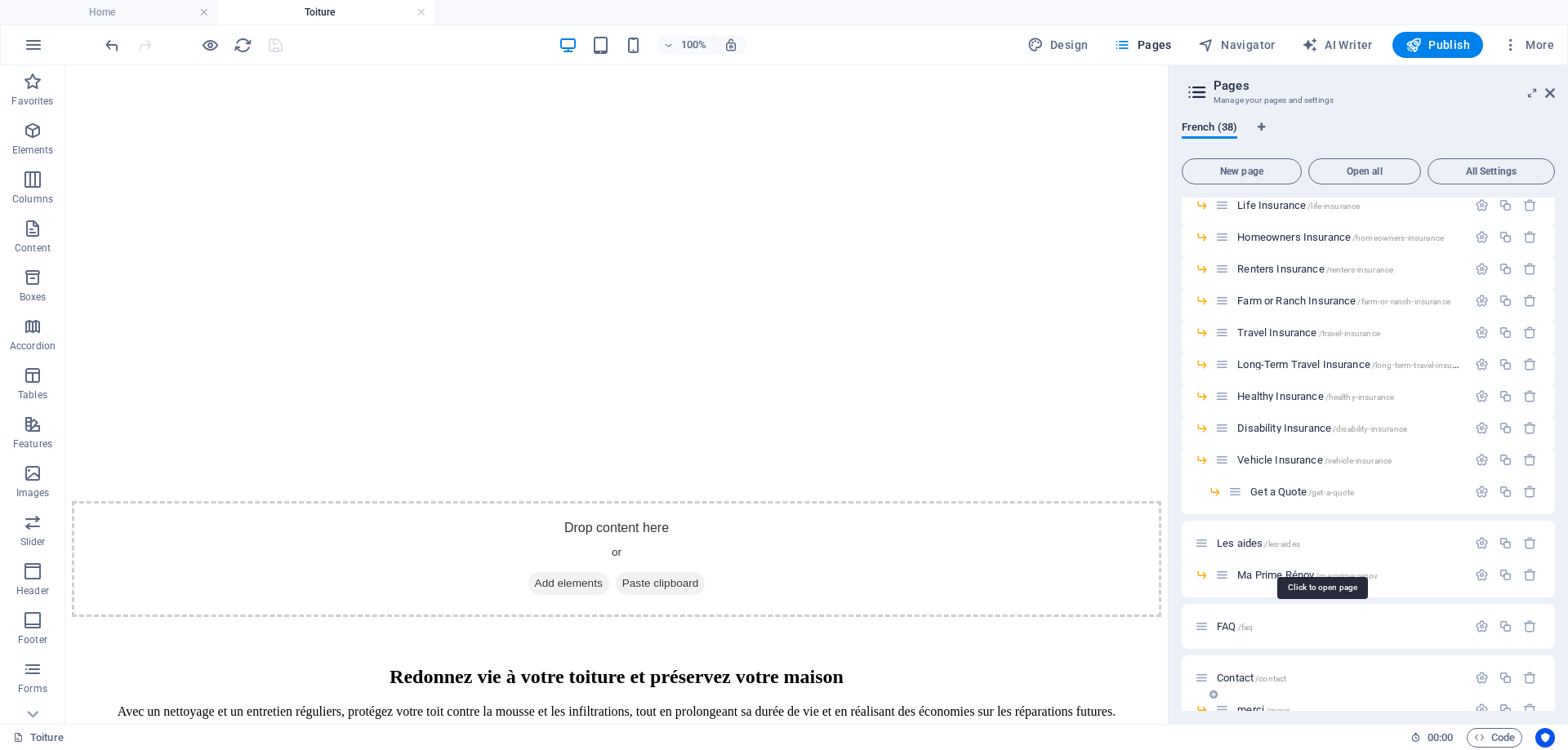
scroll to position [833, 0]
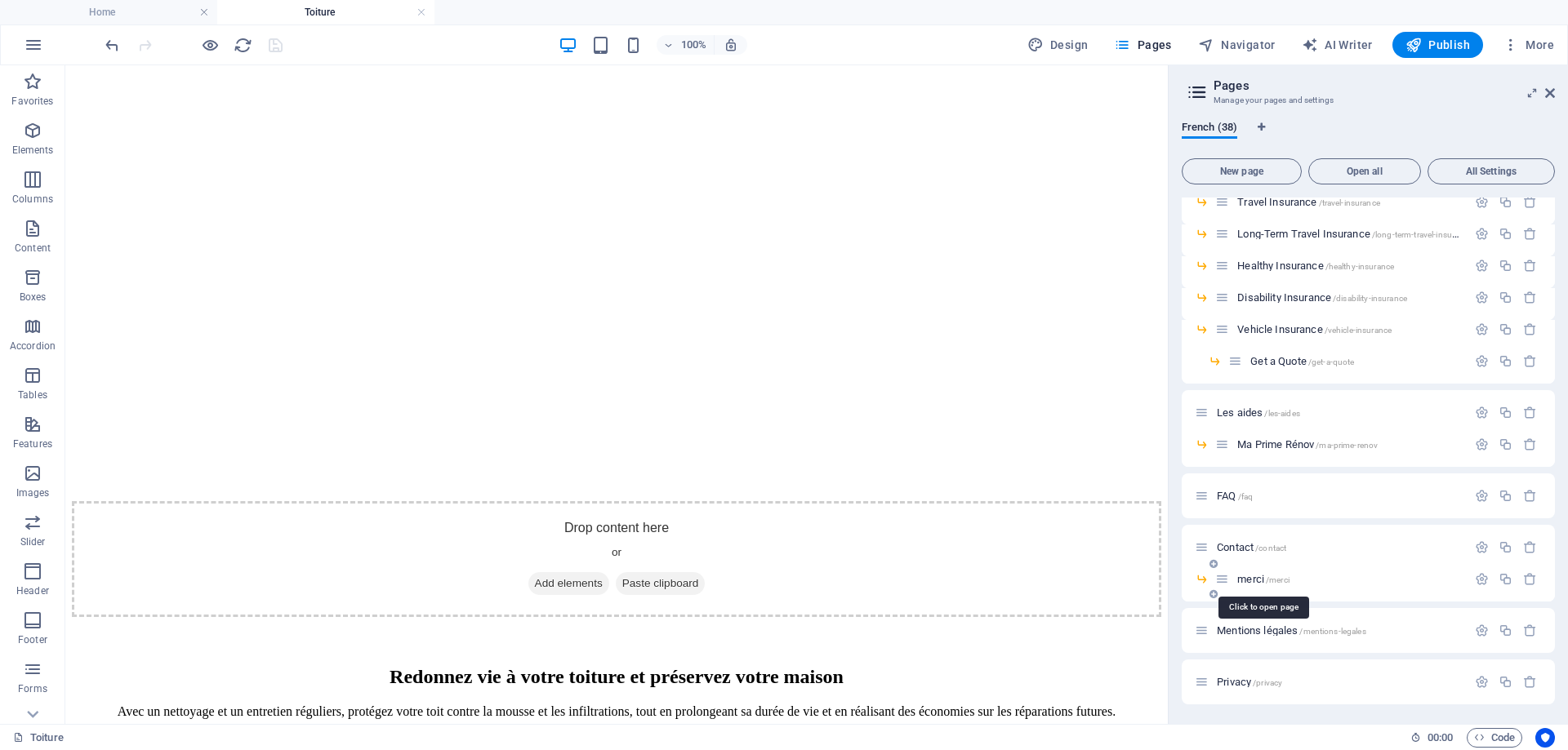
click at [1256, 578] on span "merci /merci" at bounding box center [1263, 578] width 52 height 13
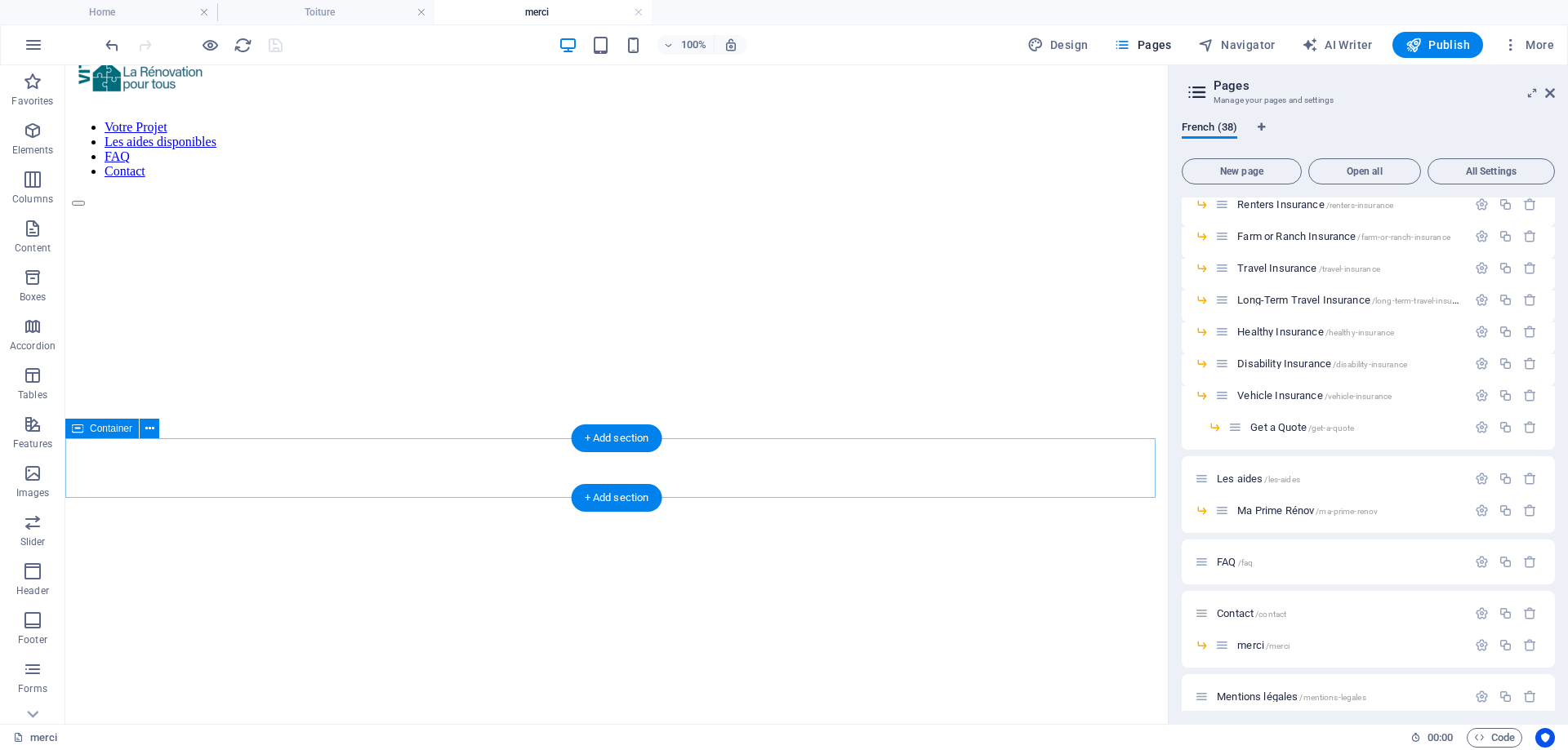
scroll to position [0, 0]
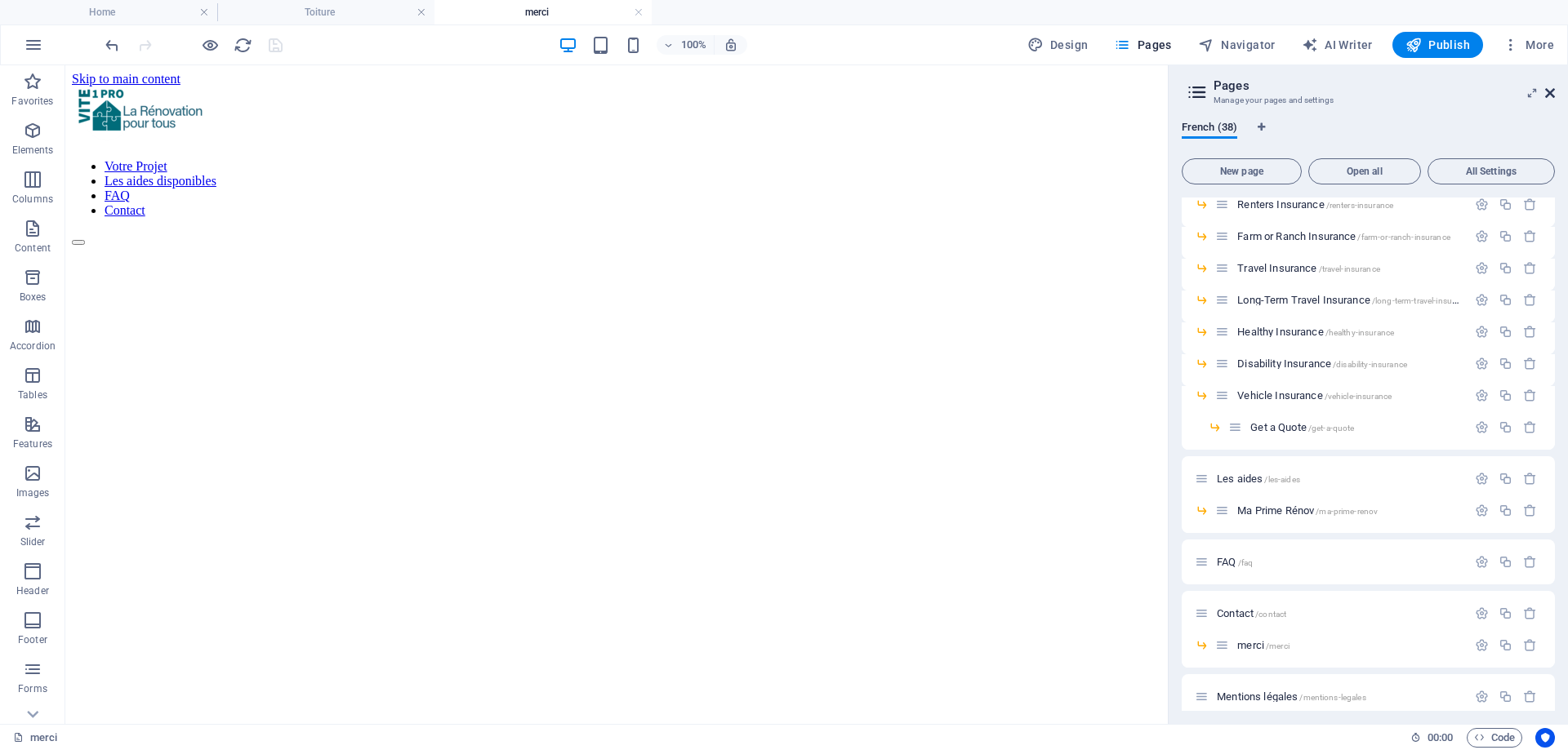
drag, startPoint x: 1550, startPoint y: 89, endPoint x: 1473, endPoint y: 35, distance: 94.0
click at [1550, 89] on icon at bounding box center [1550, 94] width 10 height 13
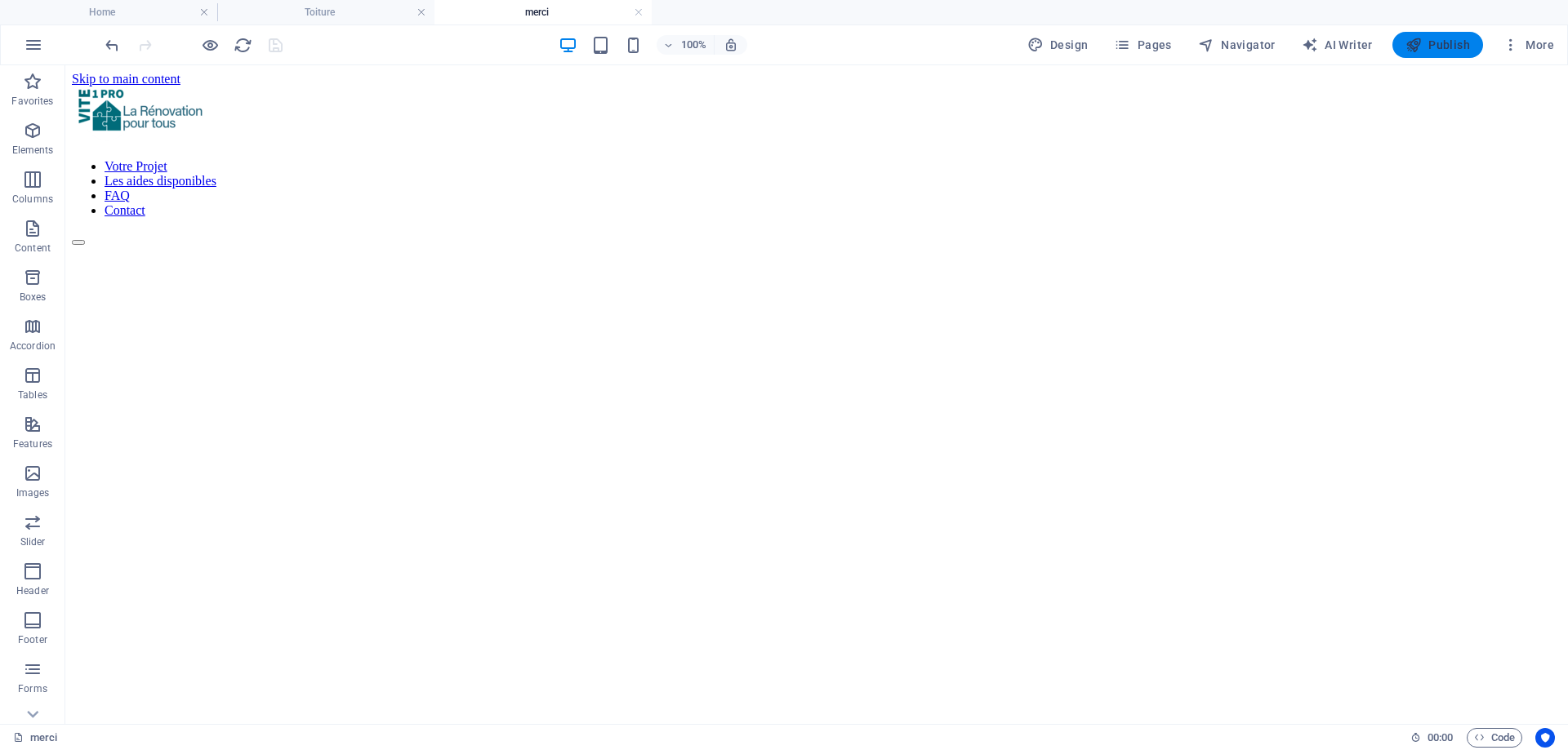
click at [1435, 45] on span "Publish" at bounding box center [1437, 44] width 65 height 16
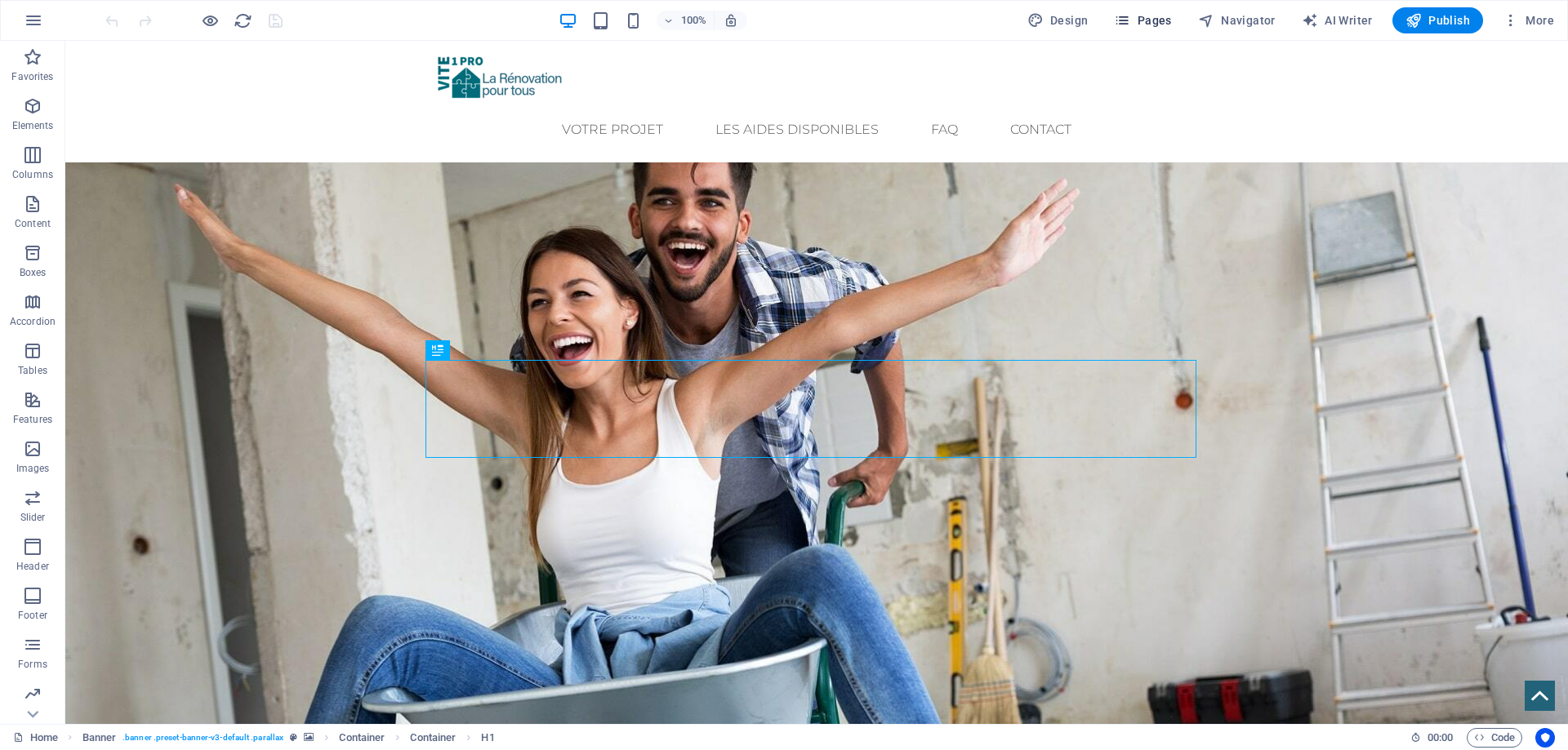
click at [1167, 17] on span "Pages" at bounding box center [1142, 20] width 57 height 16
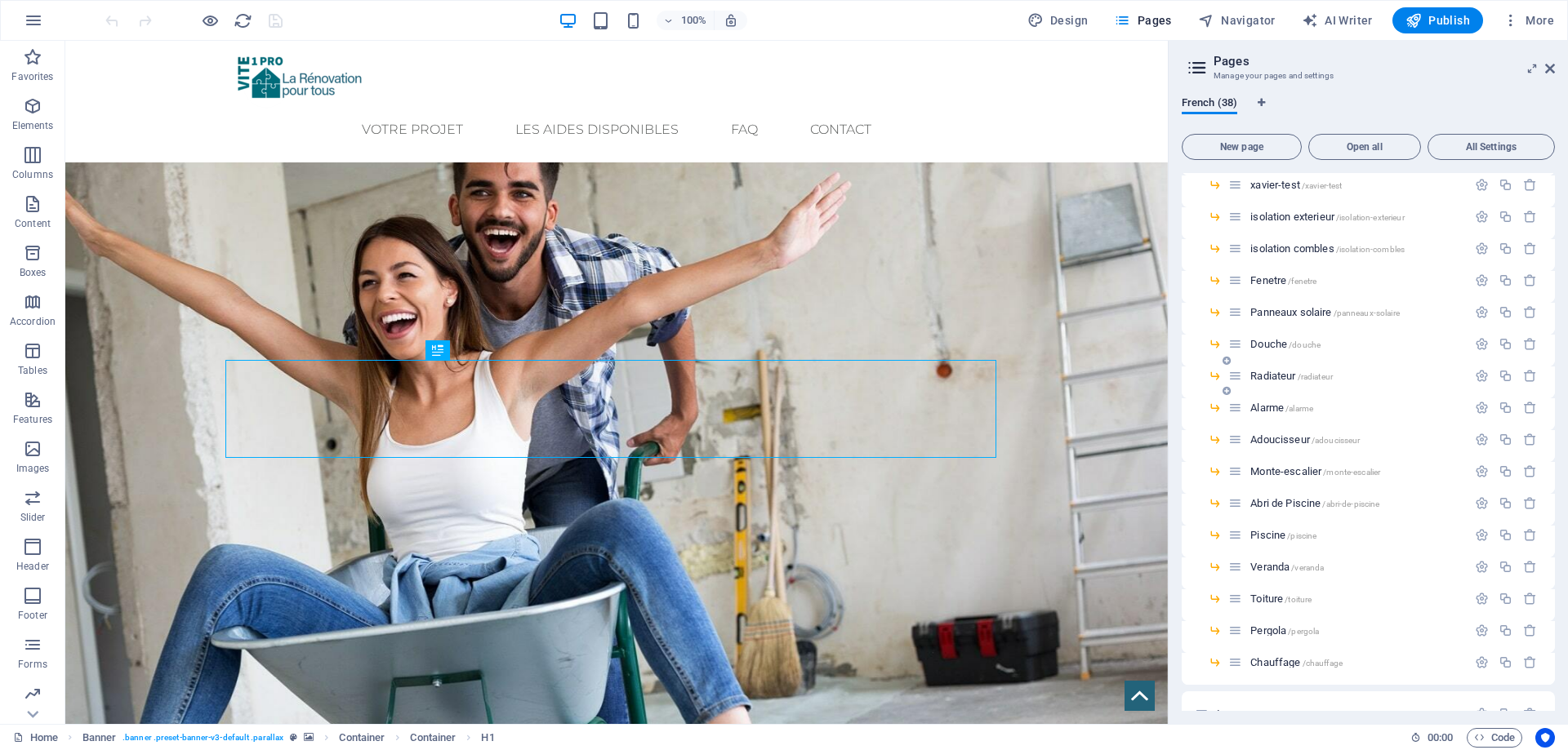
scroll to position [245, 0]
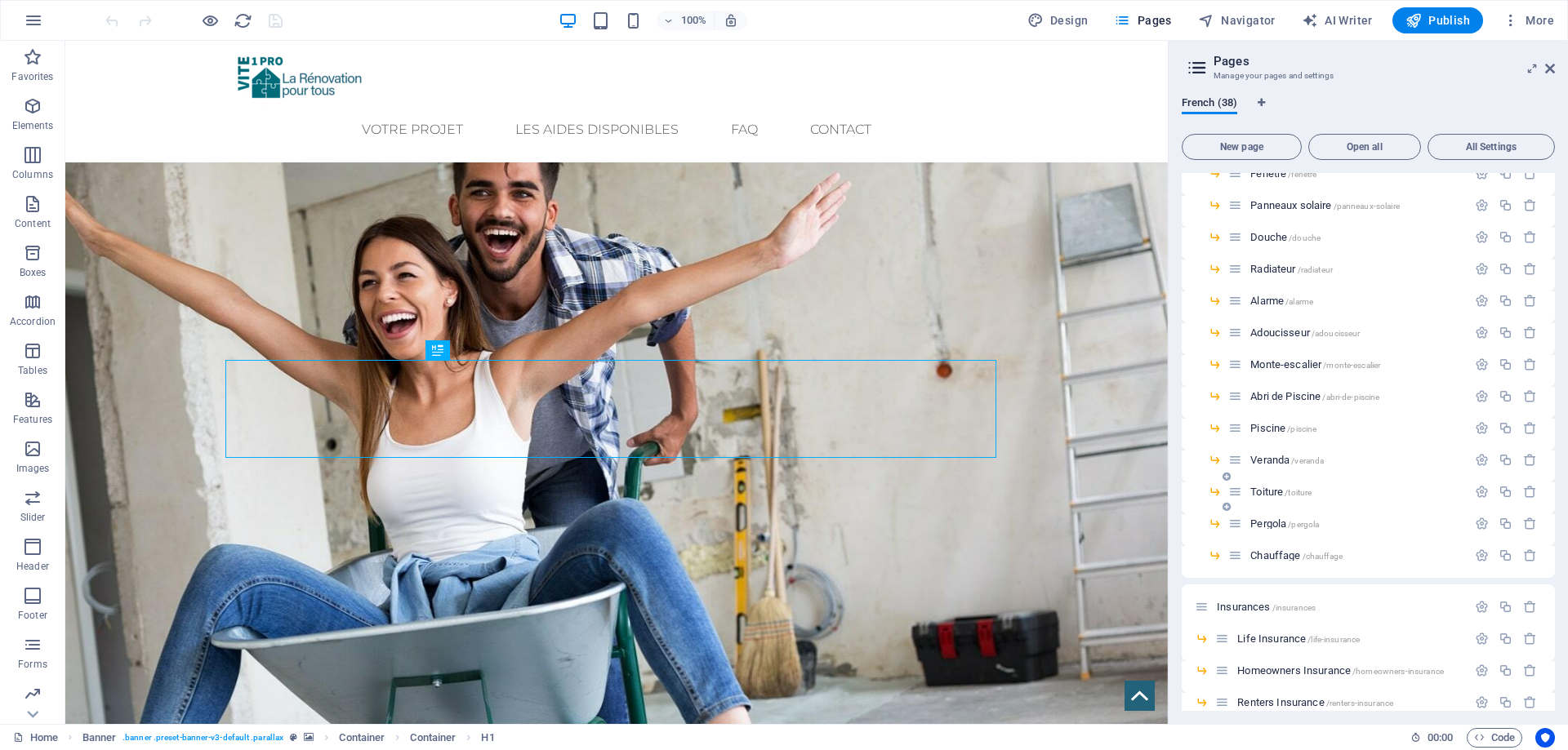
click at [1288, 493] on span "/toiture" at bounding box center [1298, 492] width 27 height 9
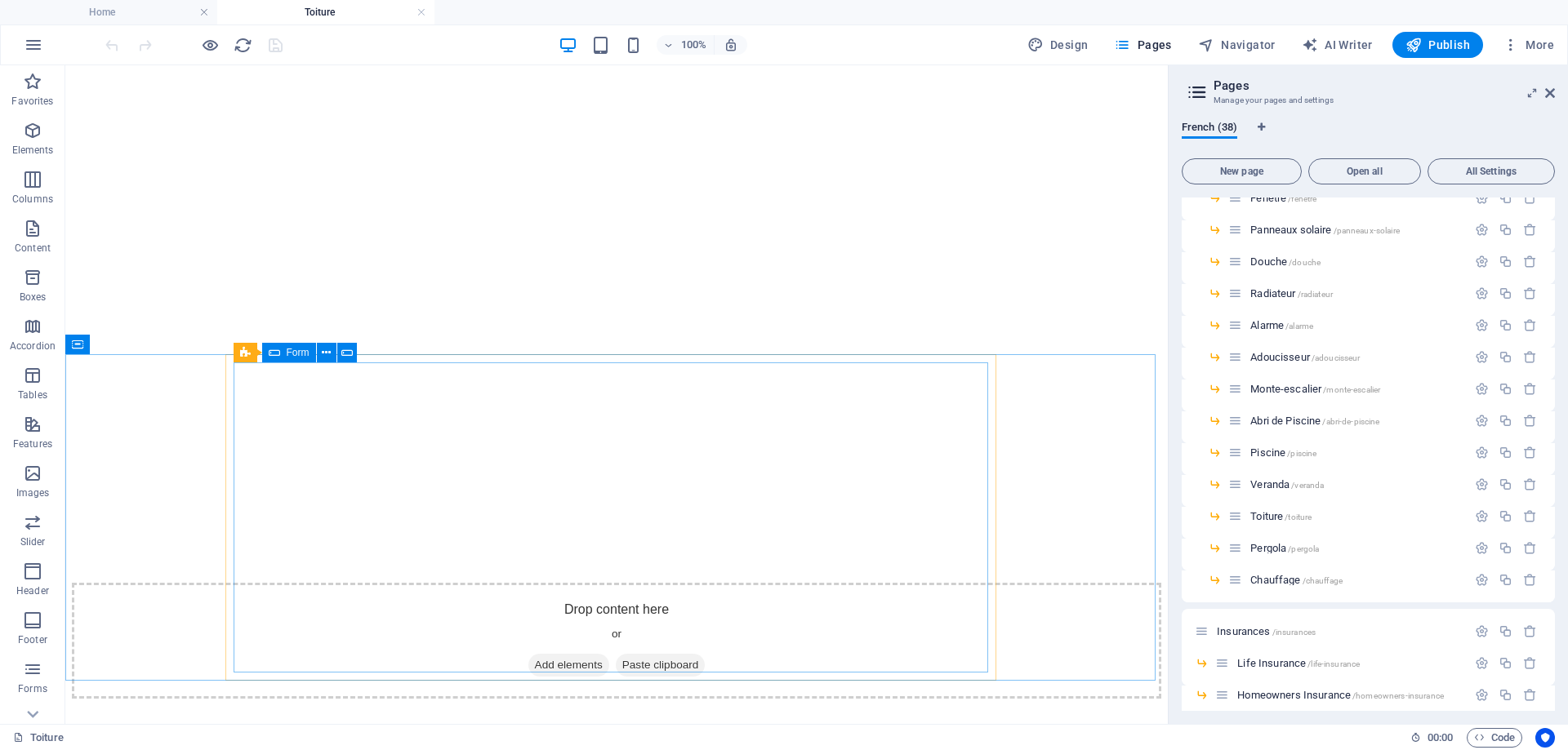
click at [275, 355] on icon at bounding box center [275, 353] width 12 height 19
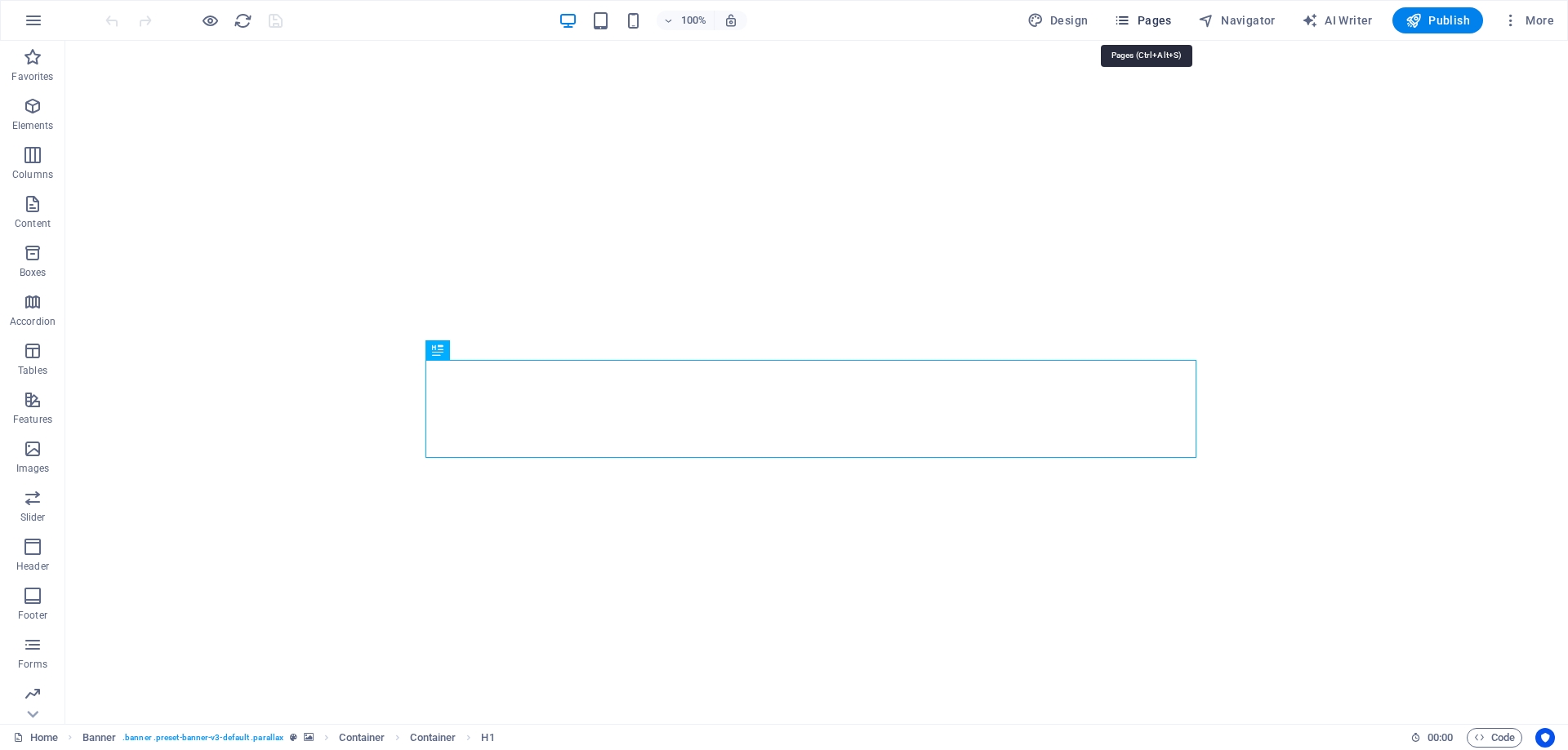
click at [1153, 16] on span "Pages" at bounding box center [1142, 20] width 57 height 16
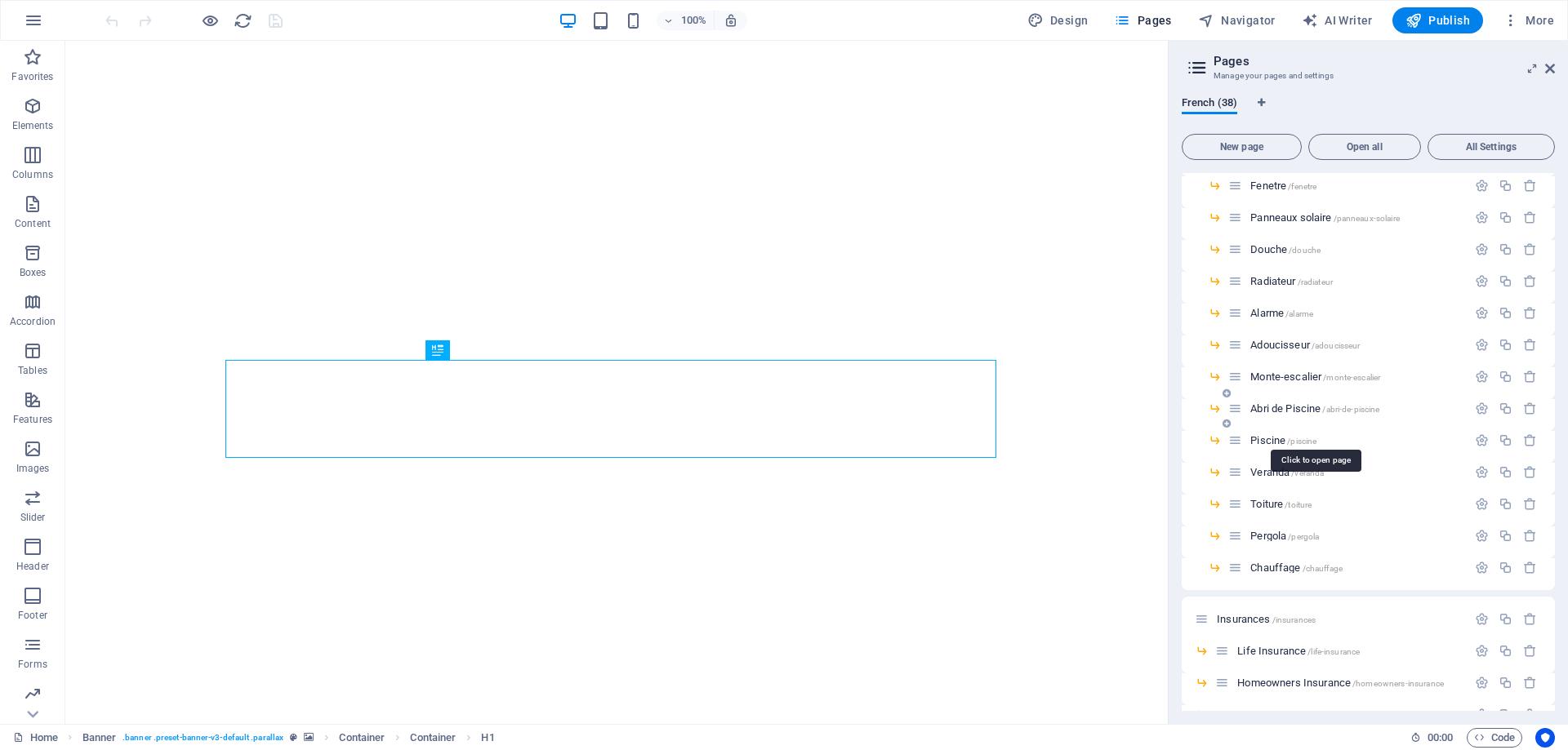
scroll to position [245, 0]
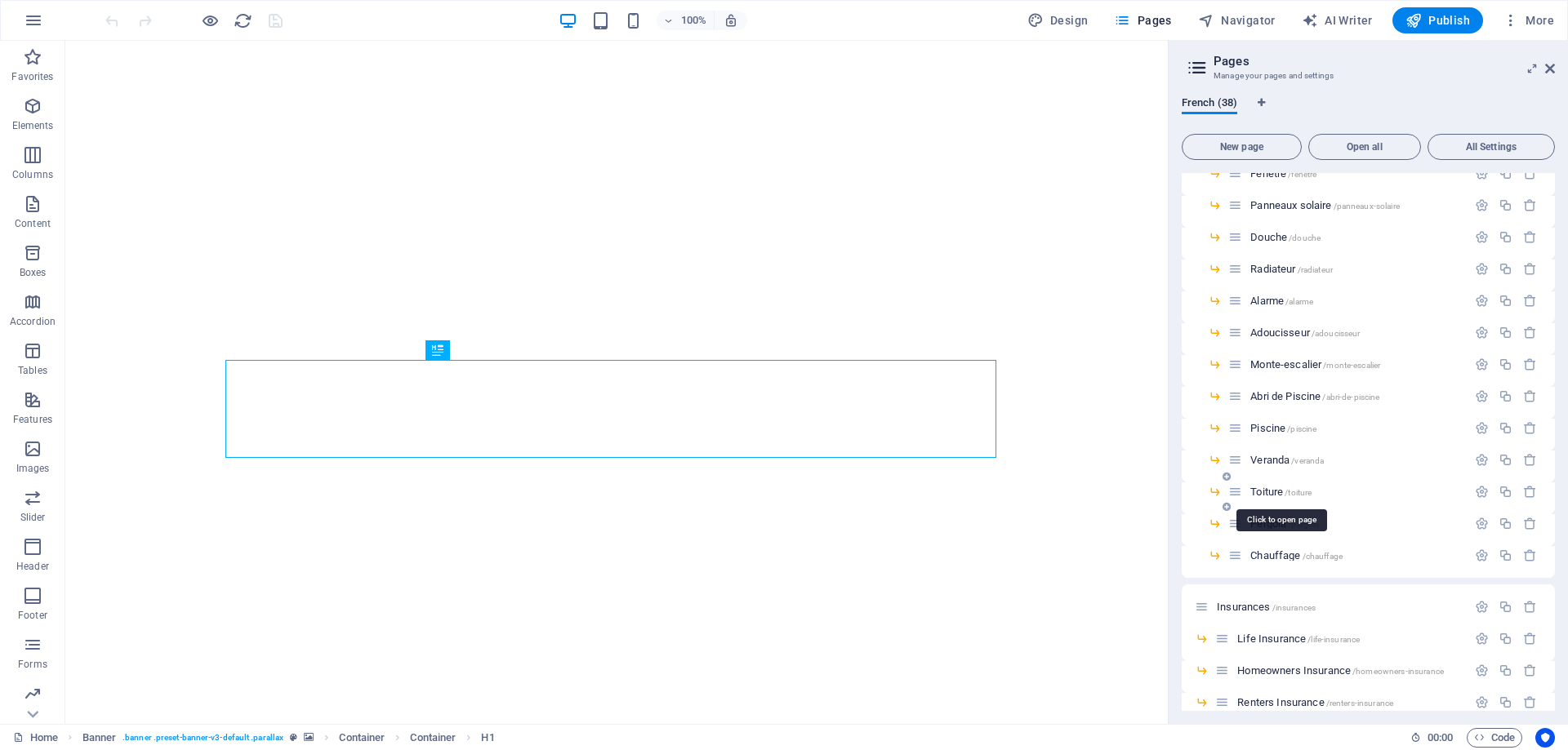
click at [1275, 487] on span "Toiture /toiture" at bounding box center [1281, 492] width 62 height 13
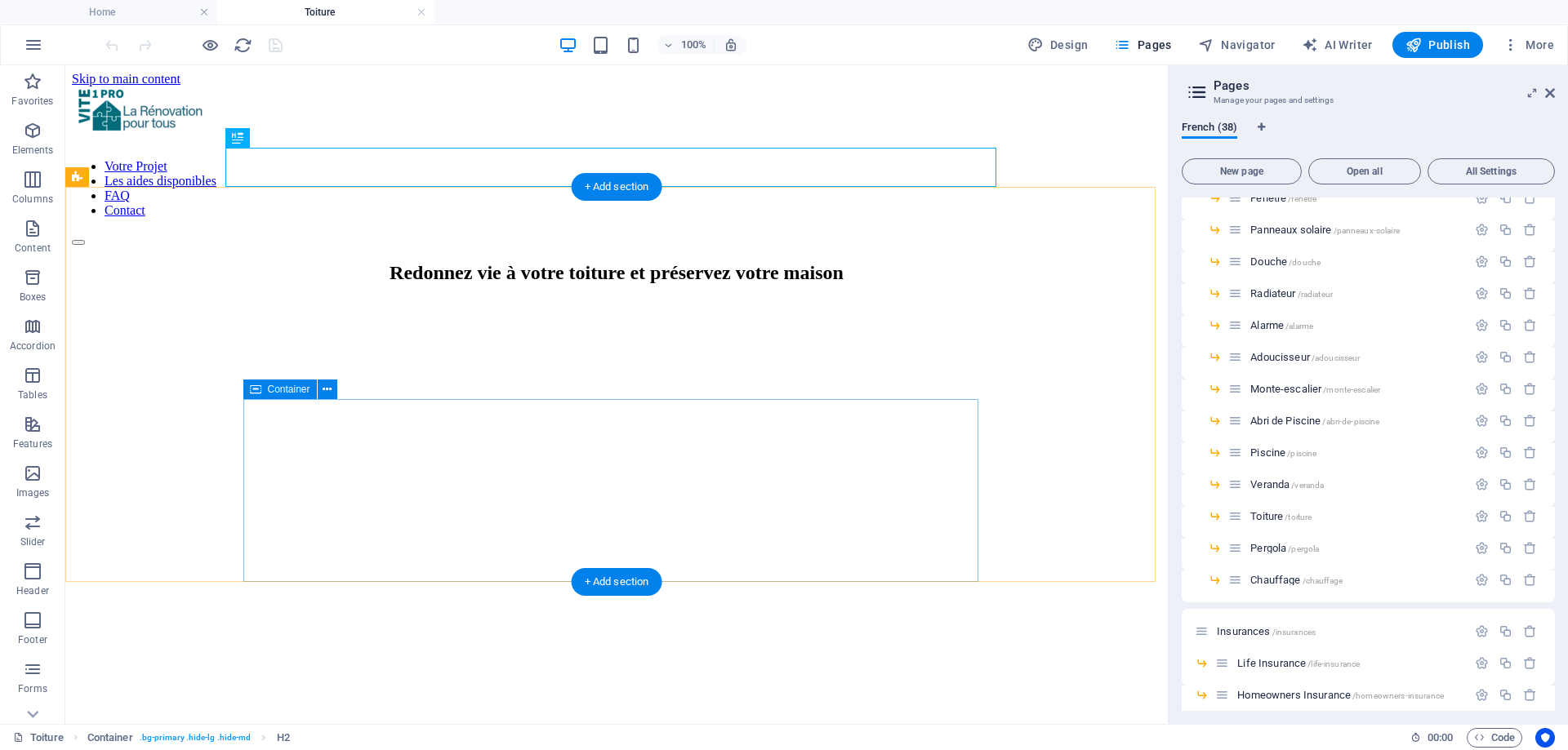
scroll to position [82, 0]
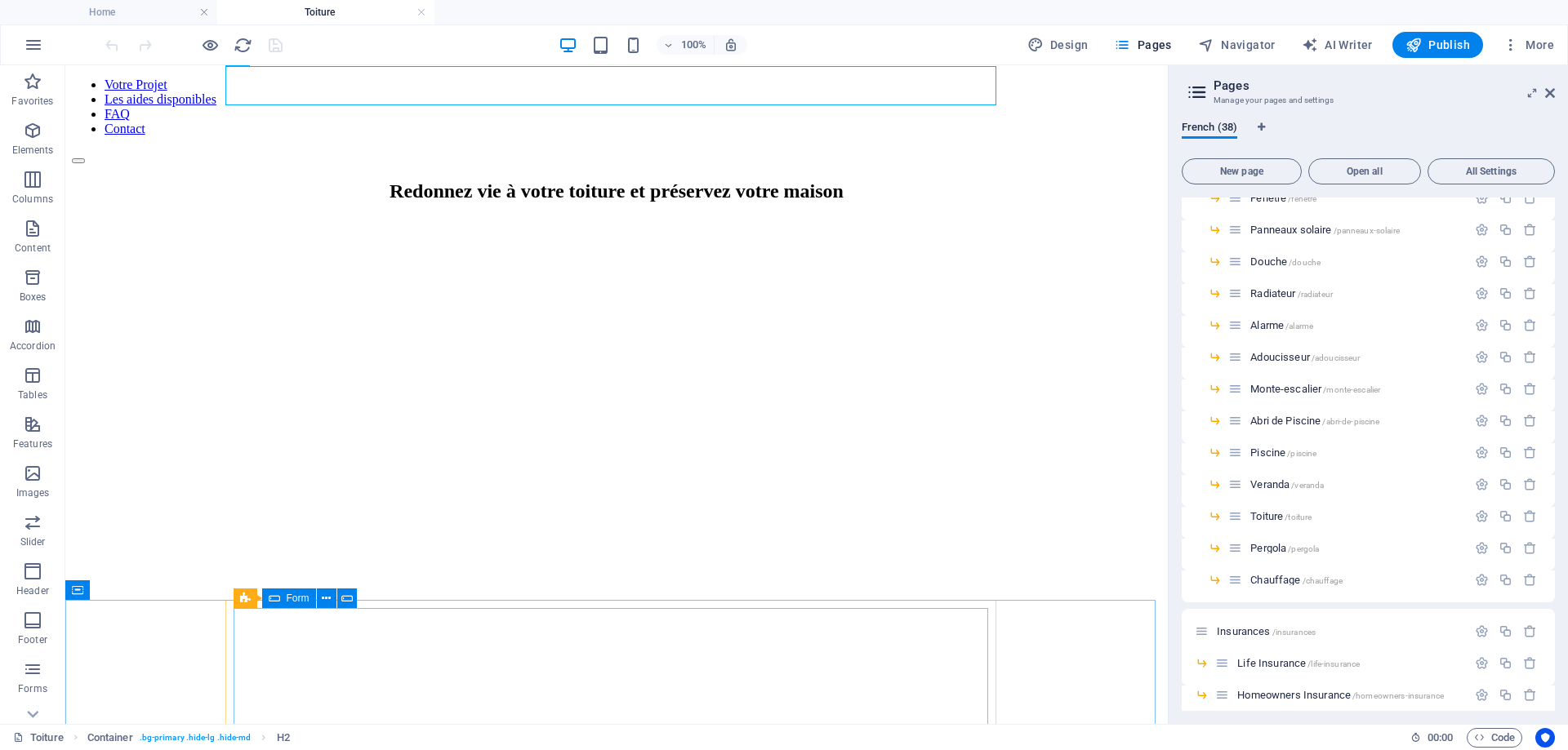
click at [279, 605] on icon at bounding box center [275, 598] width 12 height 19
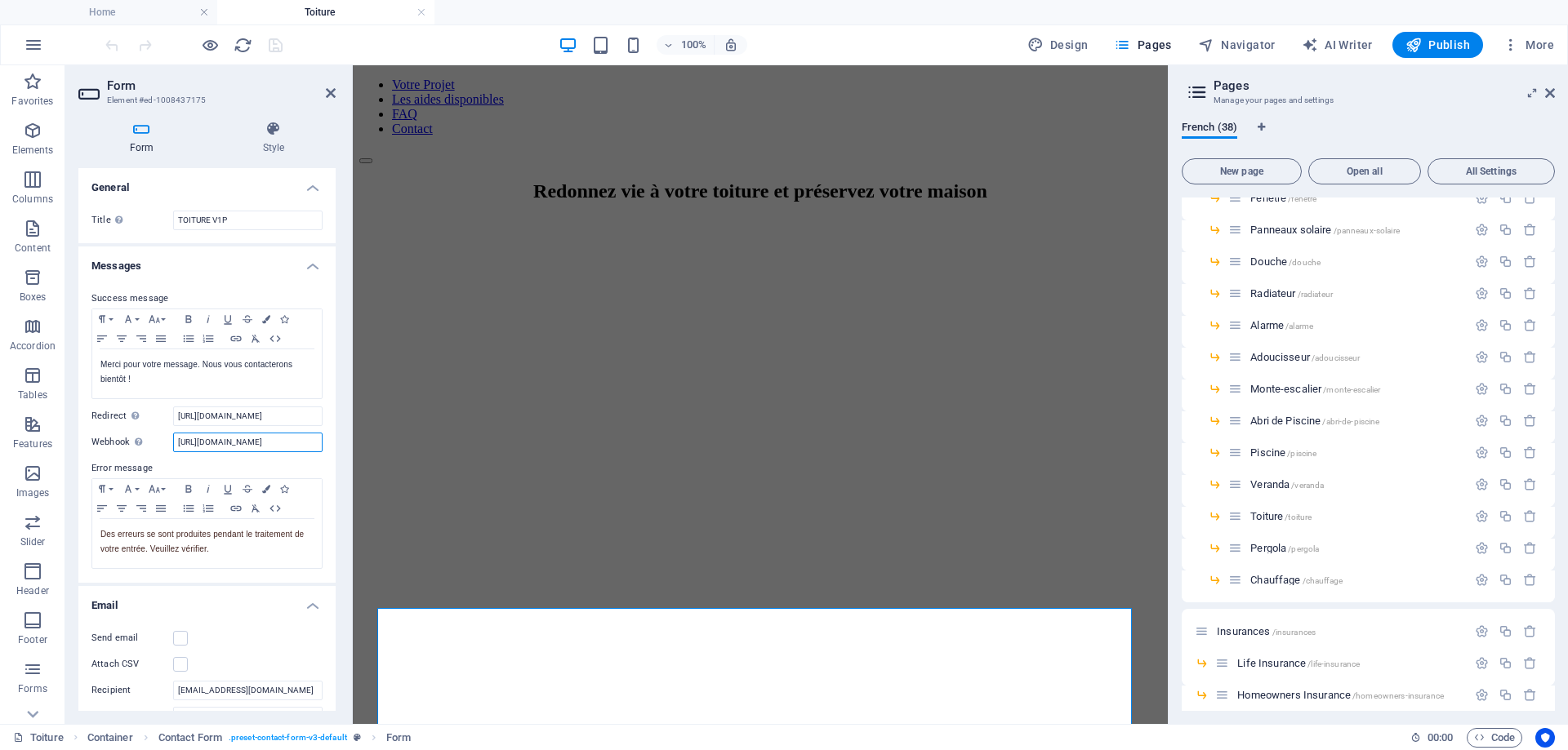
click at [252, 436] on input "[URL][DOMAIN_NAME]" at bounding box center [248, 442] width 149 height 19
paste input "frwgwo8wj0axblvmojq1x7fjz5w9vxhp"
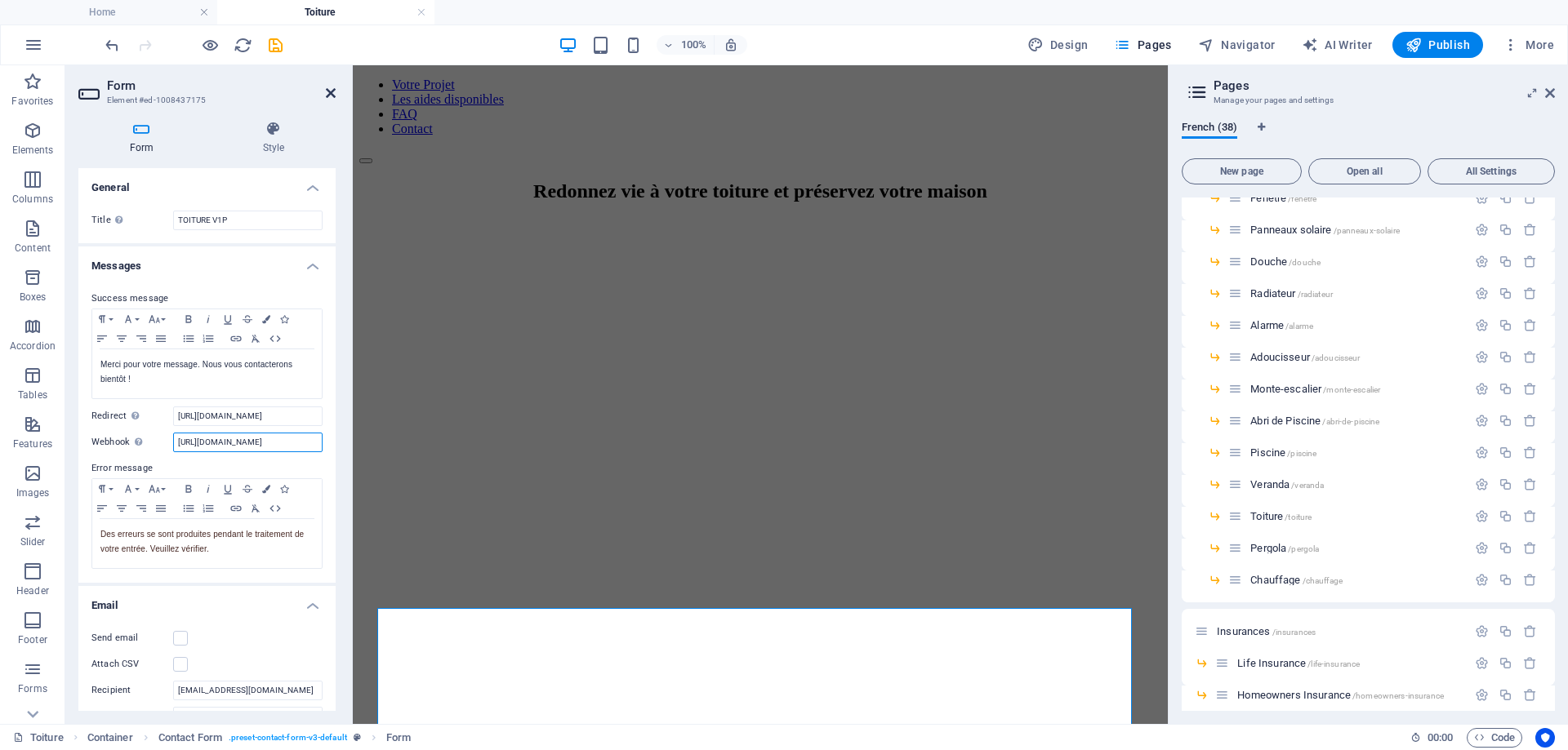
type input "[URL][DOMAIN_NAME]"
click at [326, 92] on icon at bounding box center [331, 94] width 10 height 13
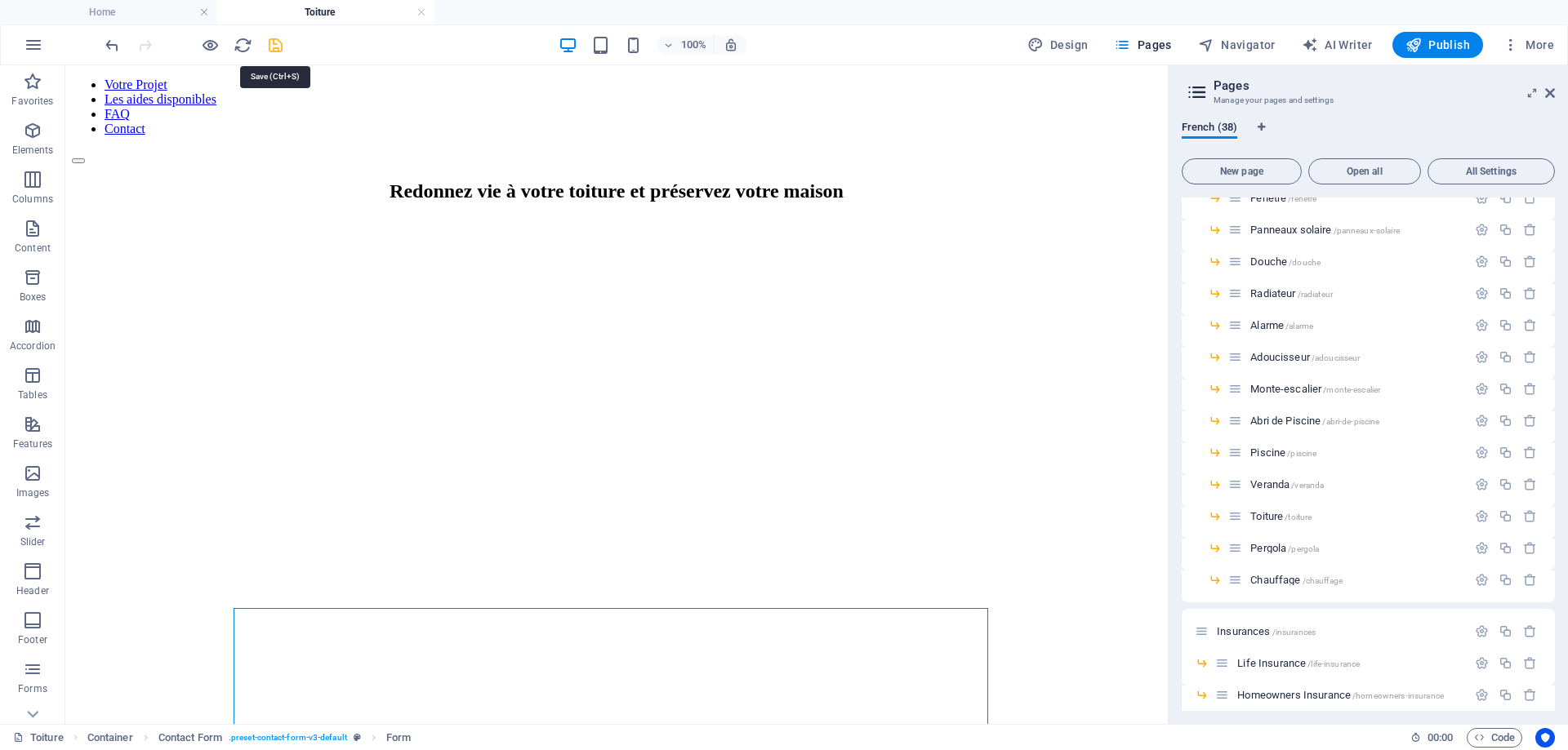
click at [267, 45] on icon "save" at bounding box center [275, 44] width 18 height 18
select select
checkbox input "false"
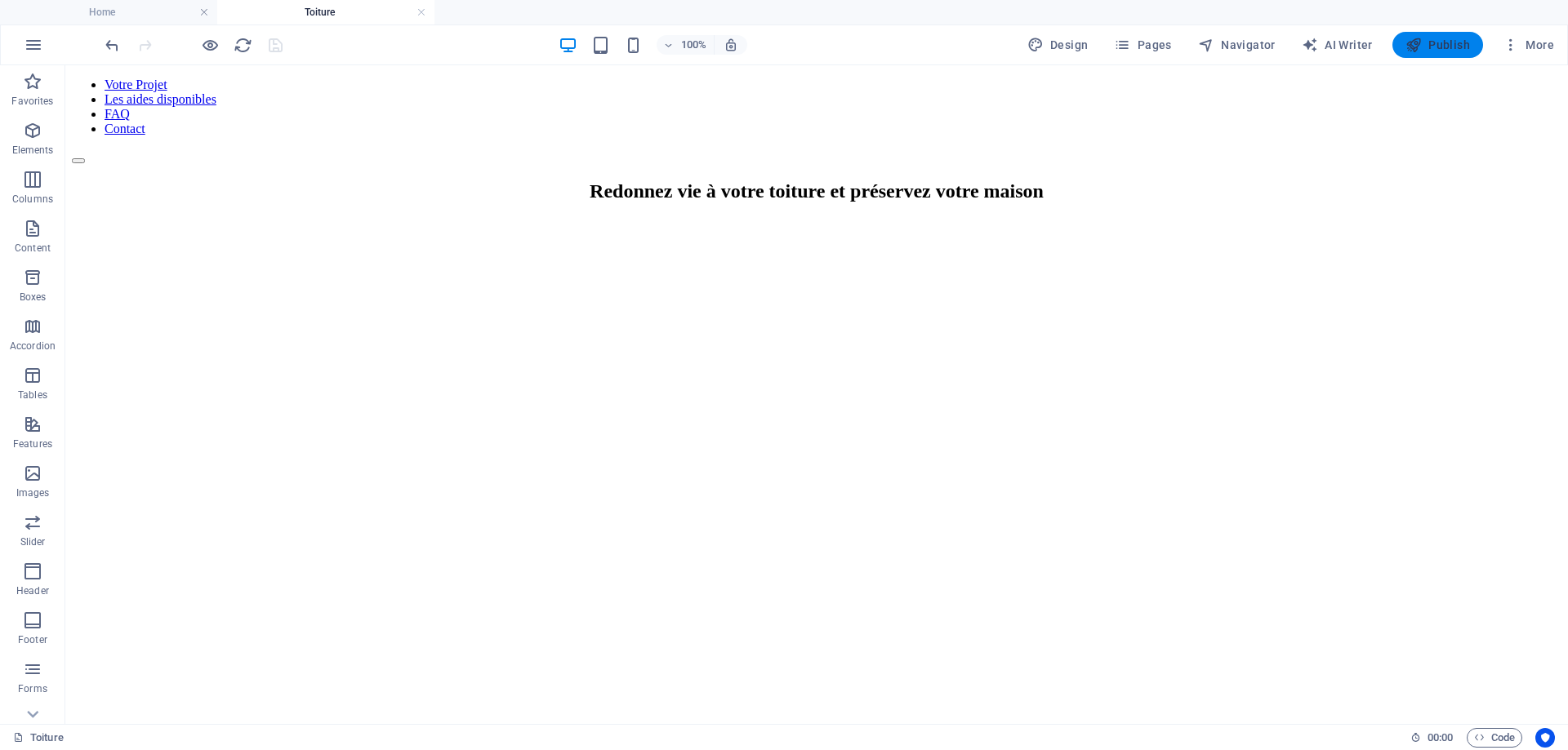
click at [1427, 43] on span "Publish" at bounding box center [1437, 44] width 65 height 16
